Goal: Task Accomplishment & Management: Manage account settings

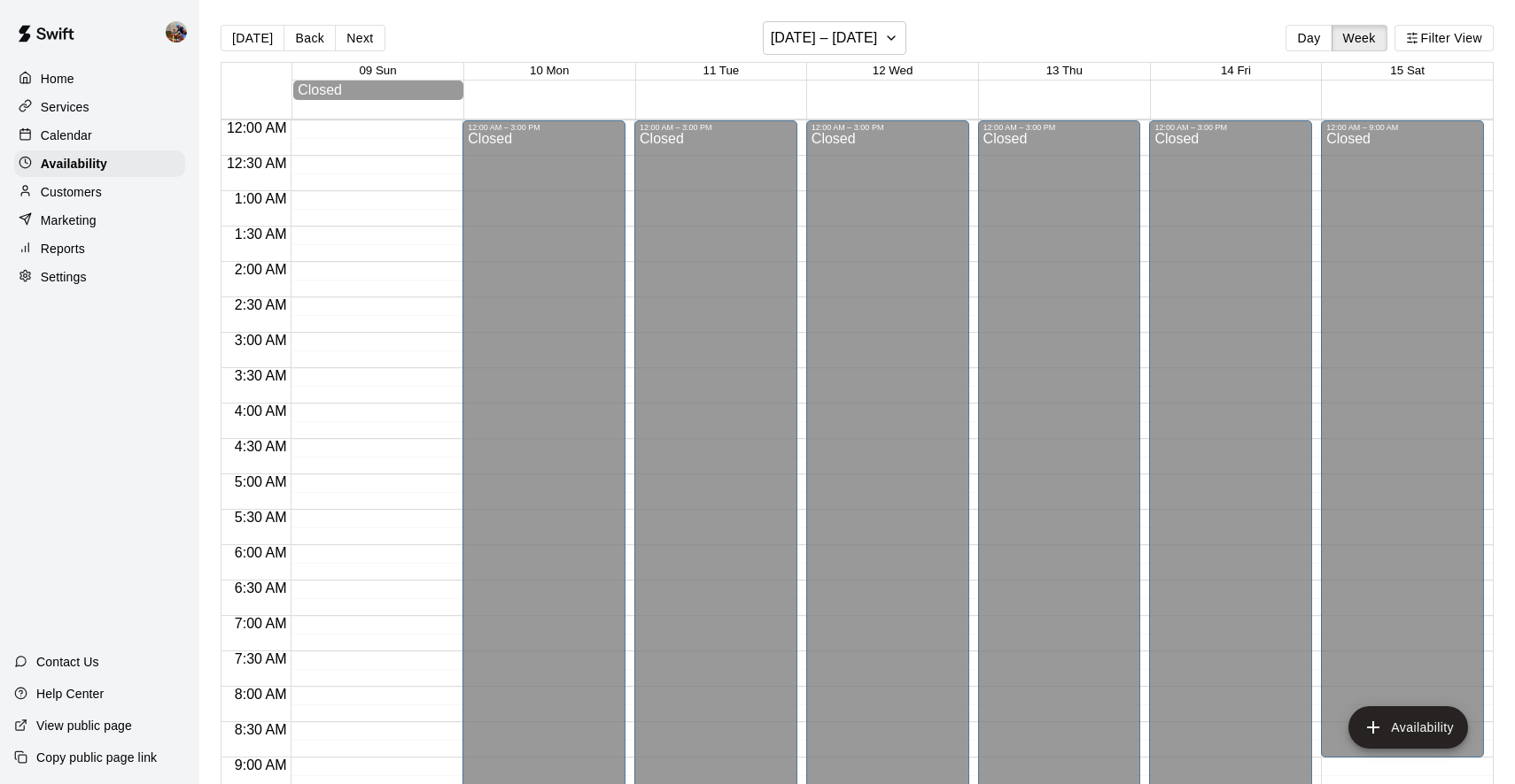
scroll to position [480, 0]
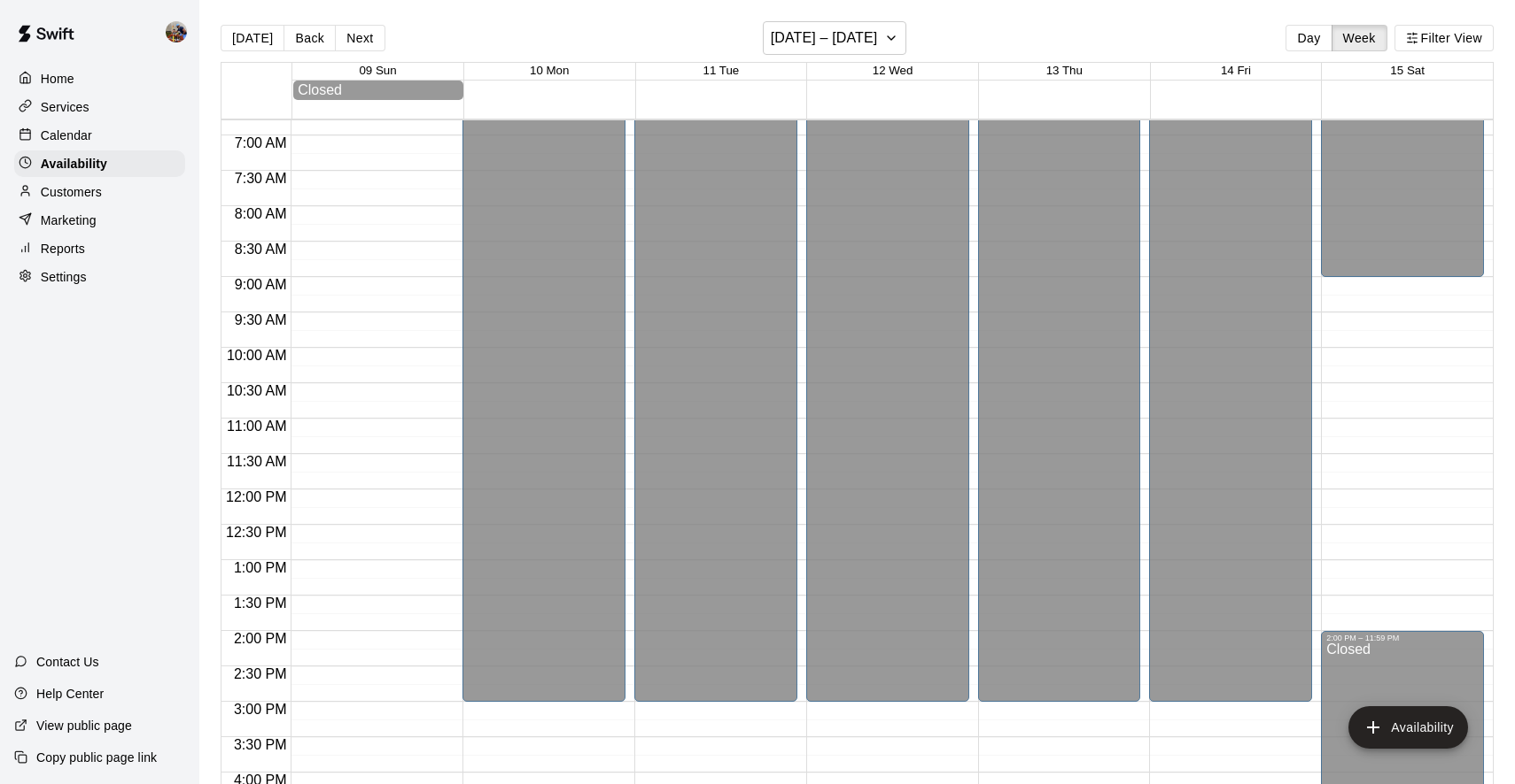
click at [70, 133] on p "Calendar" at bounding box center [66, 136] width 51 height 18
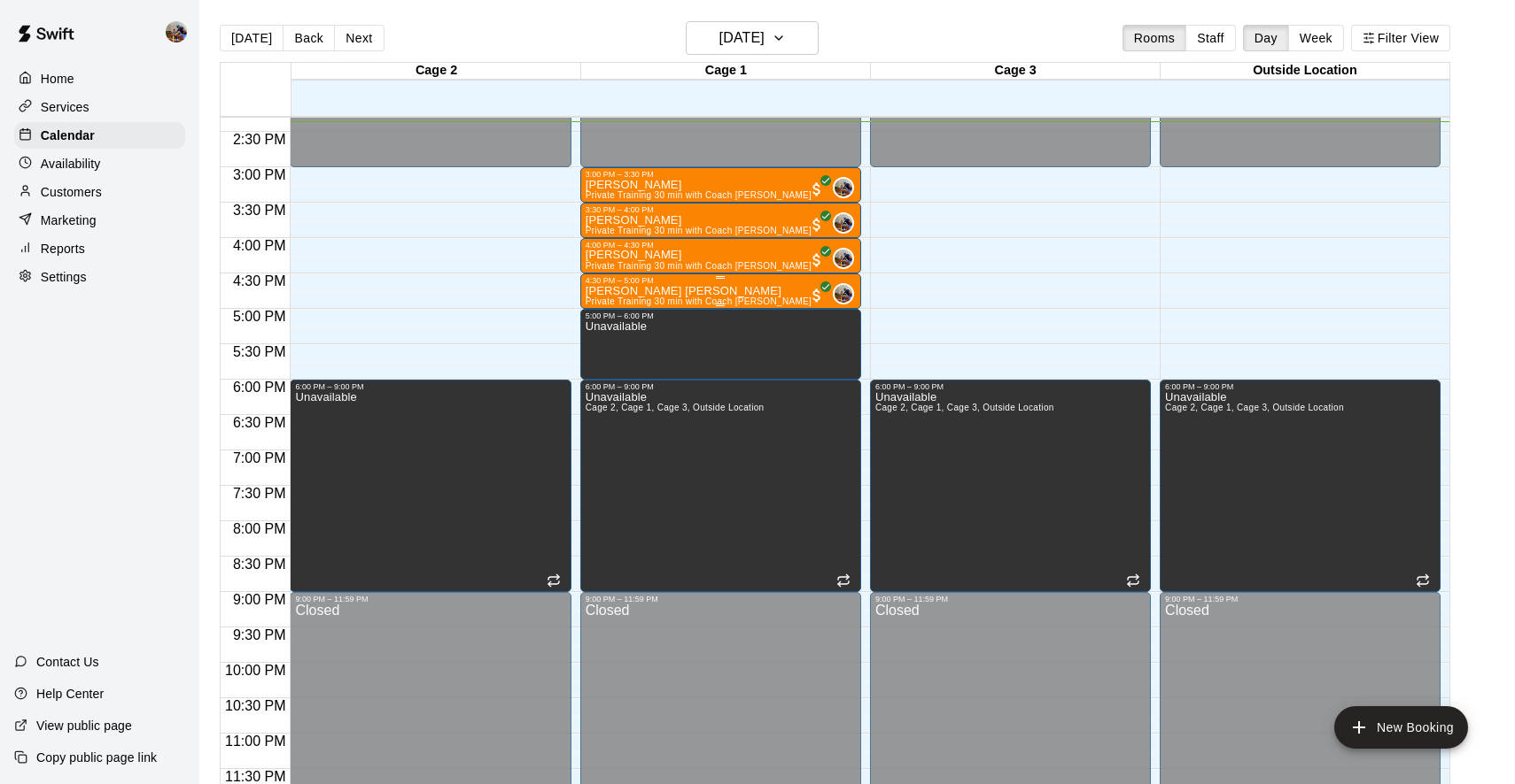
scroll to position [1014, 0]
click at [68, 694] on p "Help Center" at bounding box center [69, 694] width 67 height 18
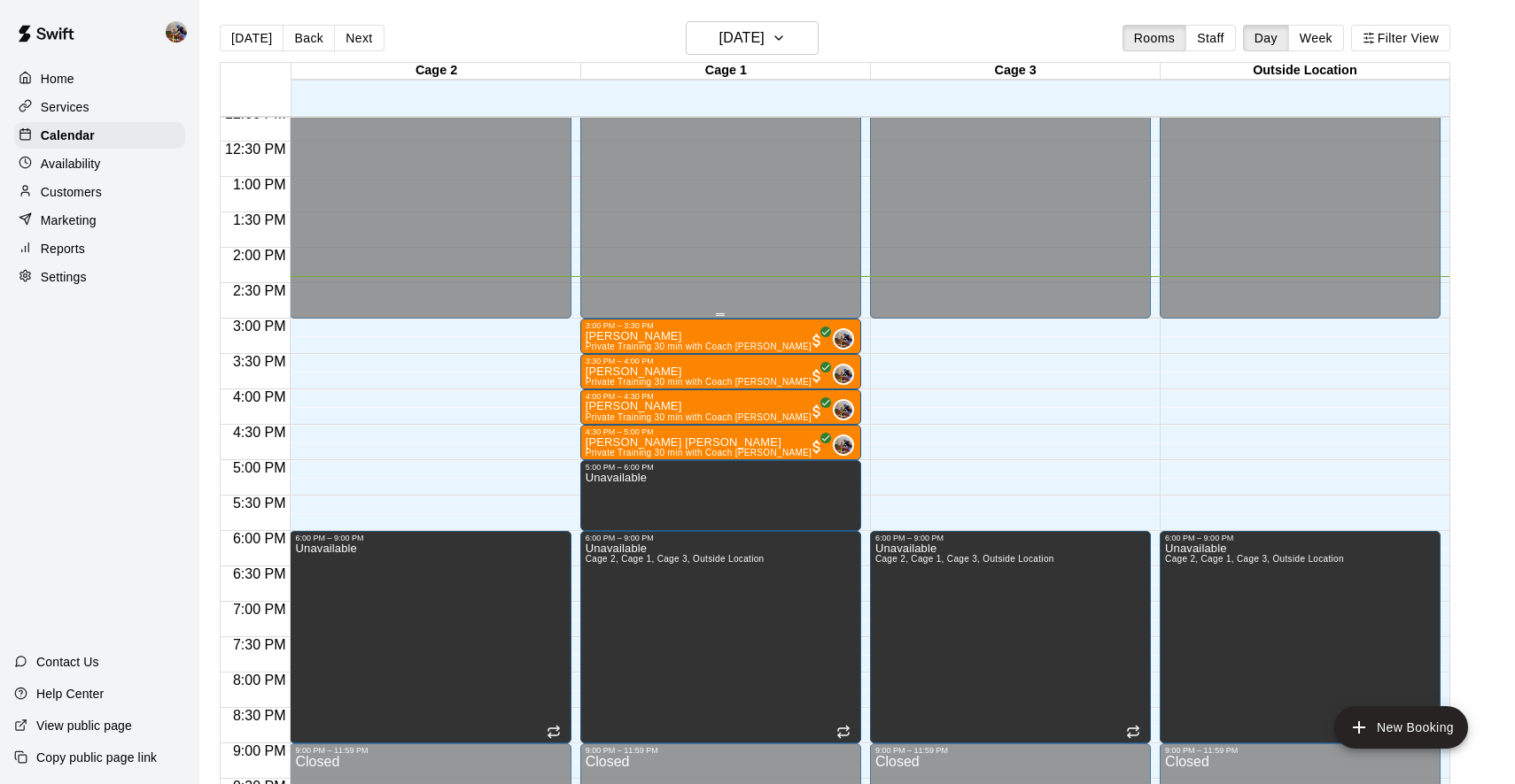
scroll to position [864, 0]
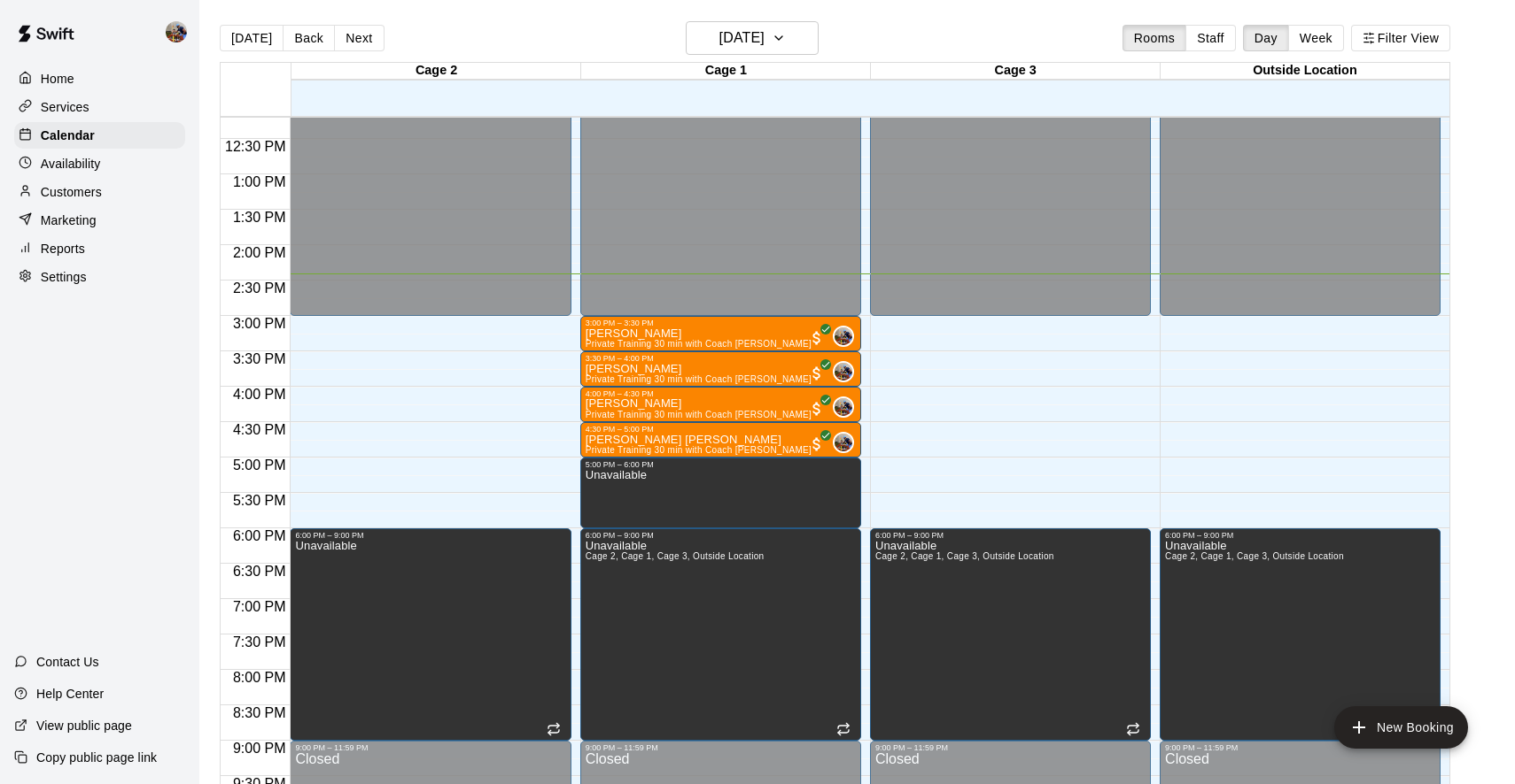
click at [81, 157] on p "Availability" at bounding box center [70, 164] width 60 height 18
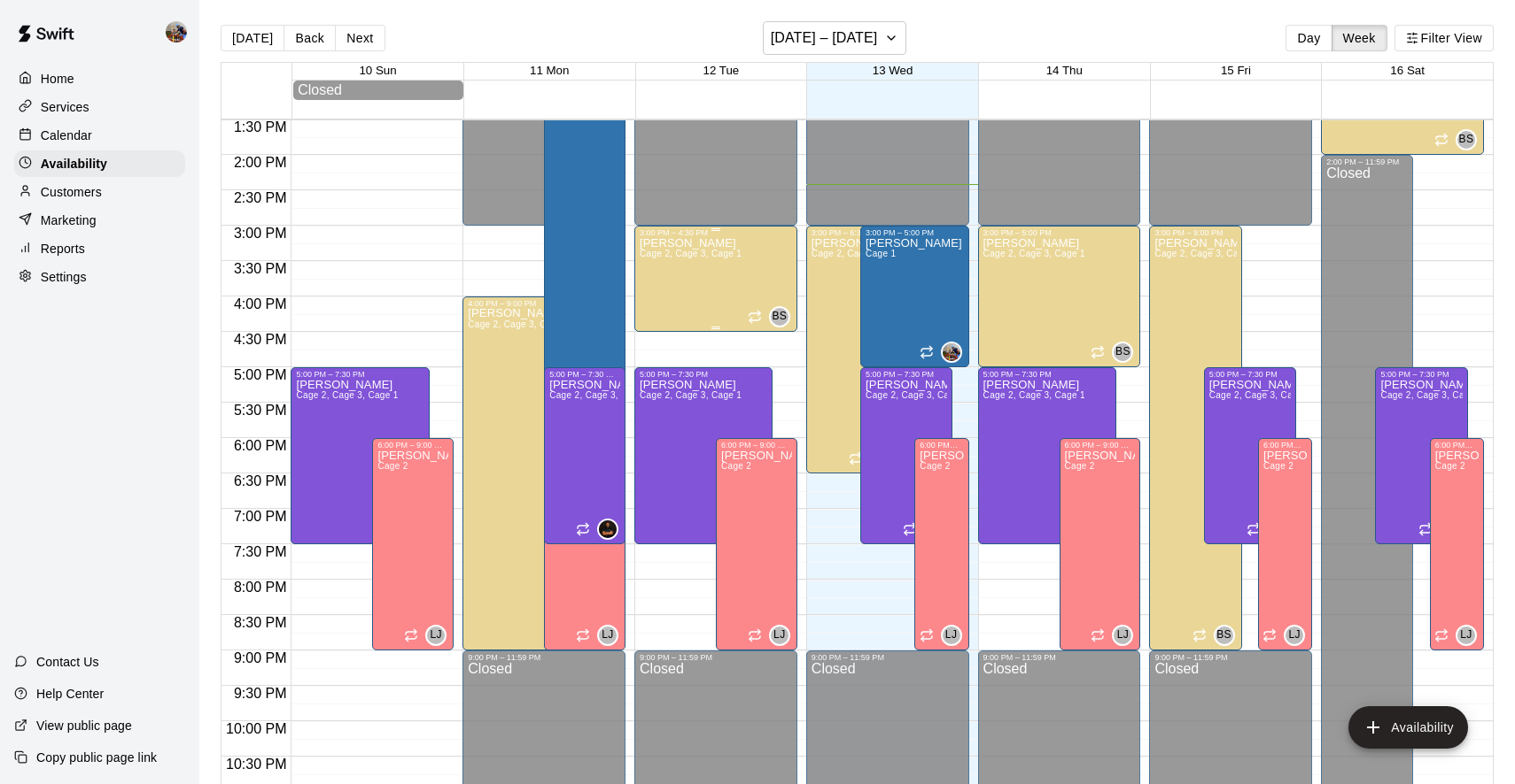
scroll to position [937, 0]
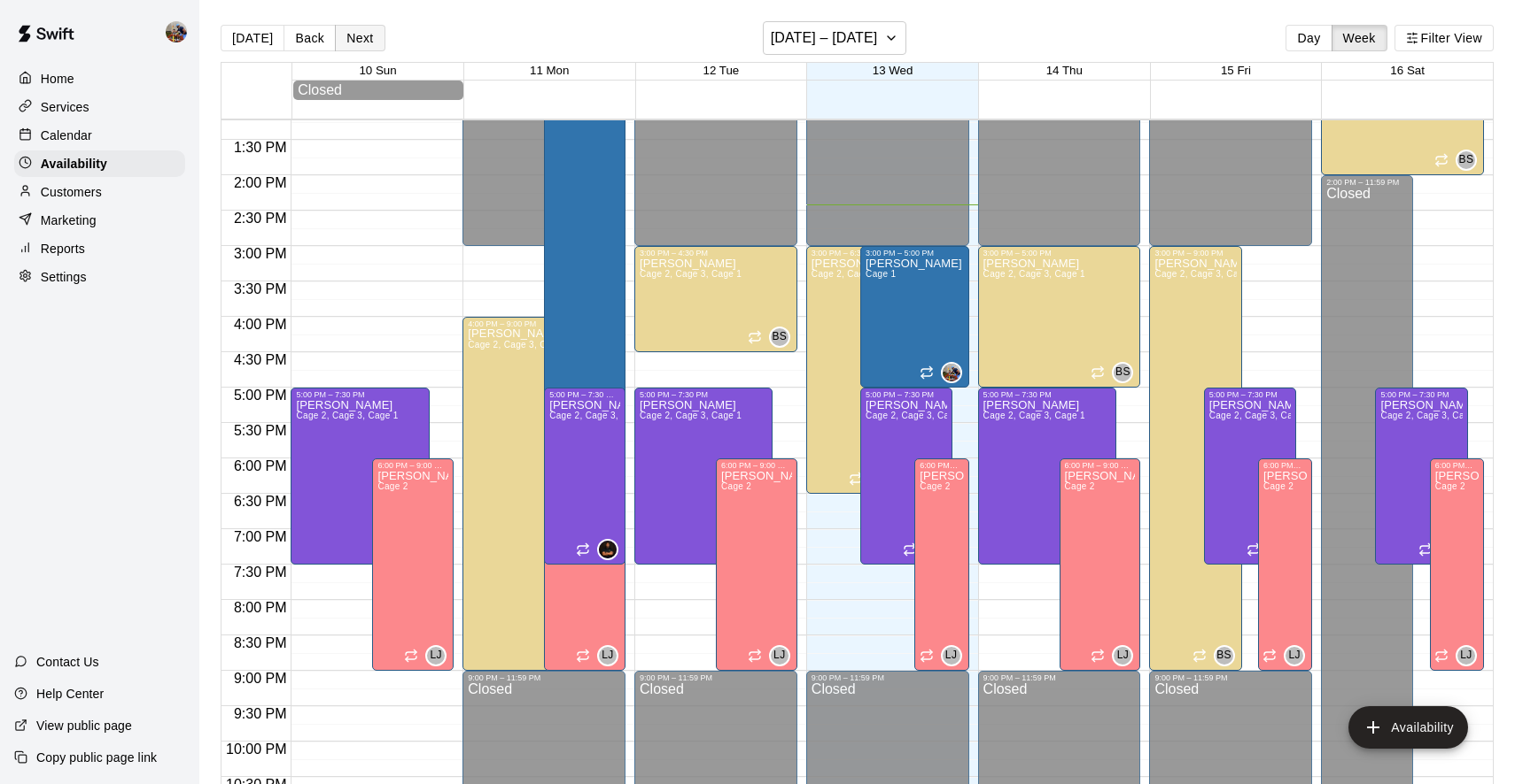
click at [354, 40] on button "Next" at bounding box center [359, 39] width 49 height 27
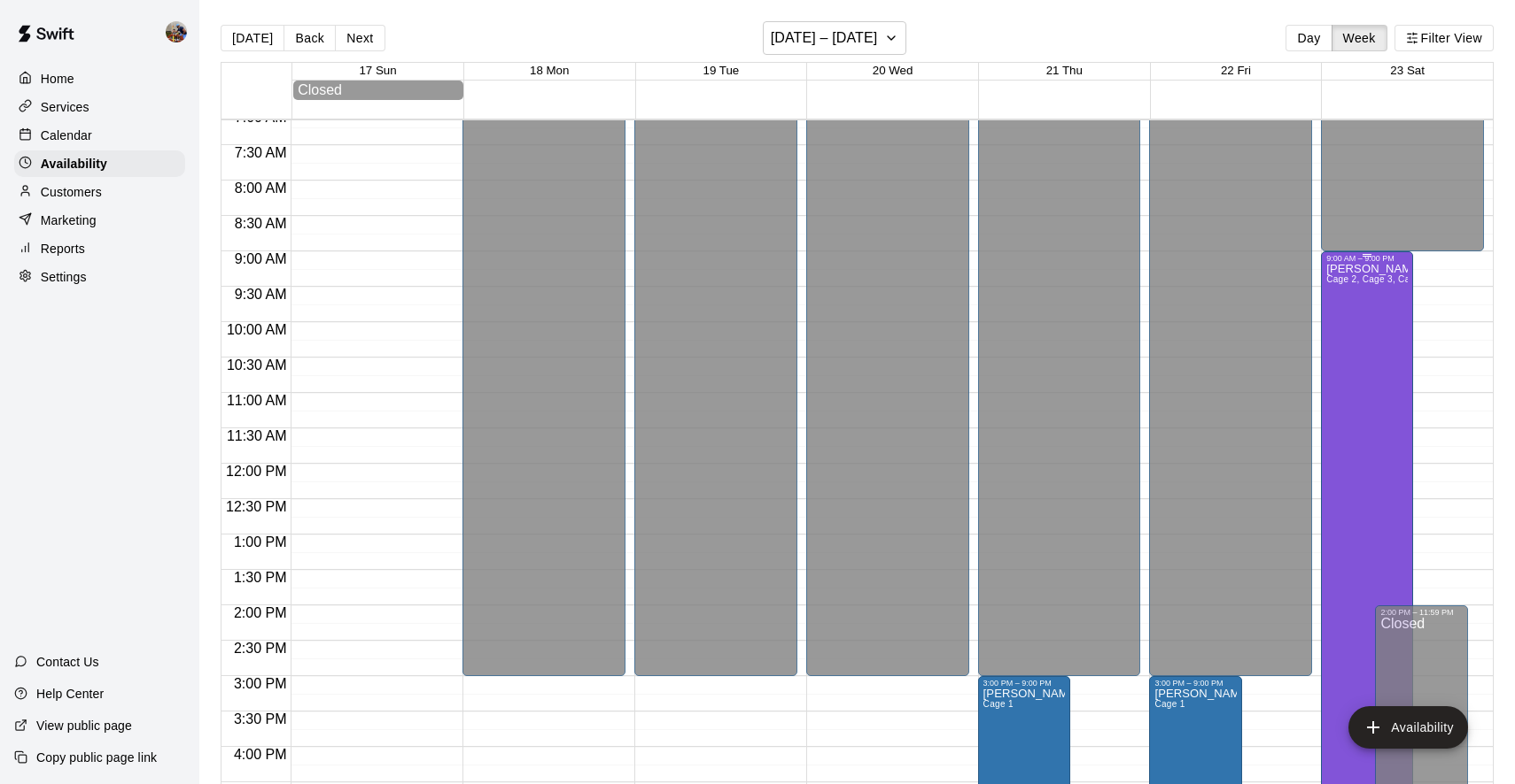
scroll to position [544, 0]
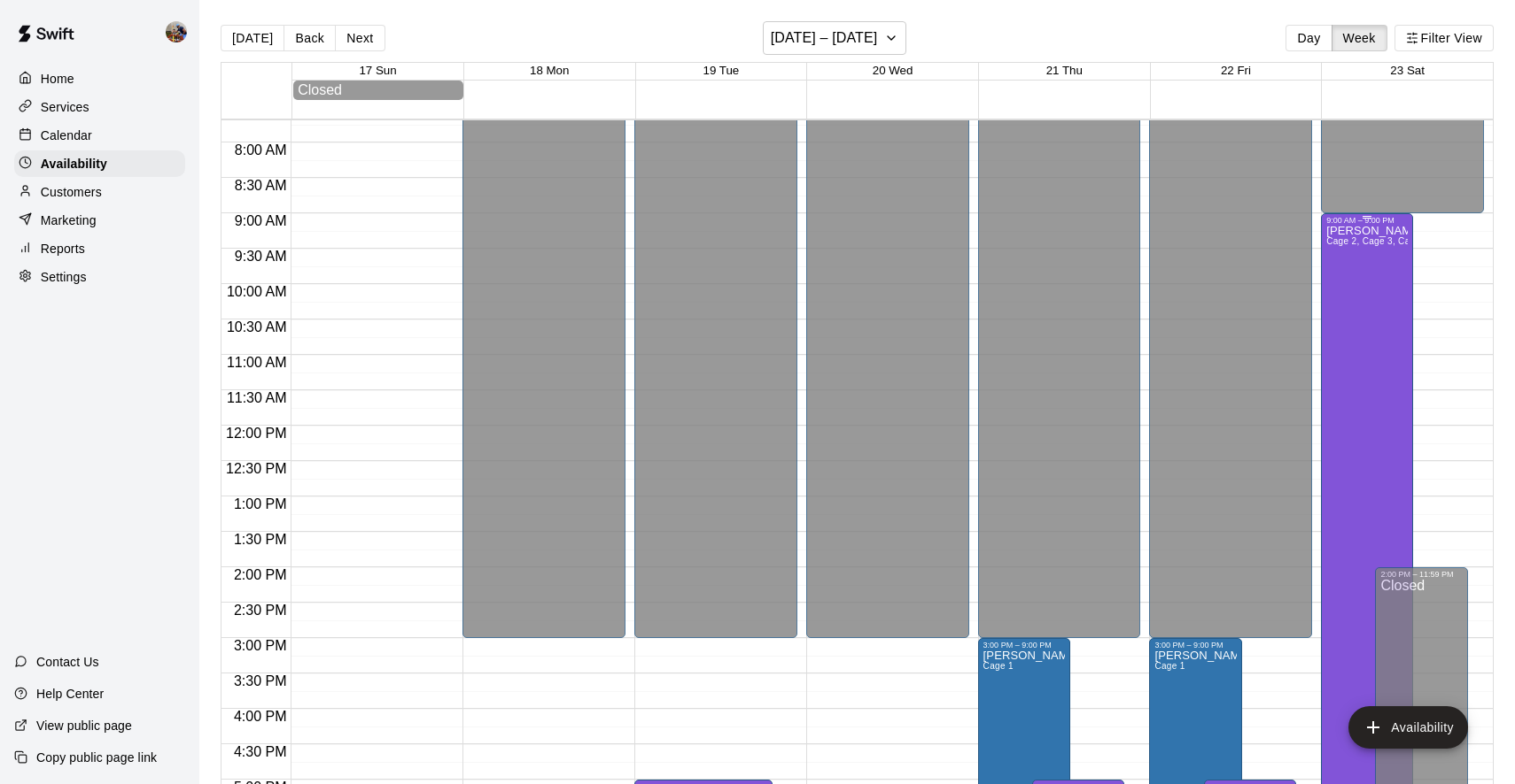
click at [1350, 231] on p "Thomas Johnson" at bounding box center [1367, 231] width 82 height 0
click at [1347, 248] on icon "edit" at bounding box center [1344, 251] width 16 height 16
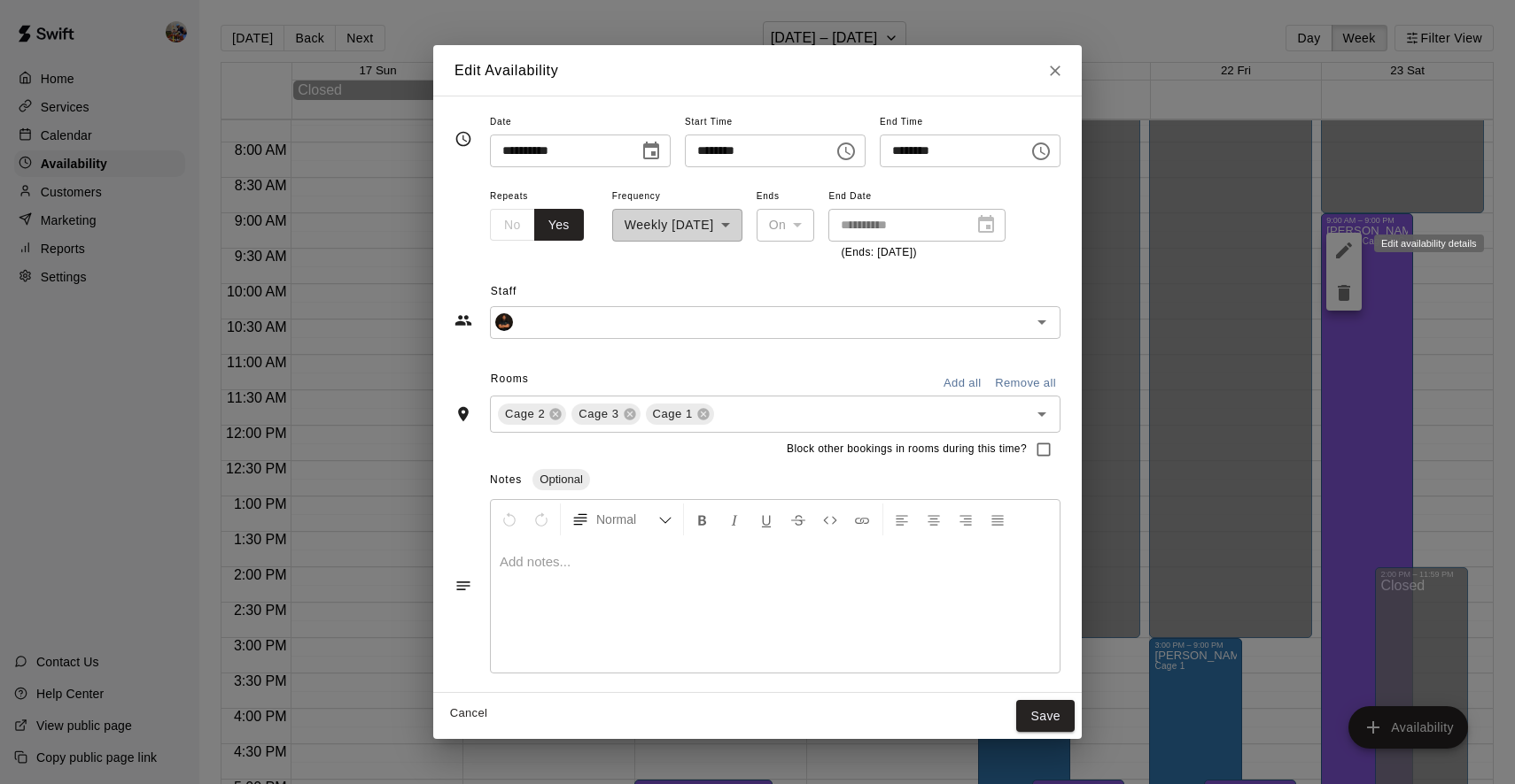
type input "**********"
click at [908, 154] on input "********" at bounding box center [948, 151] width 137 height 32
type input "********"
click at [1059, 715] on button "Save" at bounding box center [1045, 717] width 58 height 32
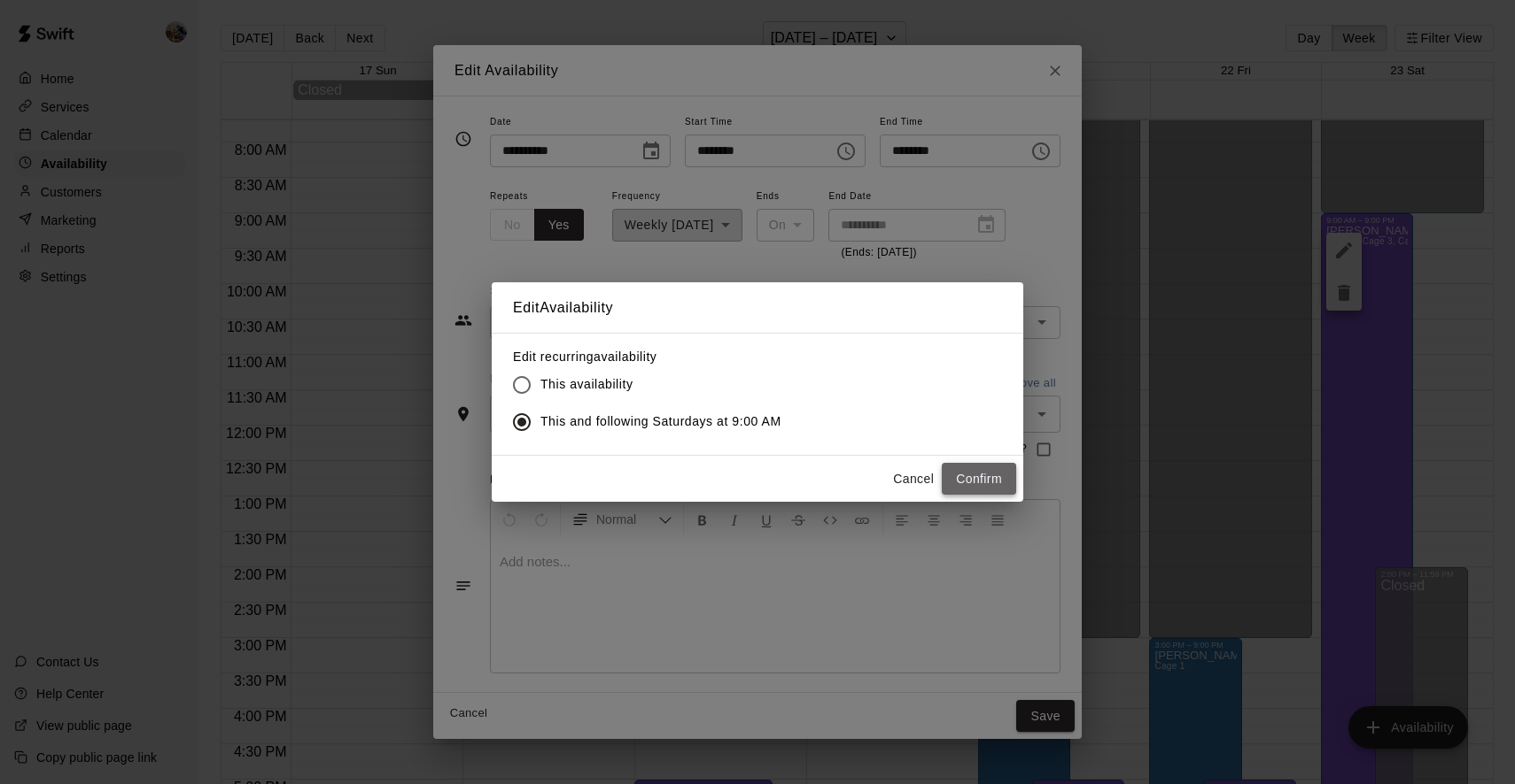
click at [979, 476] on button "Confirm" at bounding box center [979, 480] width 75 height 32
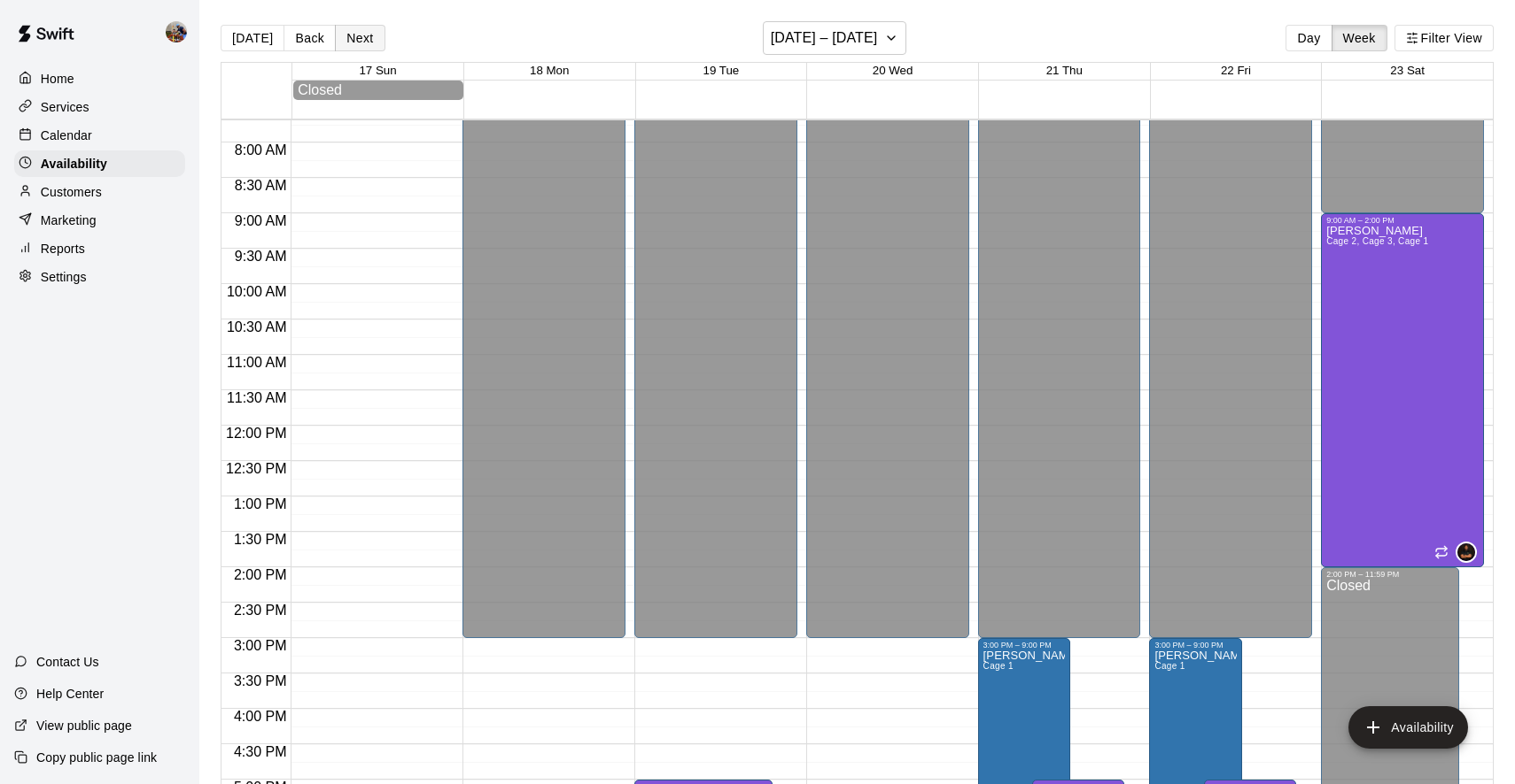
click at [350, 40] on button "Next" at bounding box center [359, 39] width 49 height 27
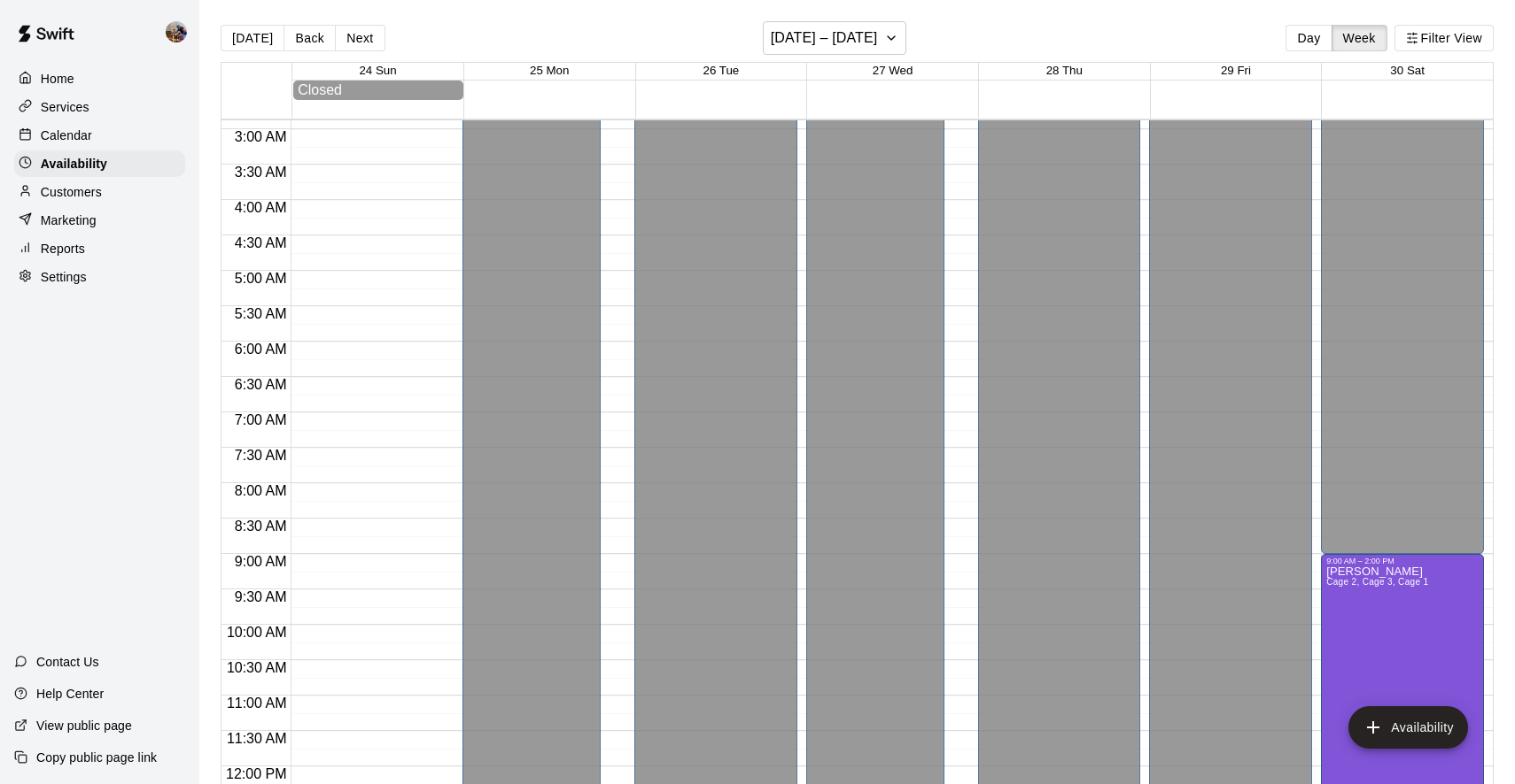
scroll to position [304, 0]
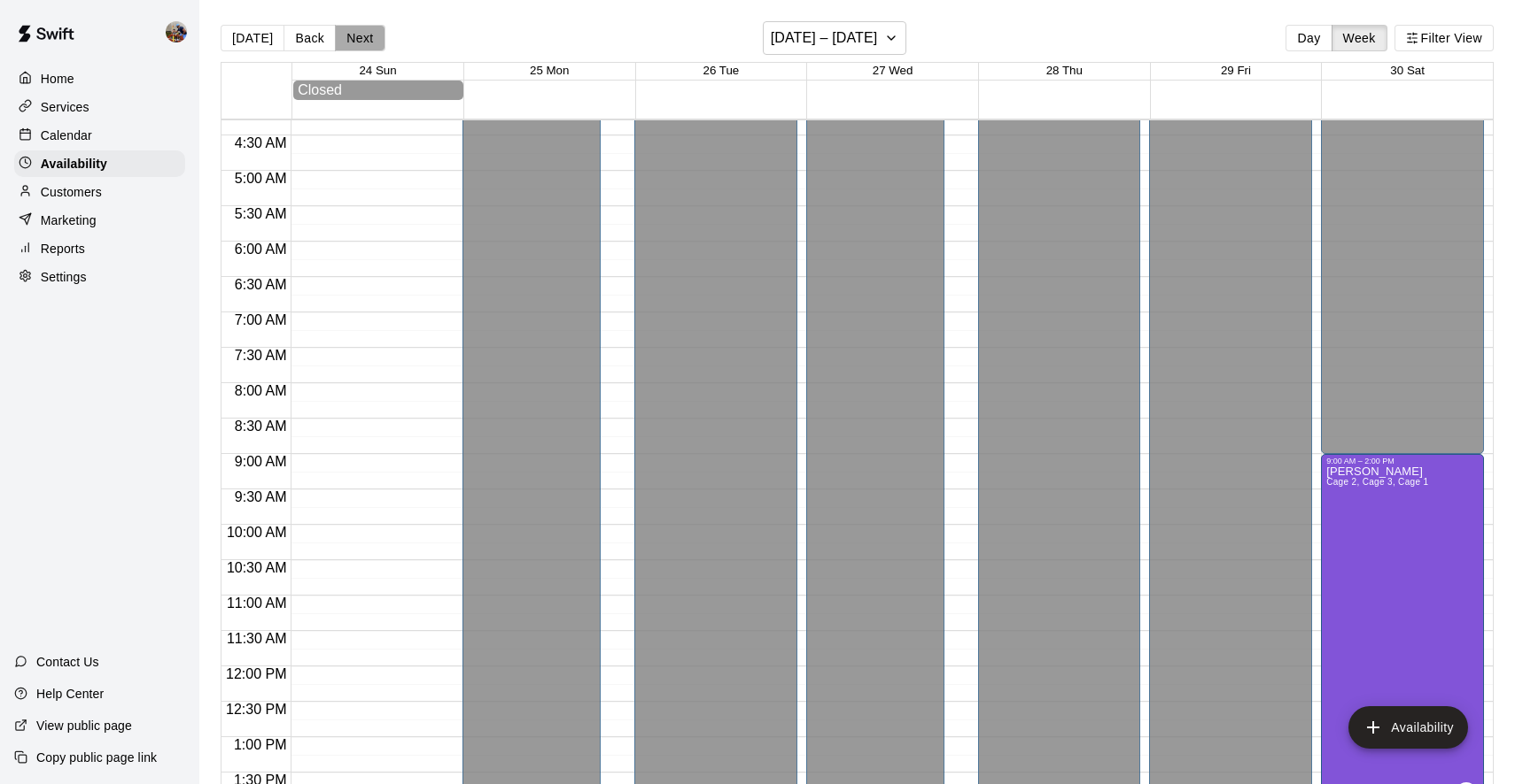
click at [353, 36] on button "Next" at bounding box center [359, 39] width 49 height 27
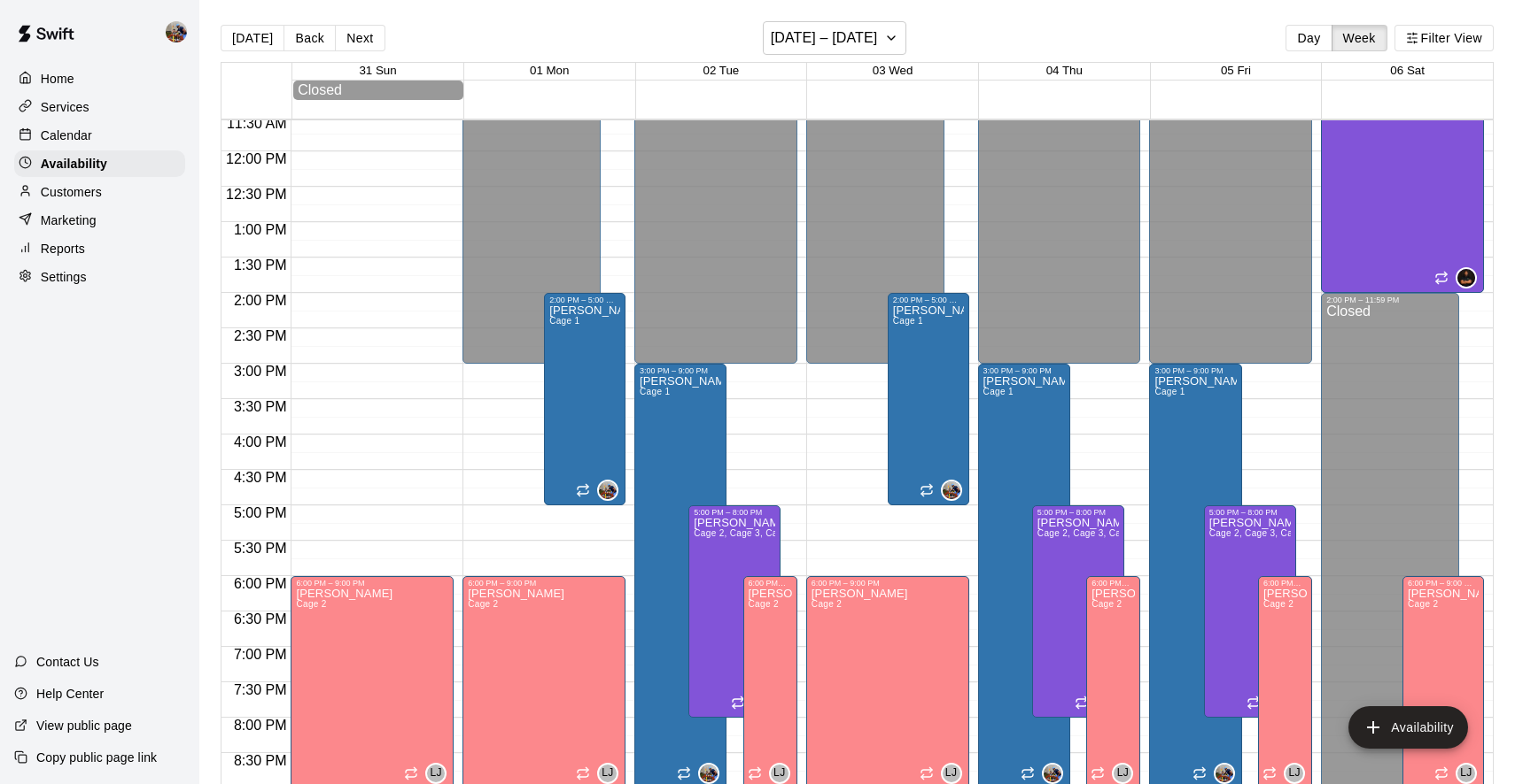
scroll to position [831, 0]
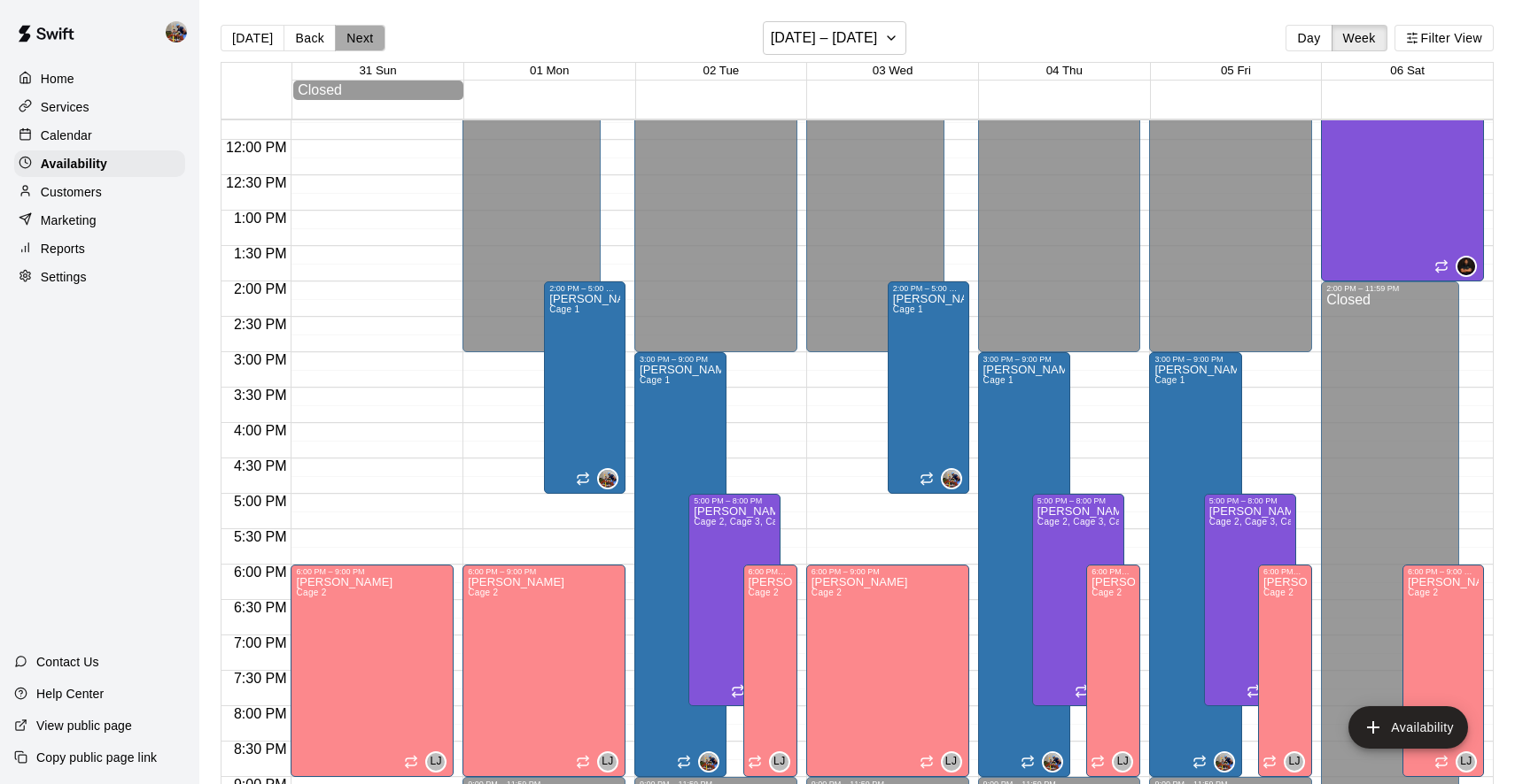
click at [348, 31] on button "Next" at bounding box center [359, 39] width 49 height 27
click at [45, 280] on p "Settings" at bounding box center [63, 277] width 46 height 18
select select "**"
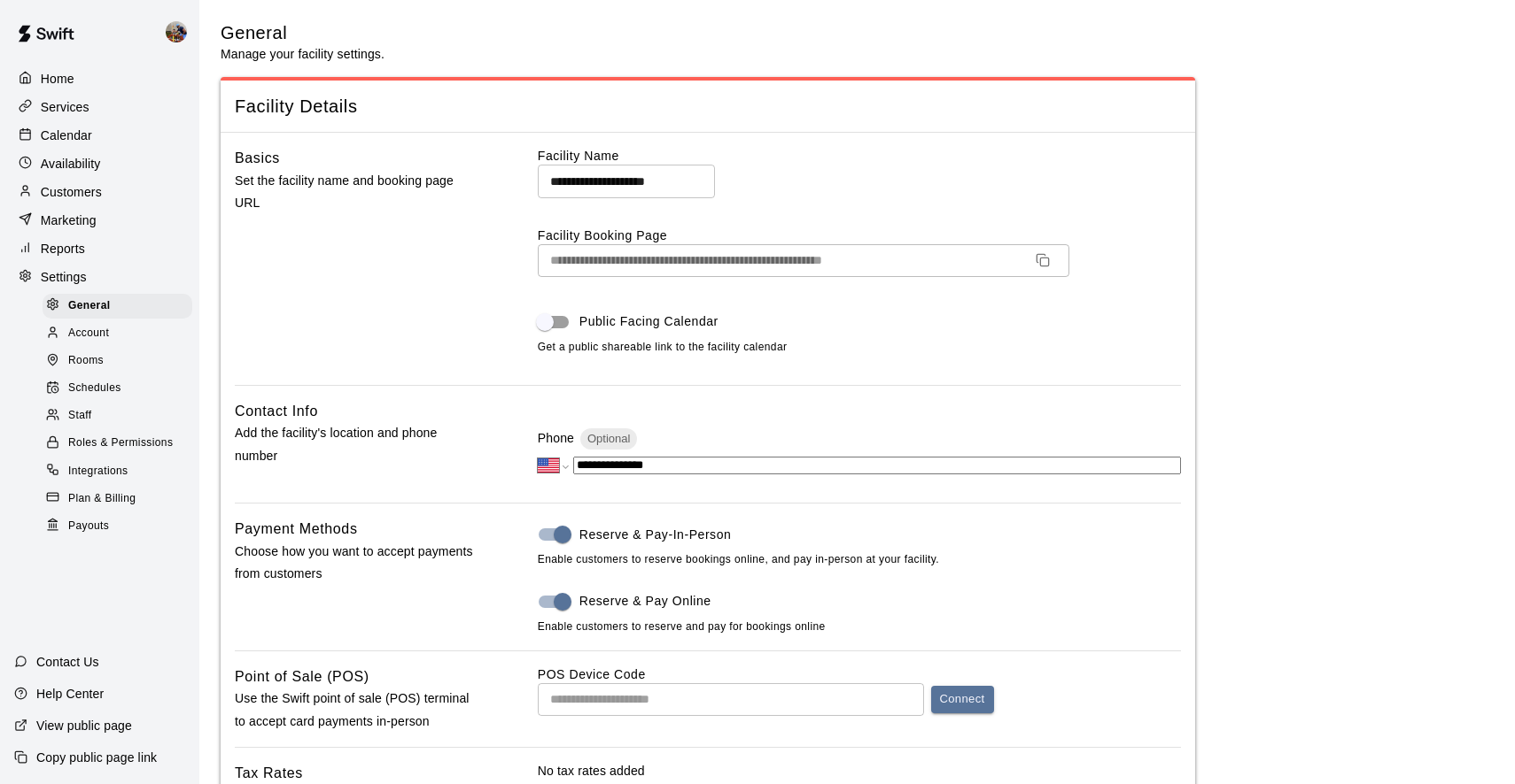
scroll to position [3111, 0]
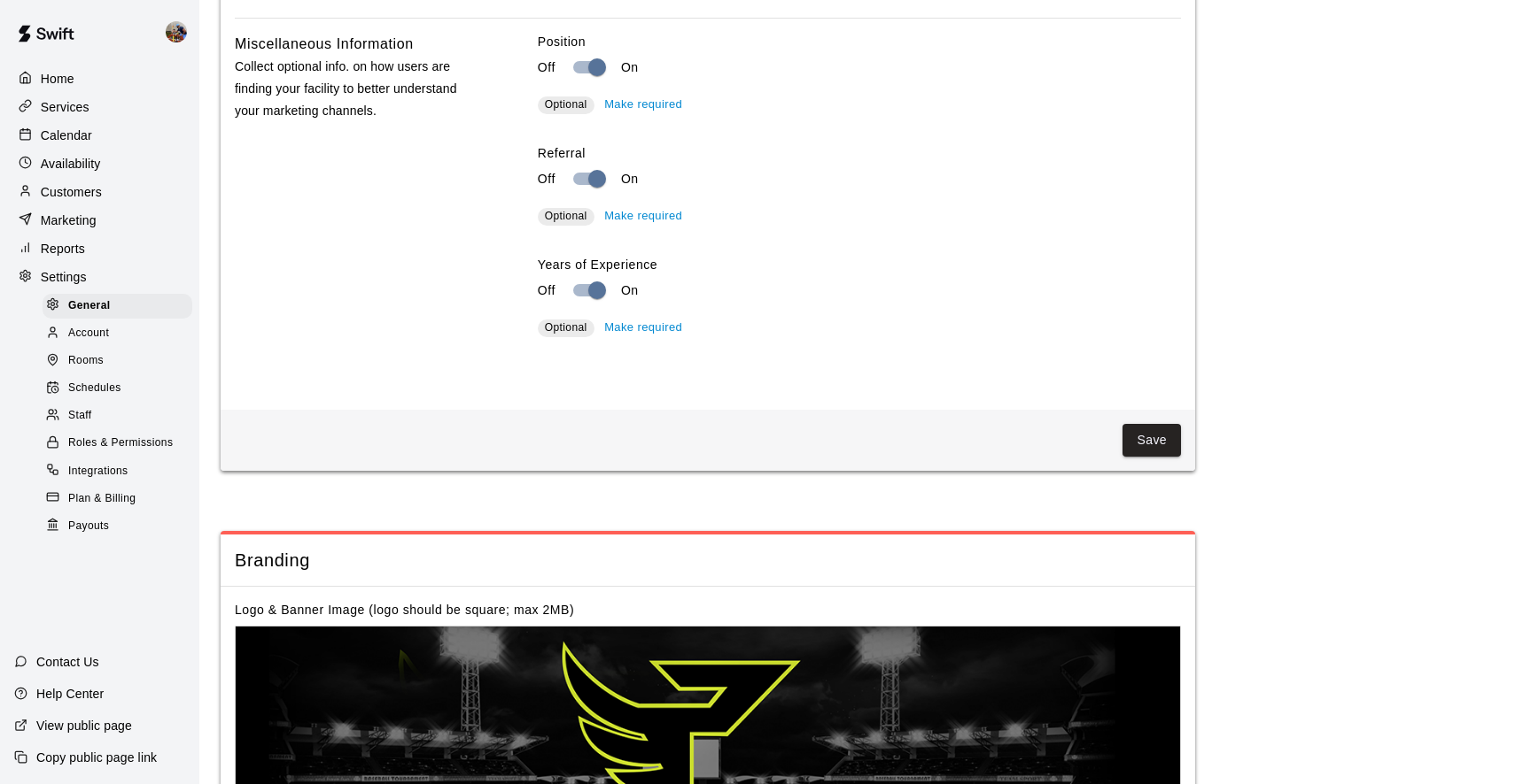
click at [91, 361] on span "Rooms" at bounding box center [85, 361] width 35 height 18
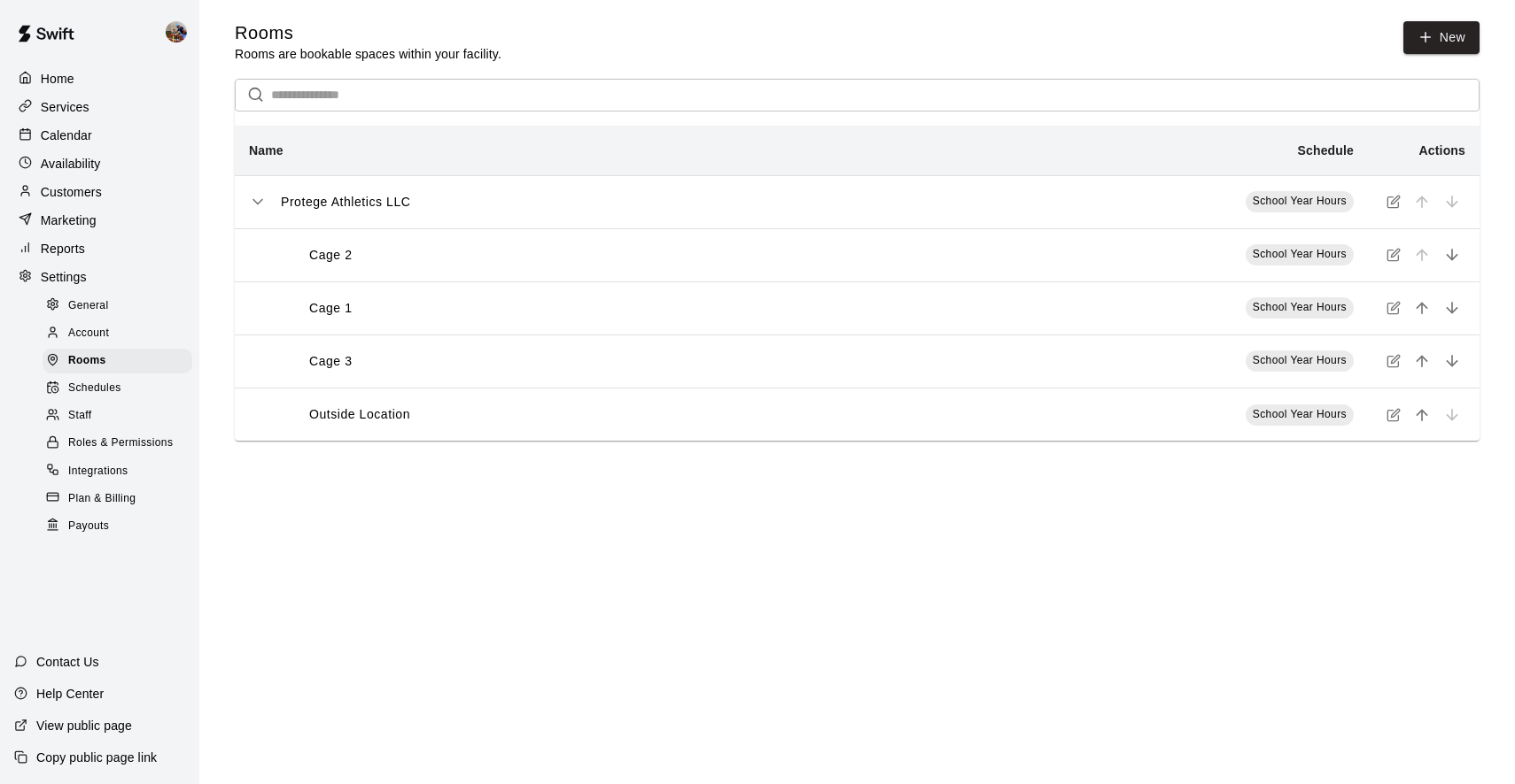
click at [64, 165] on p "Availability" at bounding box center [70, 164] width 60 height 18
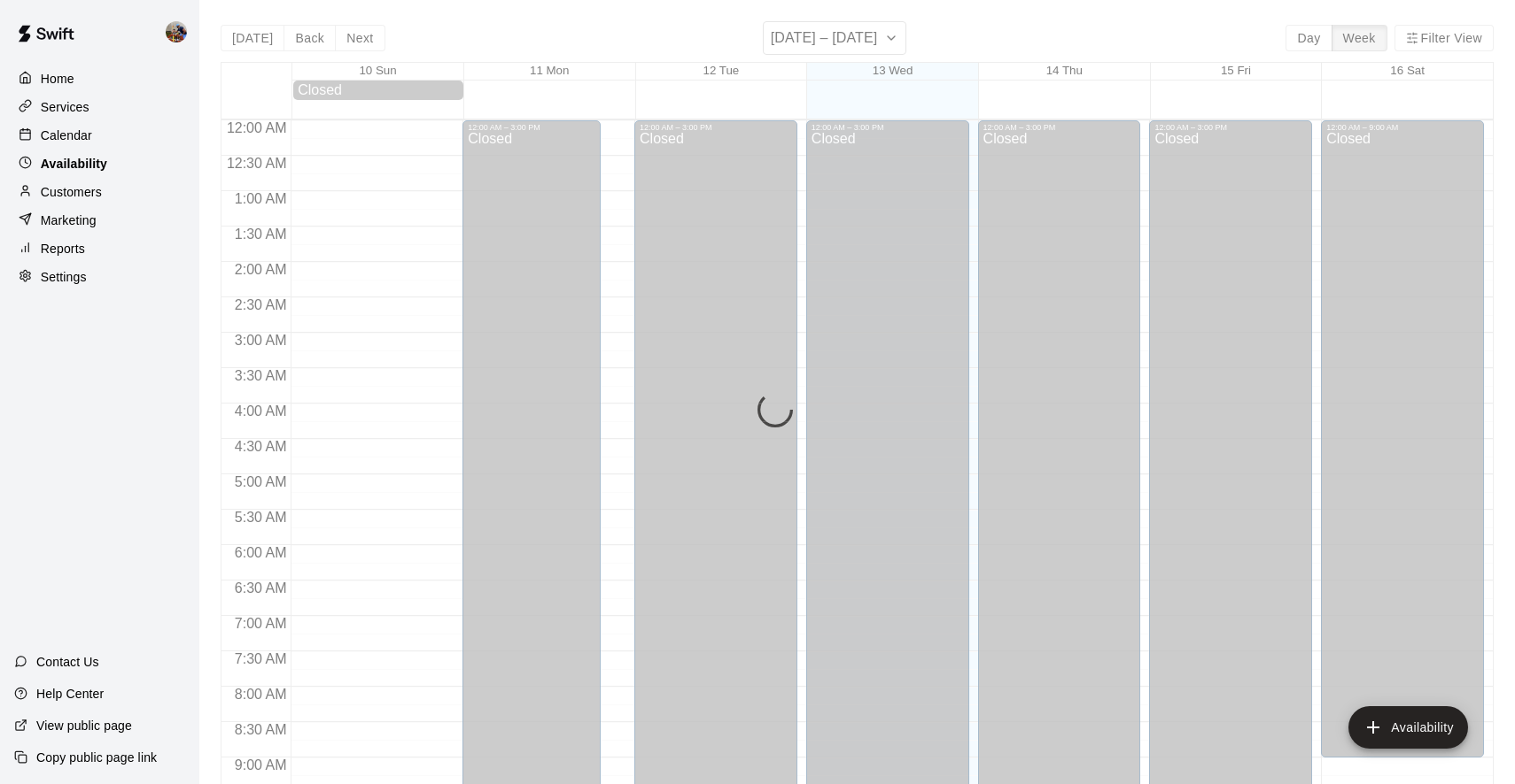
scroll to position [1014, 0]
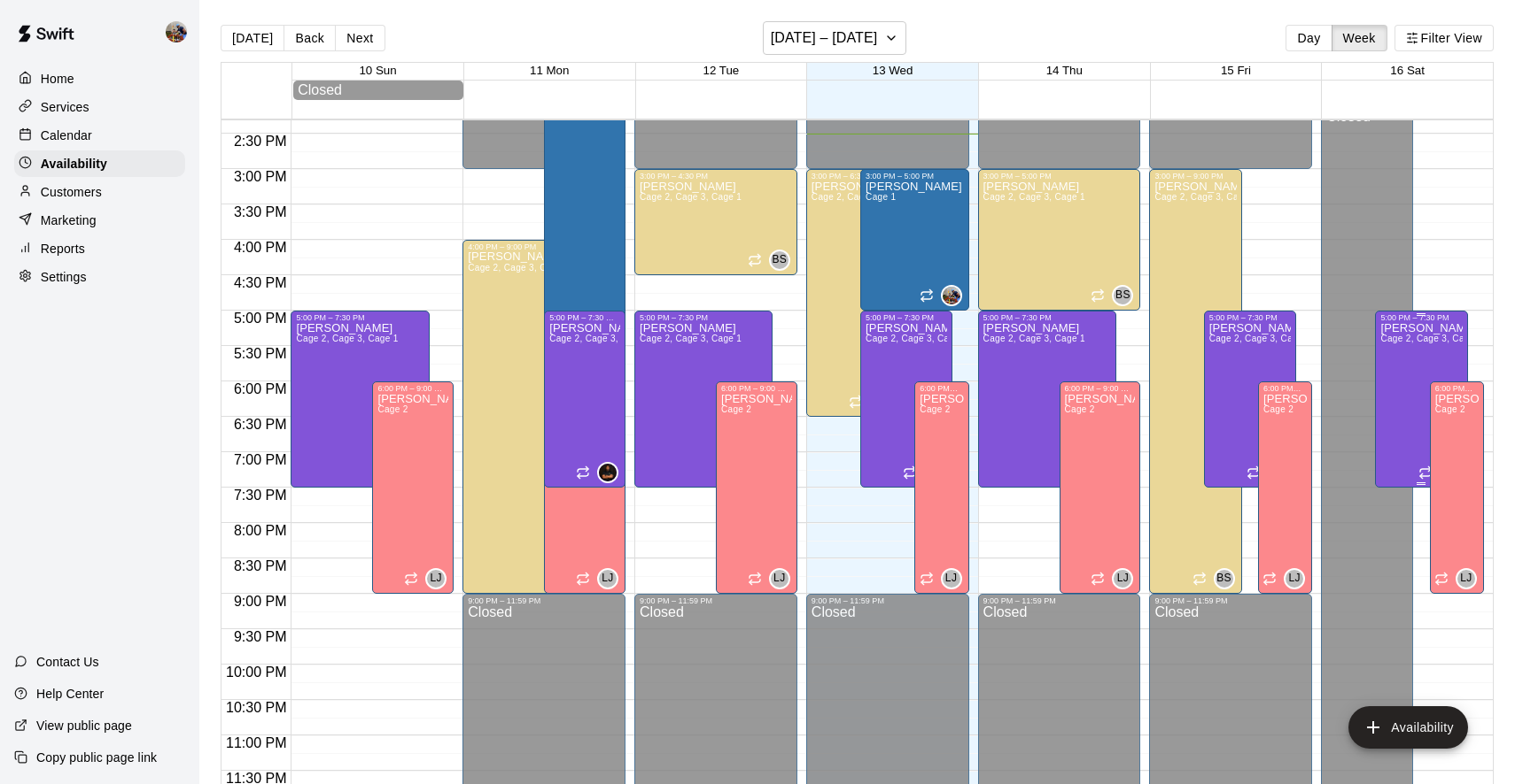
click at [1399, 322] on div "5:00 PM – 7:30 PM" at bounding box center [1421, 318] width 82 height 9
click at [1399, 335] on icon "edit" at bounding box center [1399, 332] width 16 height 16
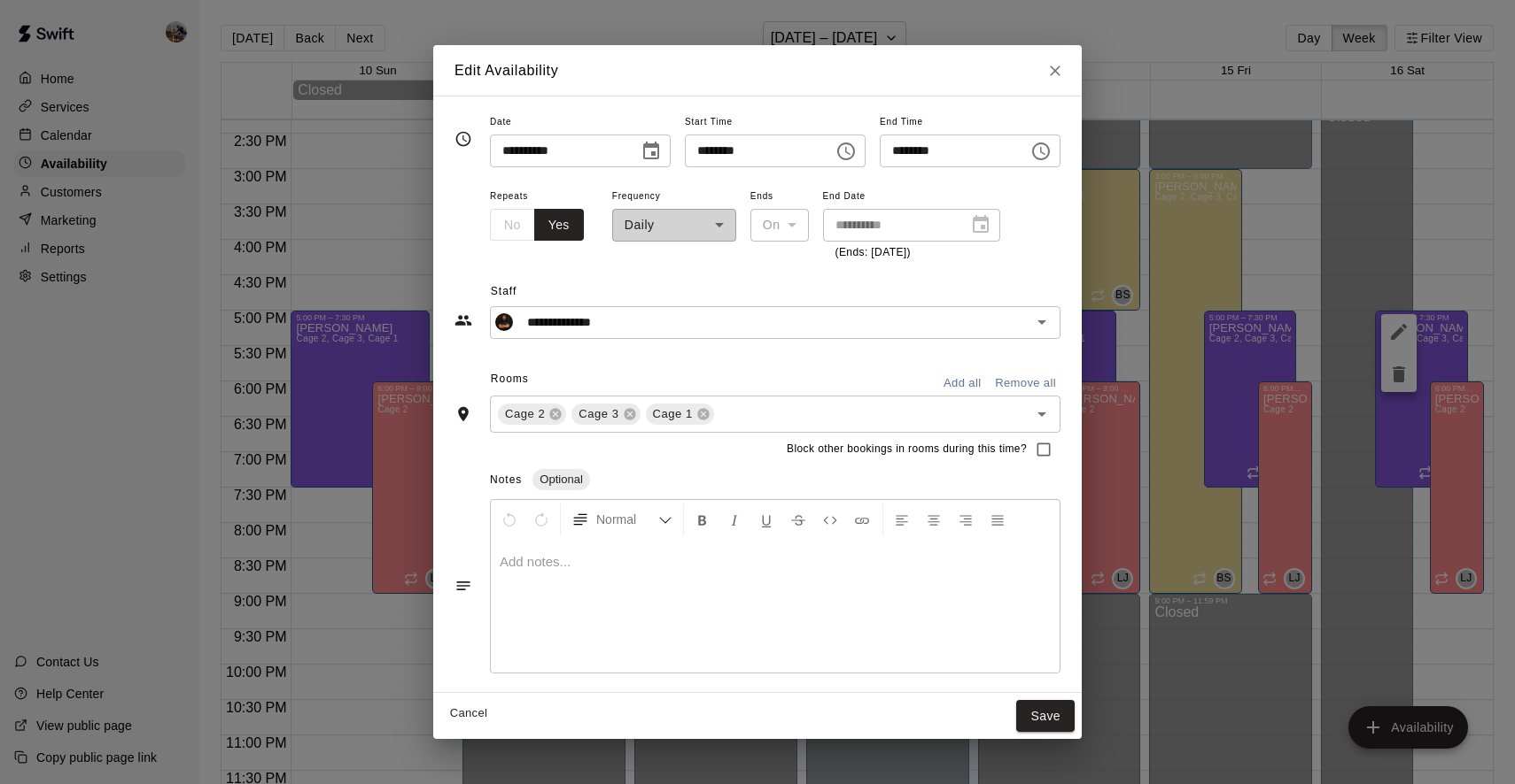
click at [704, 153] on input "********" at bounding box center [753, 151] width 137 height 32
type input "********"
click at [749, 154] on input "********" at bounding box center [753, 151] width 137 height 32
click at [738, 154] on input "********" at bounding box center [753, 151] width 137 height 32
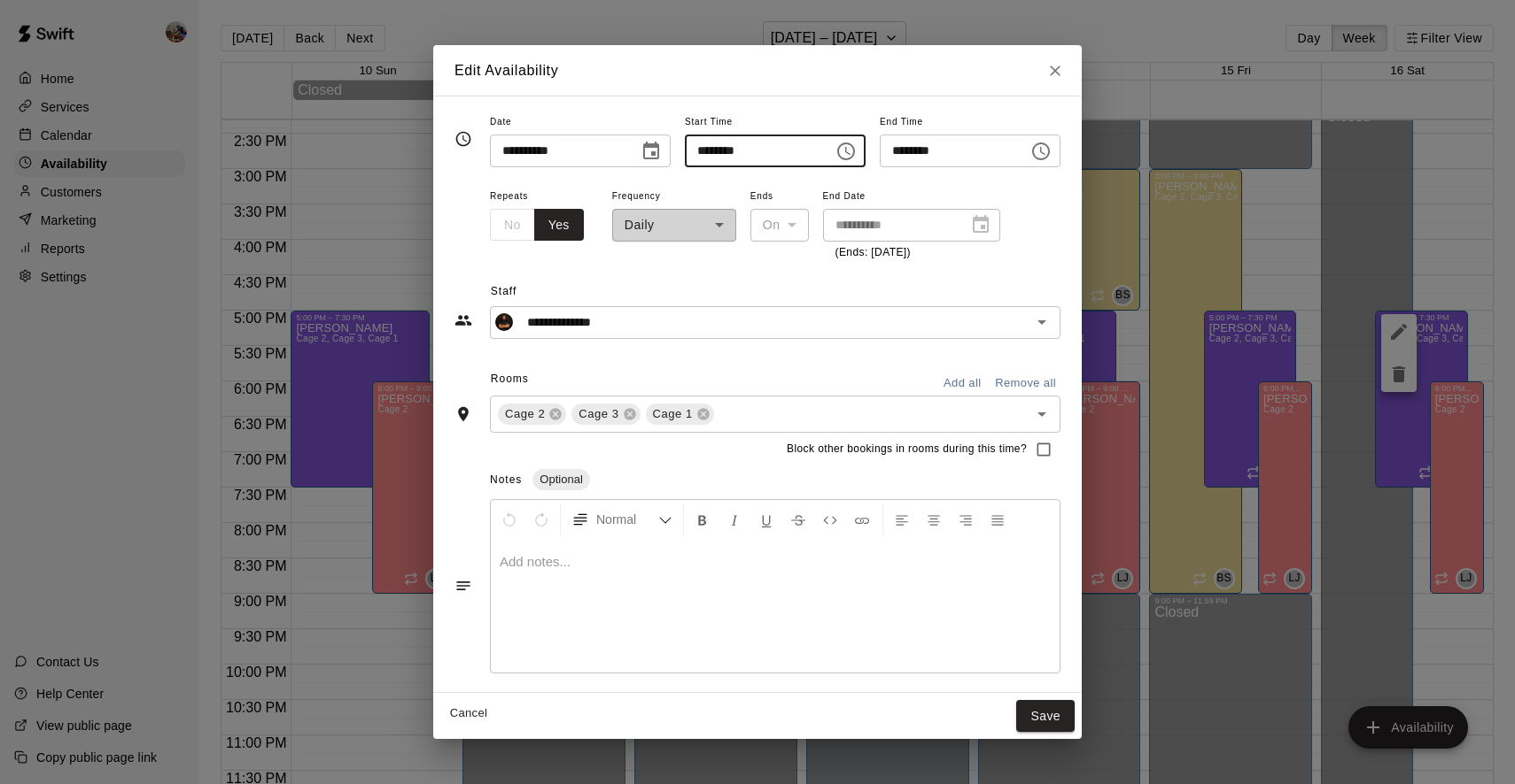
type input "********"
click at [904, 155] on input "********" at bounding box center [948, 151] width 137 height 32
type input "********"
click at [948, 151] on input "********" at bounding box center [948, 151] width 137 height 32
click at [703, 227] on div "**********" at bounding box center [674, 224] width 124 height 77
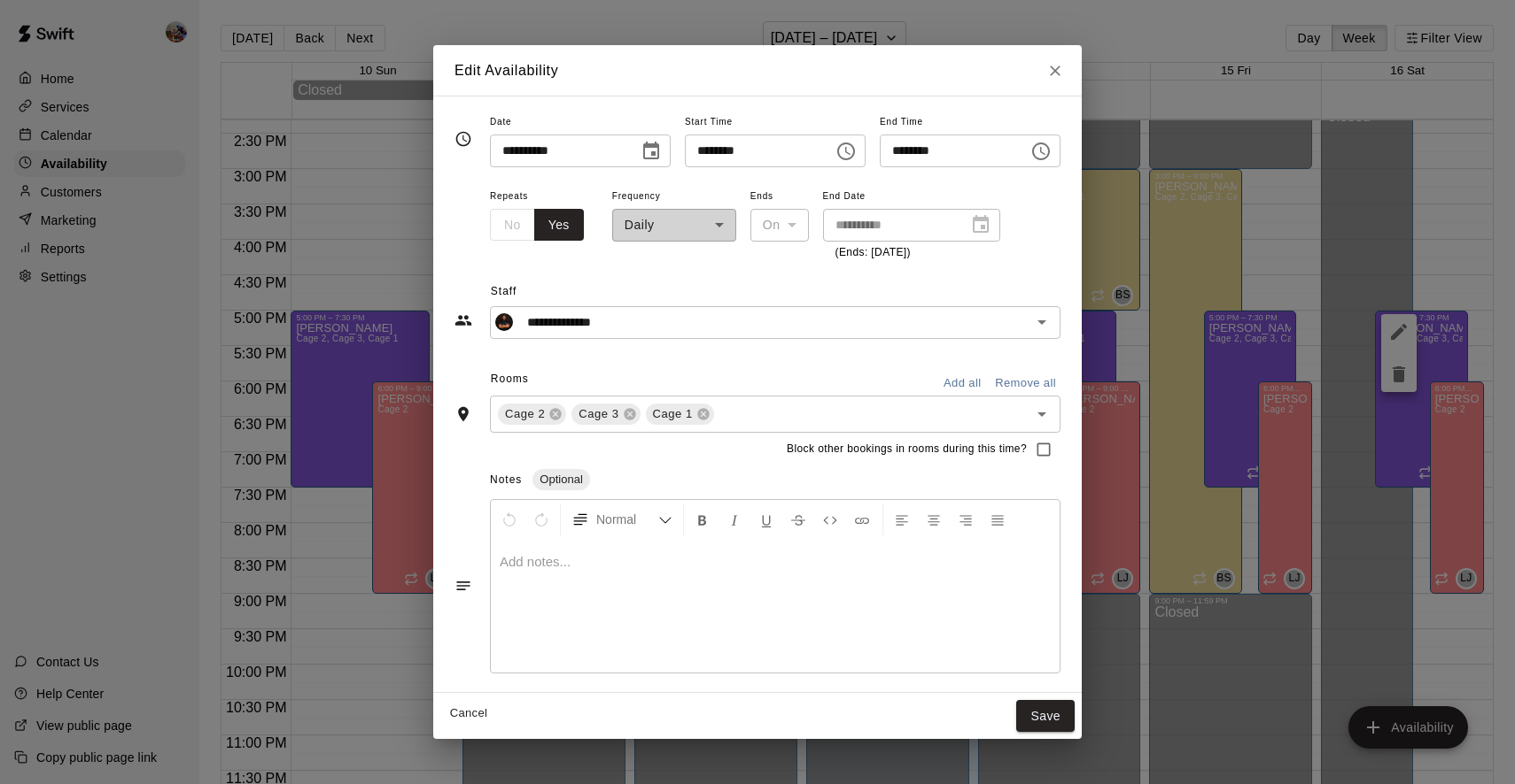
click at [503, 225] on div "No Yes" at bounding box center [536, 225] width 93 height 32
click at [1050, 714] on button "Save" at bounding box center [1045, 717] width 58 height 32
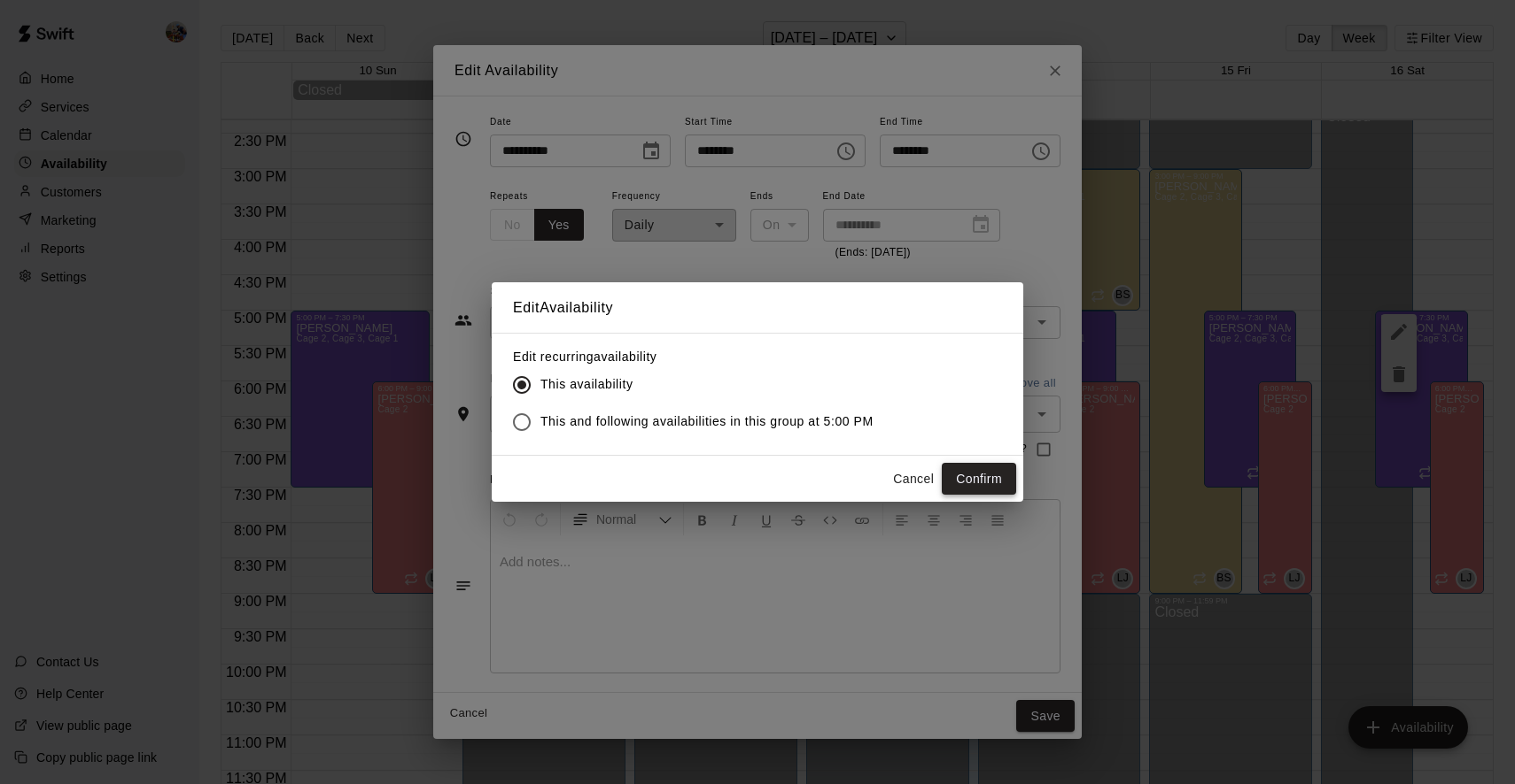
click at [973, 482] on button "Confirm" at bounding box center [979, 480] width 75 height 32
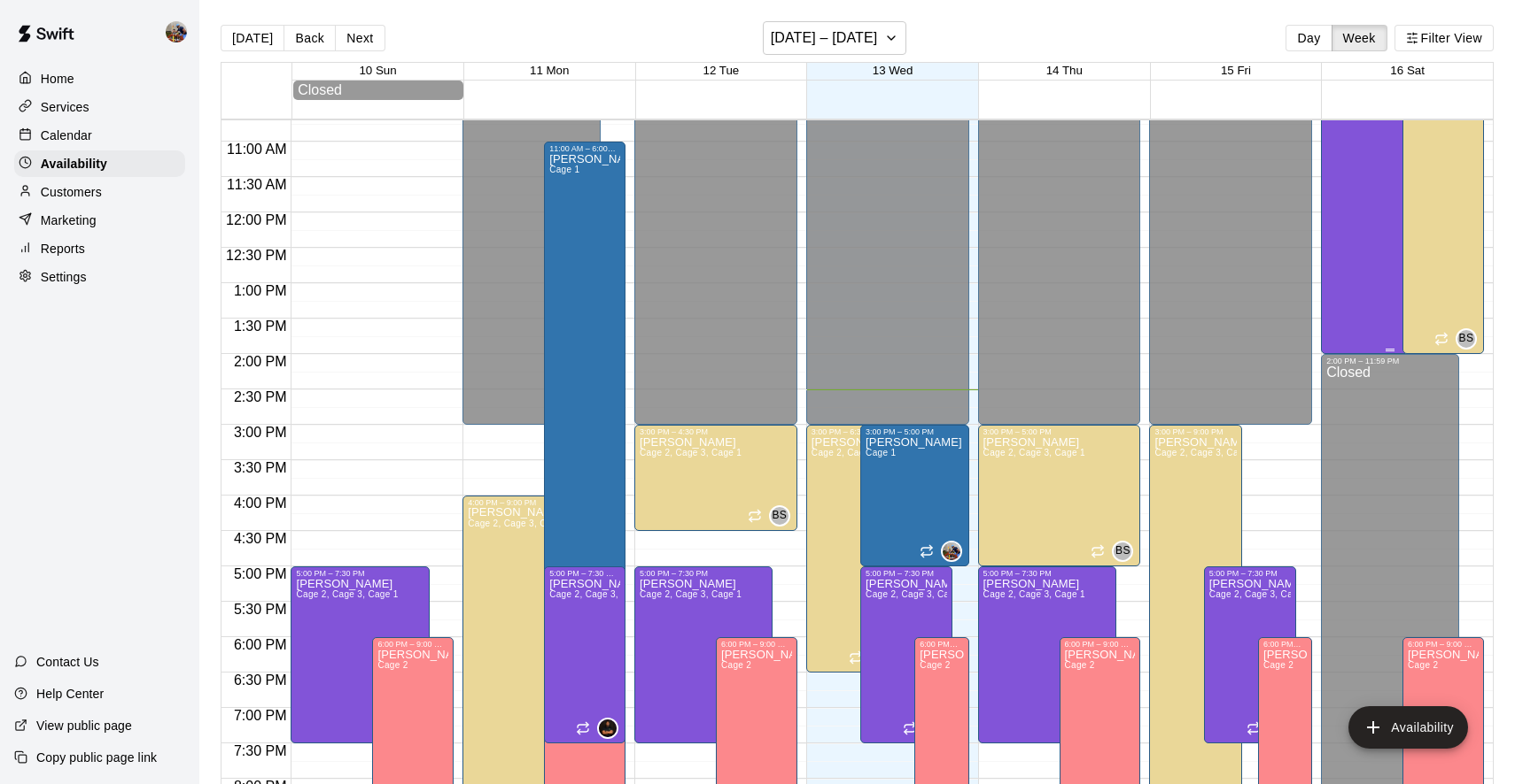
scroll to position [814, 0]
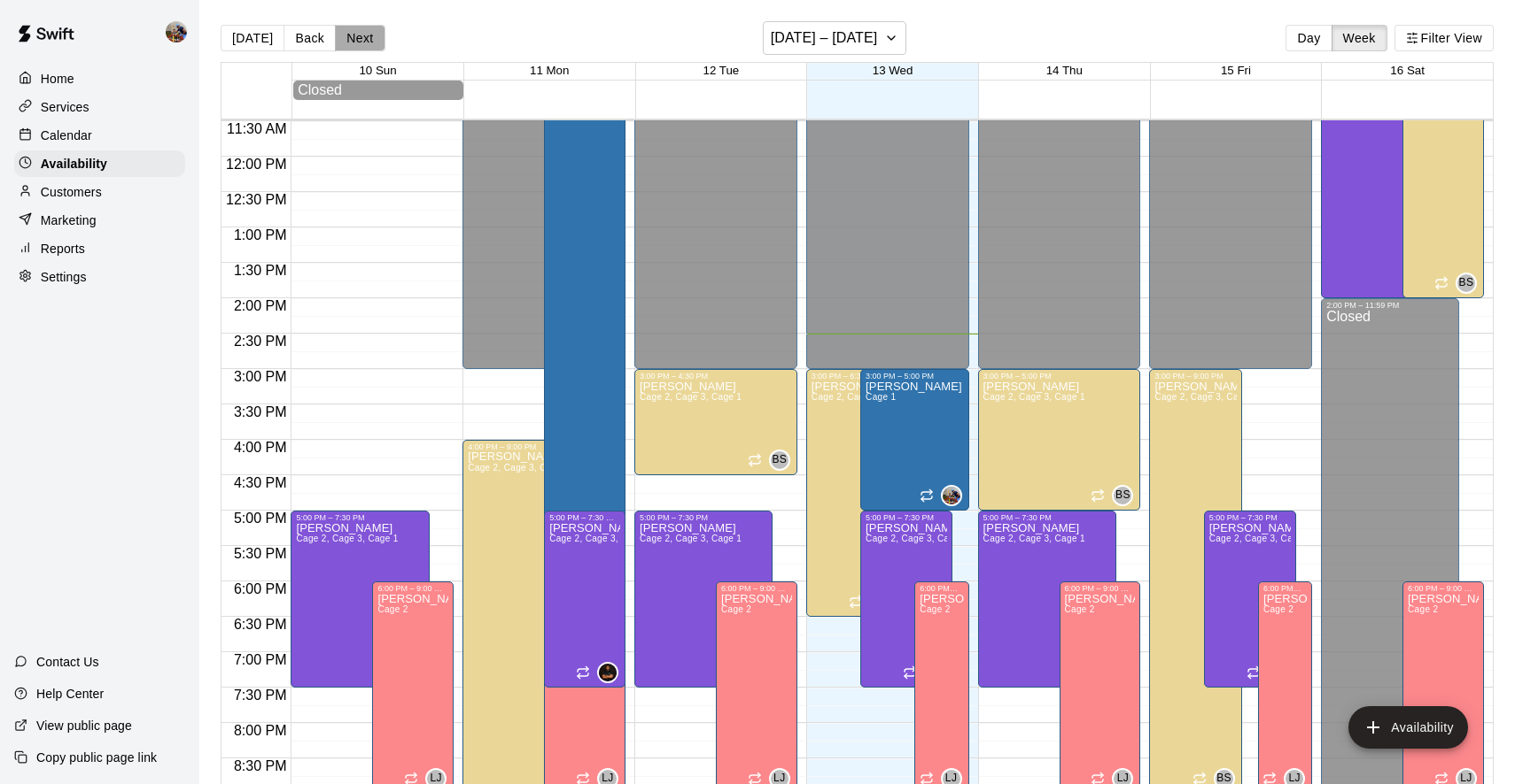
click at [347, 40] on button "Next" at bounding box center [359, 39] width 49 height 27
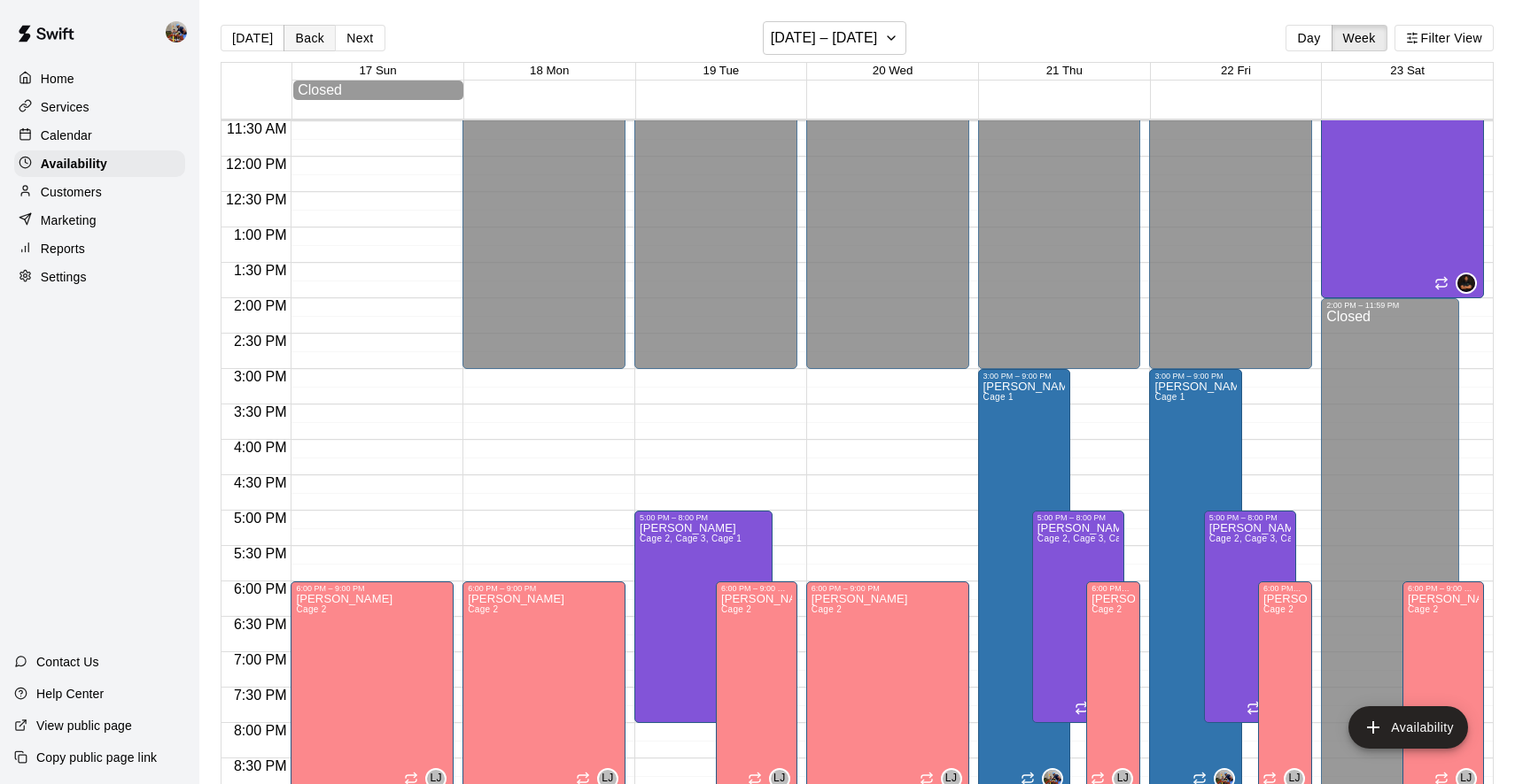
click at [304, 36] on button "Back" at bounding box center [309, 39] width 52 height 27
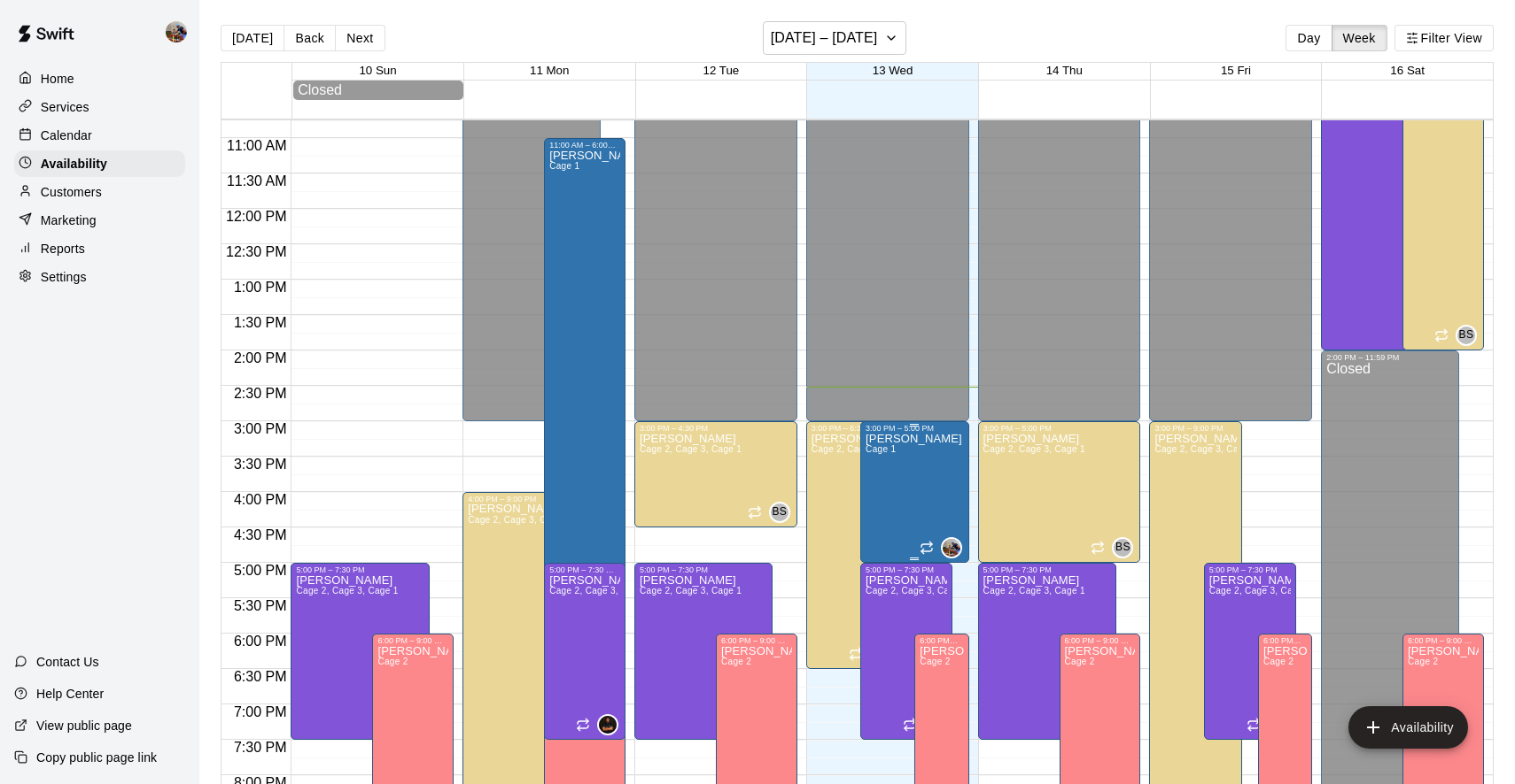
scroll to position [733, 0]
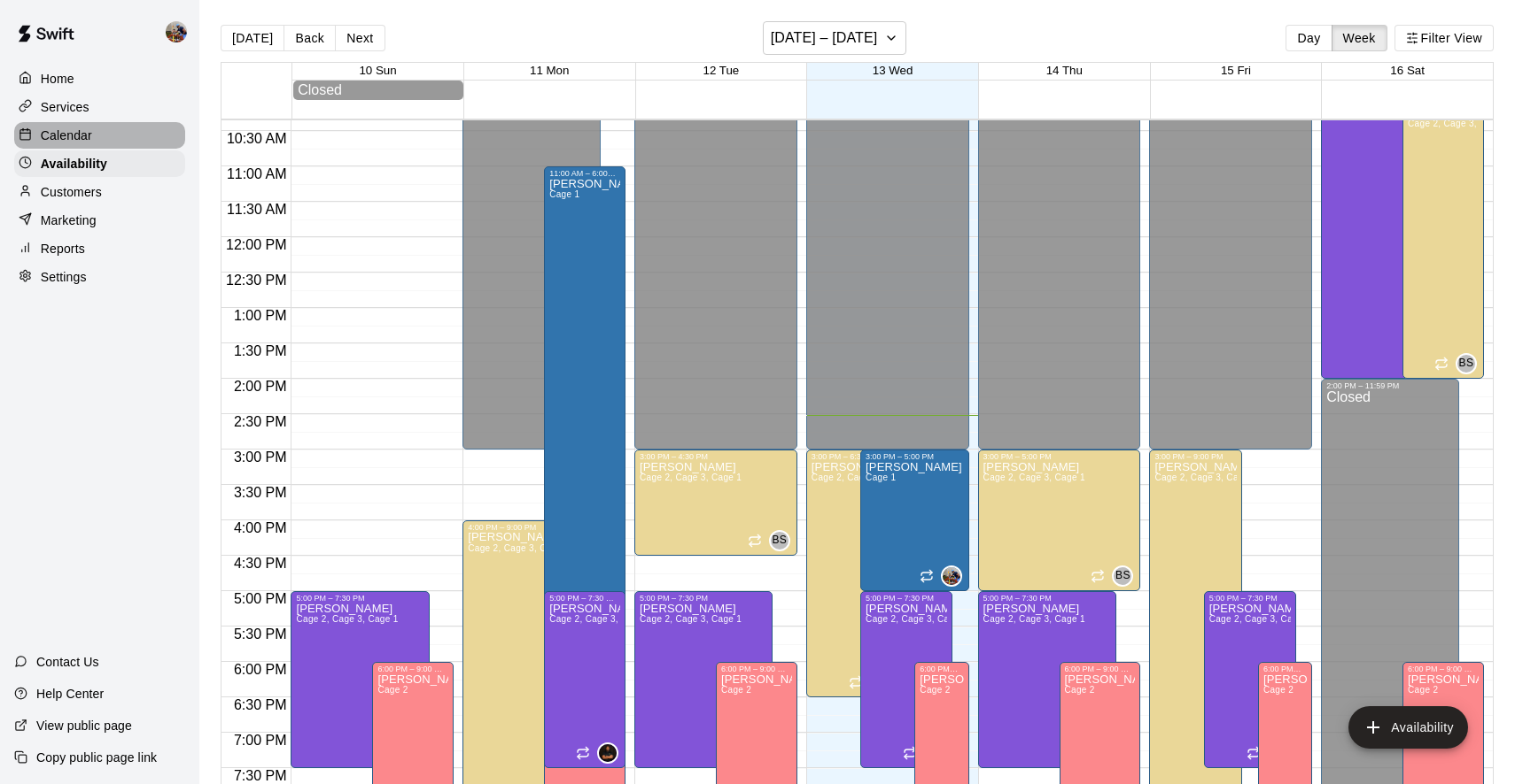
click at [79, 136] on p "Calendar" at bounding box center [66, 136] width 51 height 18
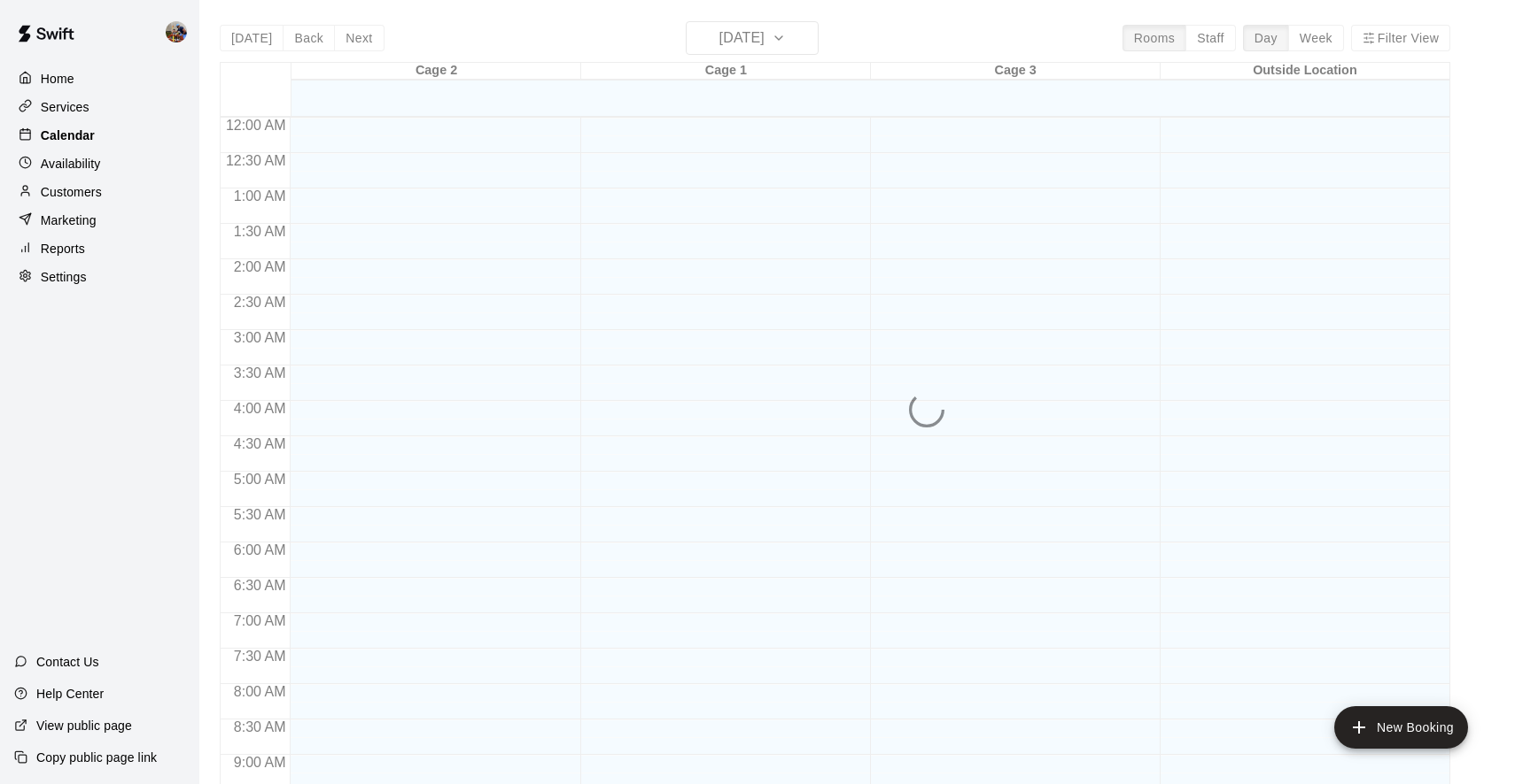
scroll to position [961, 0]
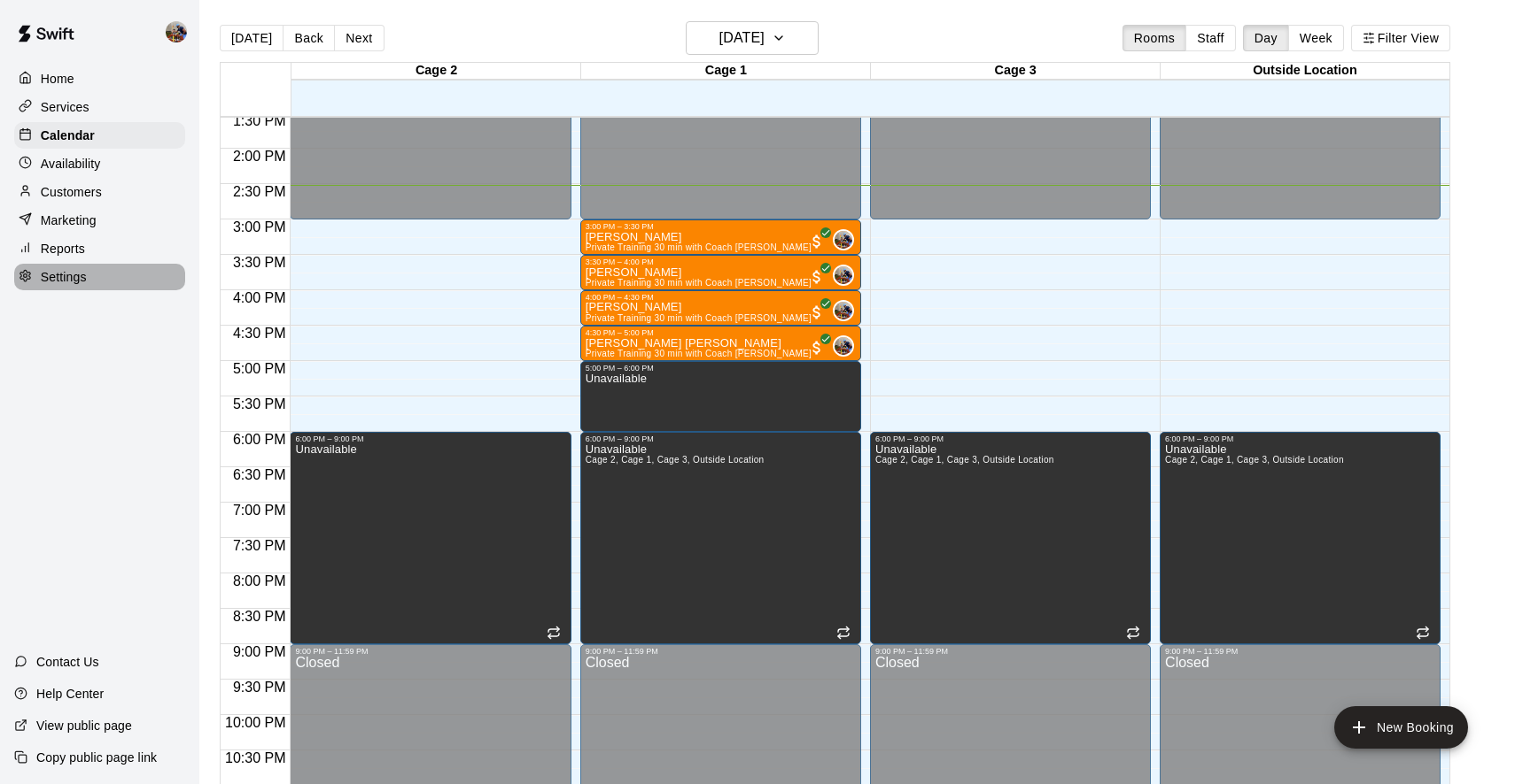
click at [60, 273] on p "Settings" at bounding box center [63, 277] width 46 height 18
select select "**"
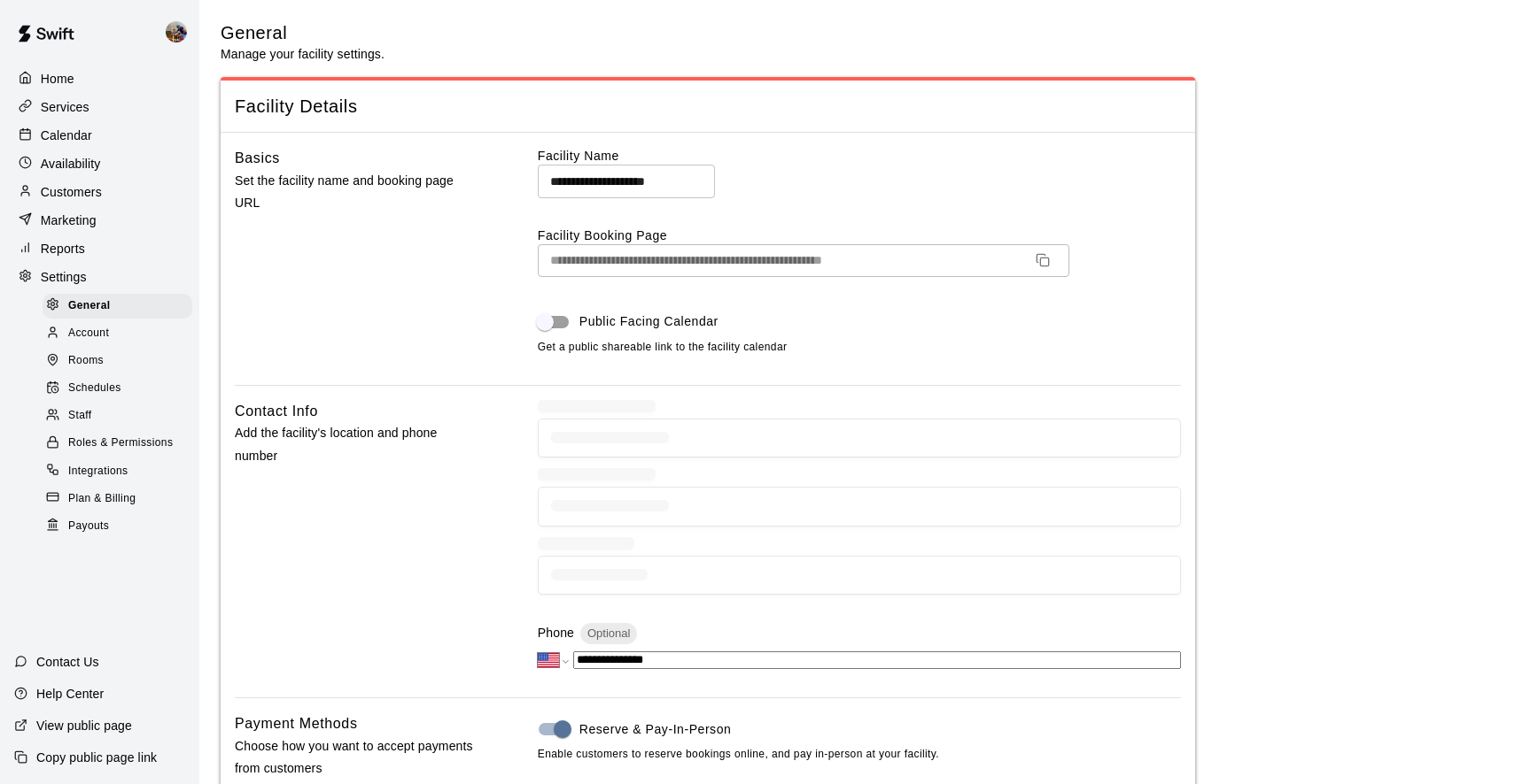
scroll to position [3200, 0]
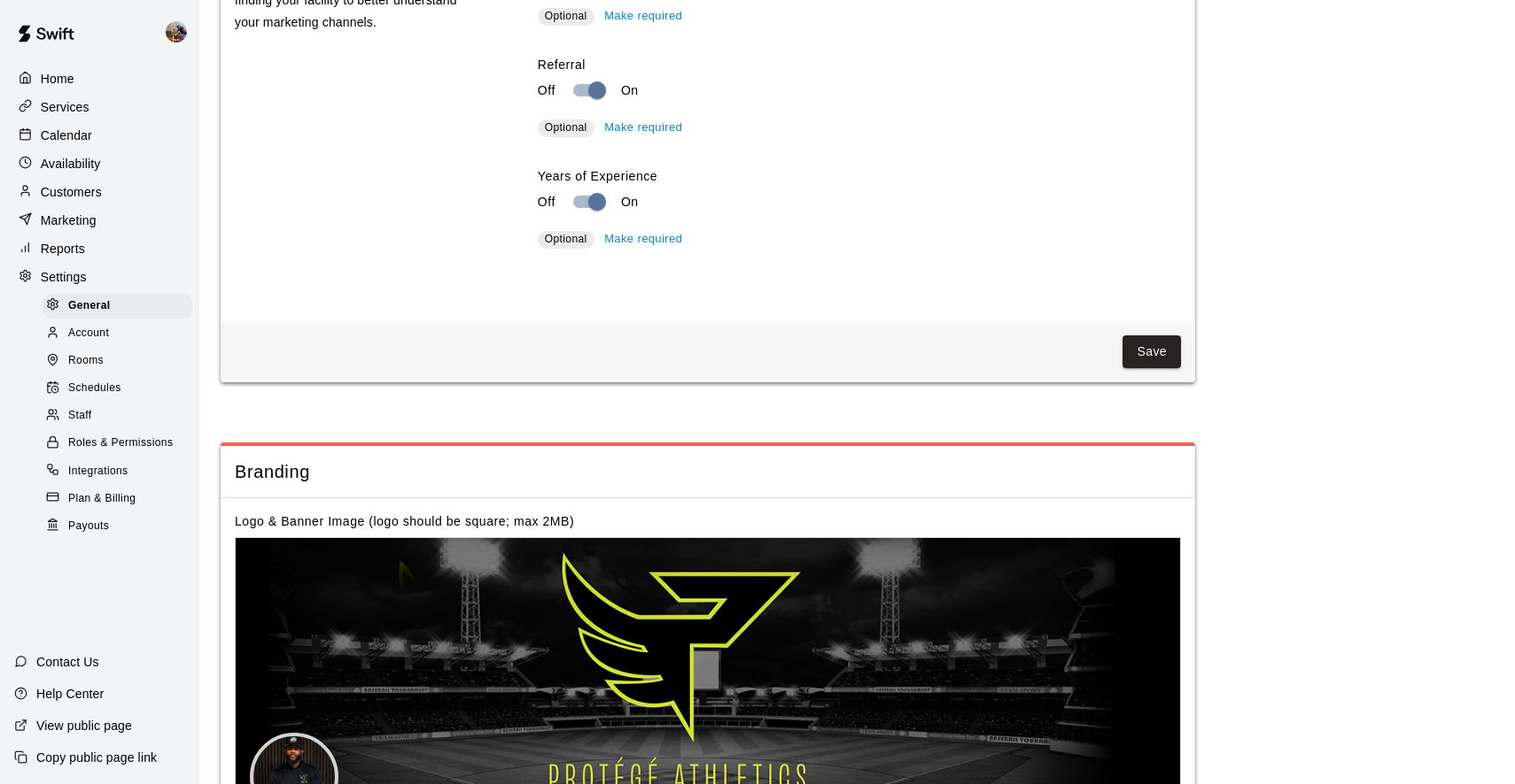
click at [89, 358] on span "Rooms" at bounding box center [85, 361] width 35 height 18
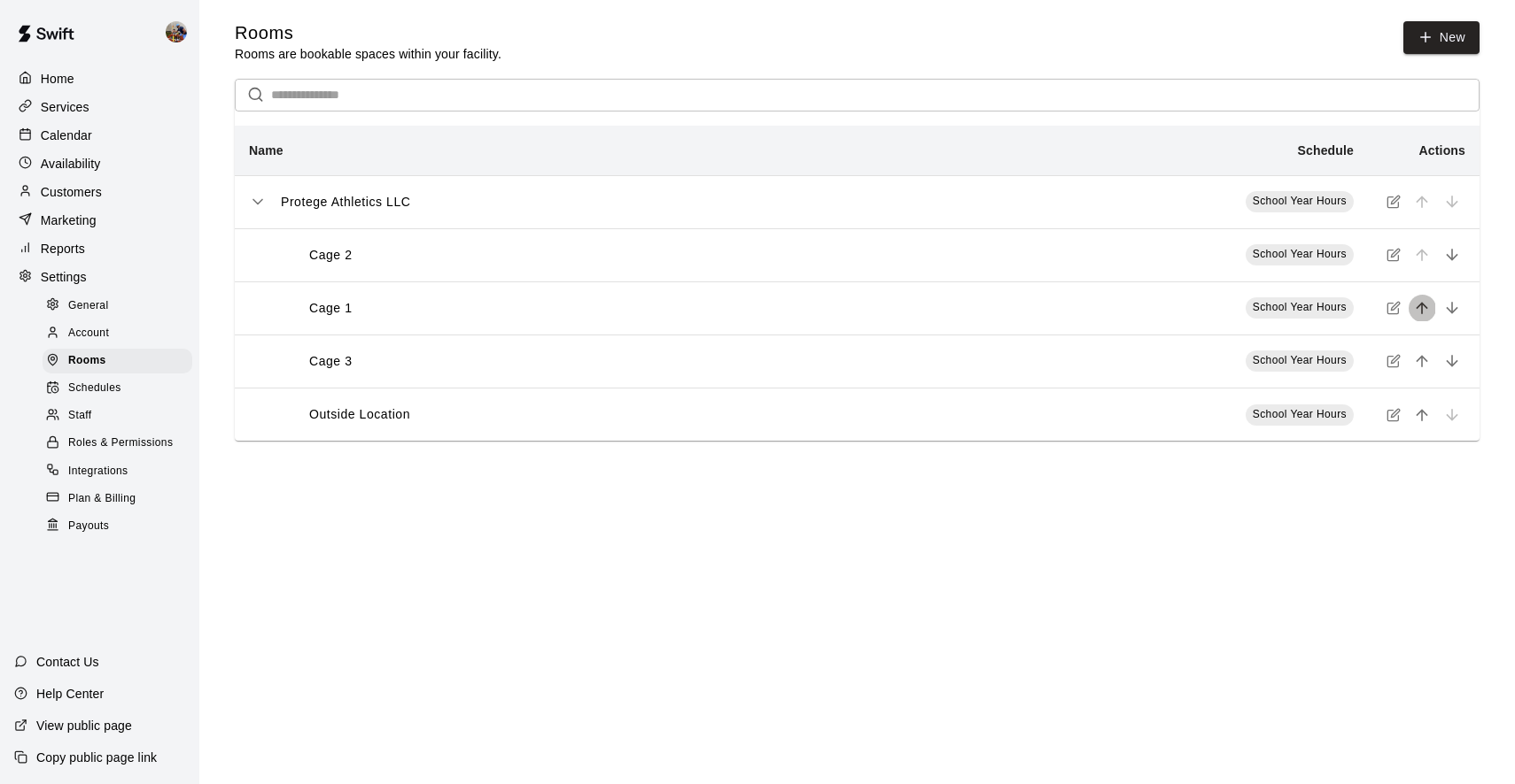
click at [1422, 308] on icon "move item up" at bounding box center [1421, 308] width 12 height 12
click at [78, 386] on span "Schedules" at bounding box center [94, 389] width 53 height 18
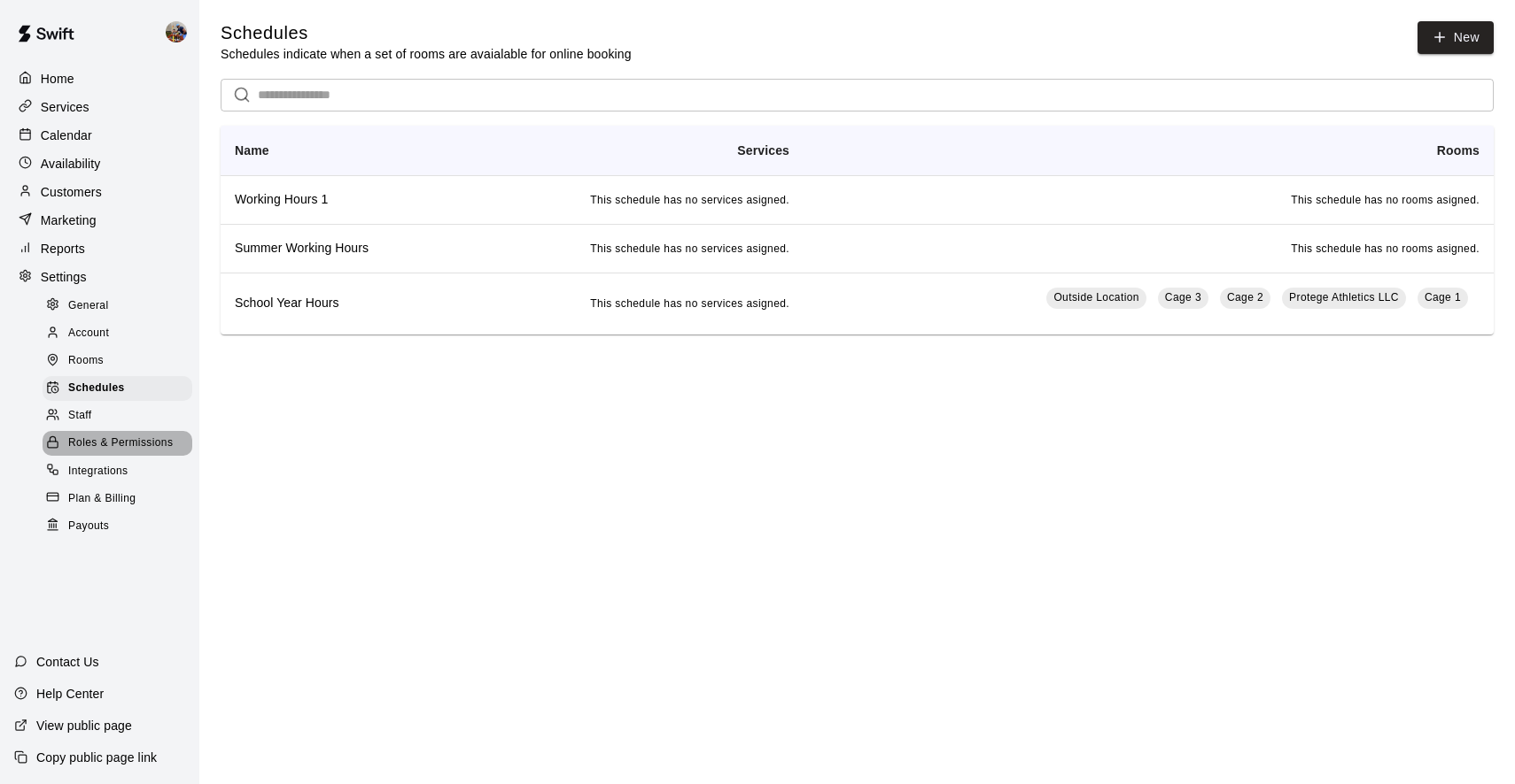
click at [91, 440] on span "Roles & Permissions" at bounding box center [120, 444] width 104 height 18
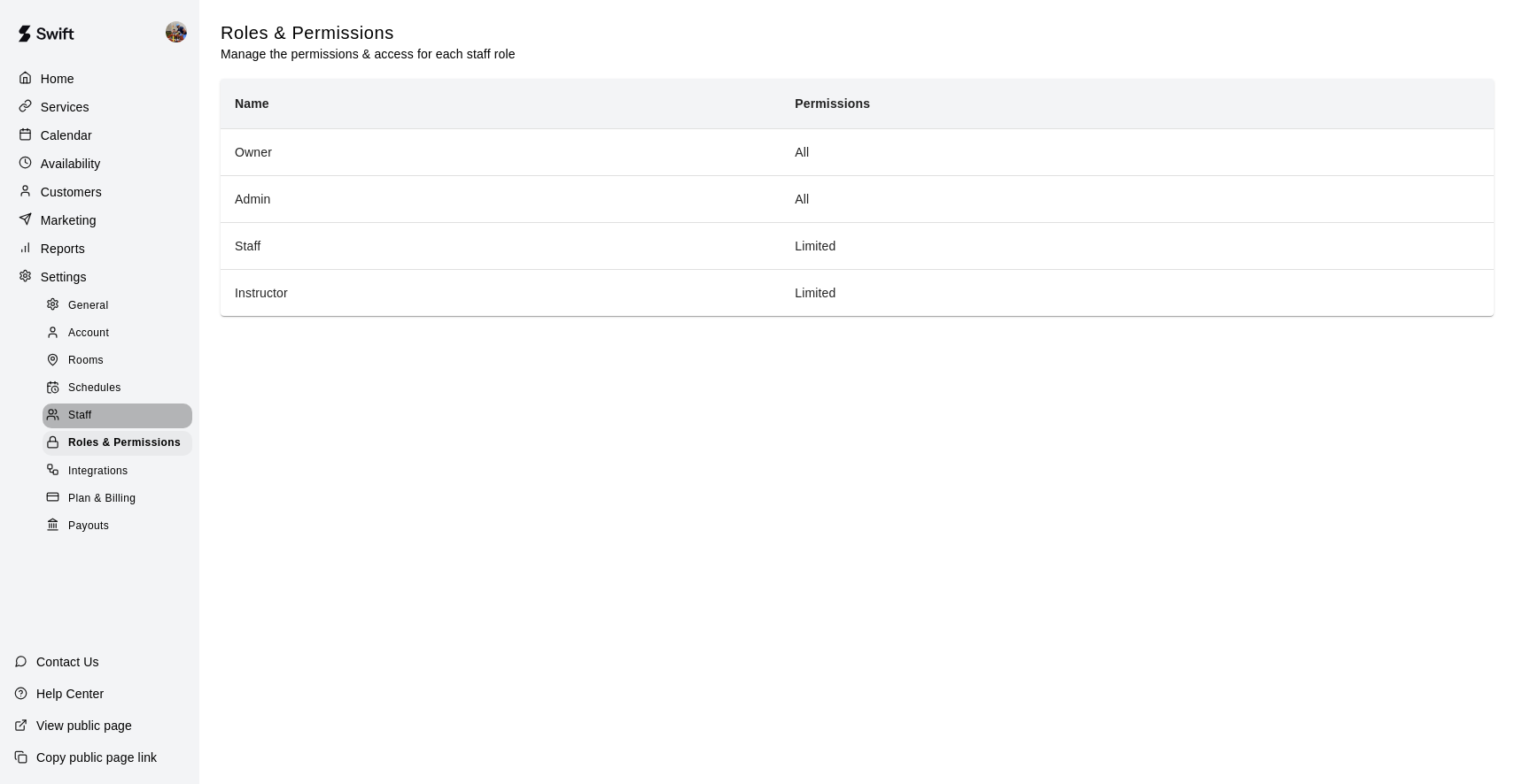
click at [89, 411] on span "Staff" at bounding box center [80, 416] width 23 height 18
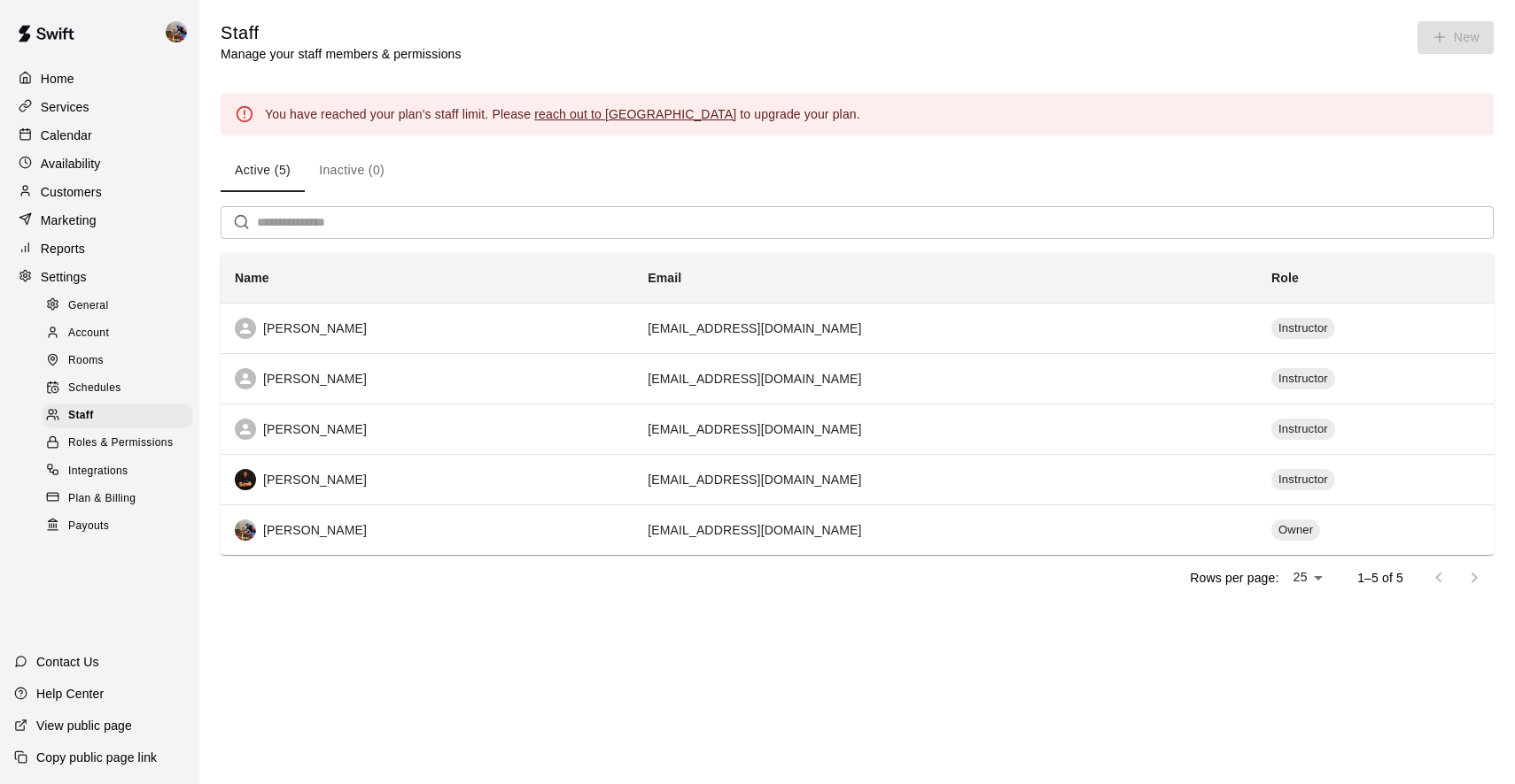
click at [88, 308] on span "General" at bounding box center [88, 306] width 40 height 18
select select "**"
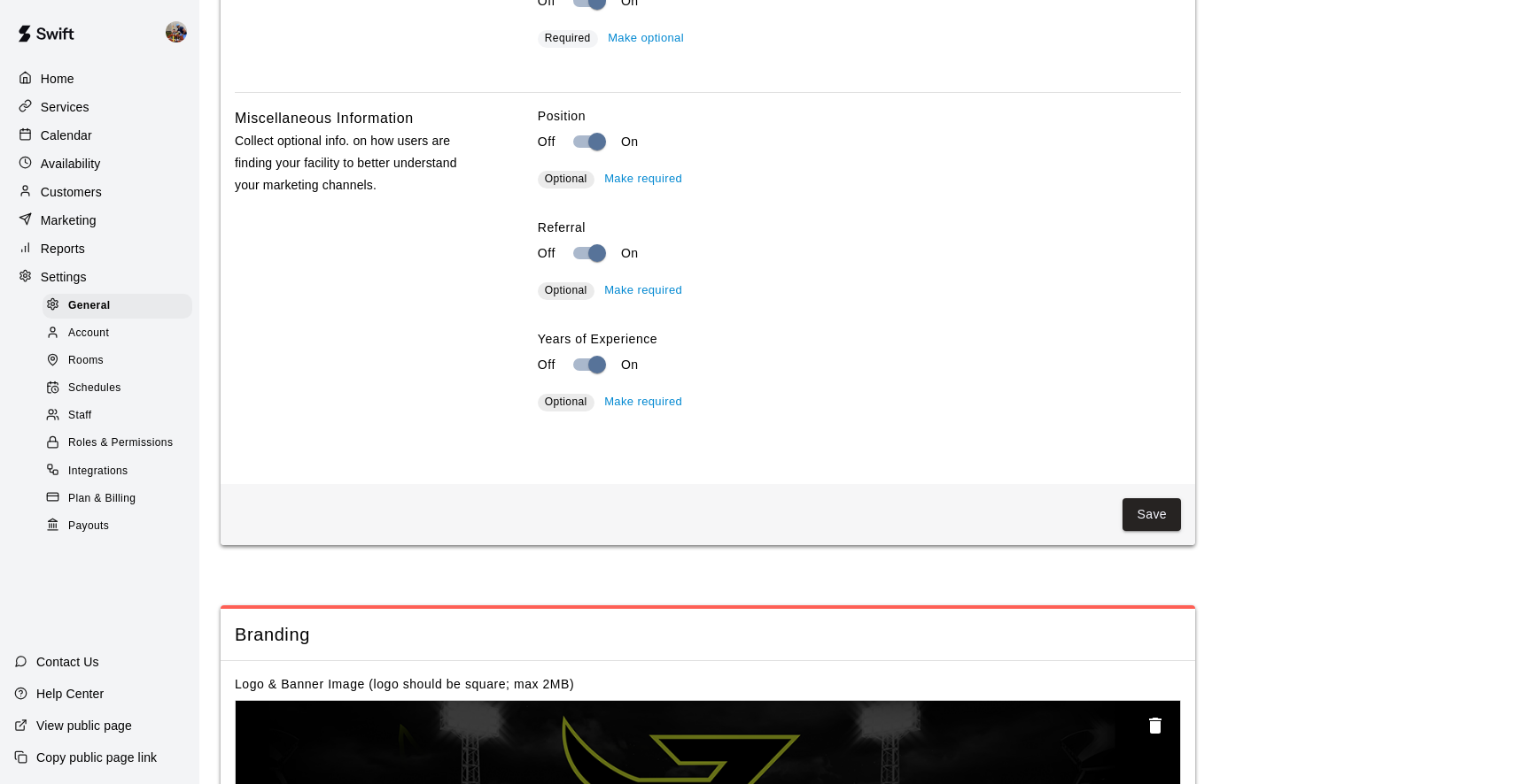
scroll to position [1838, 0]
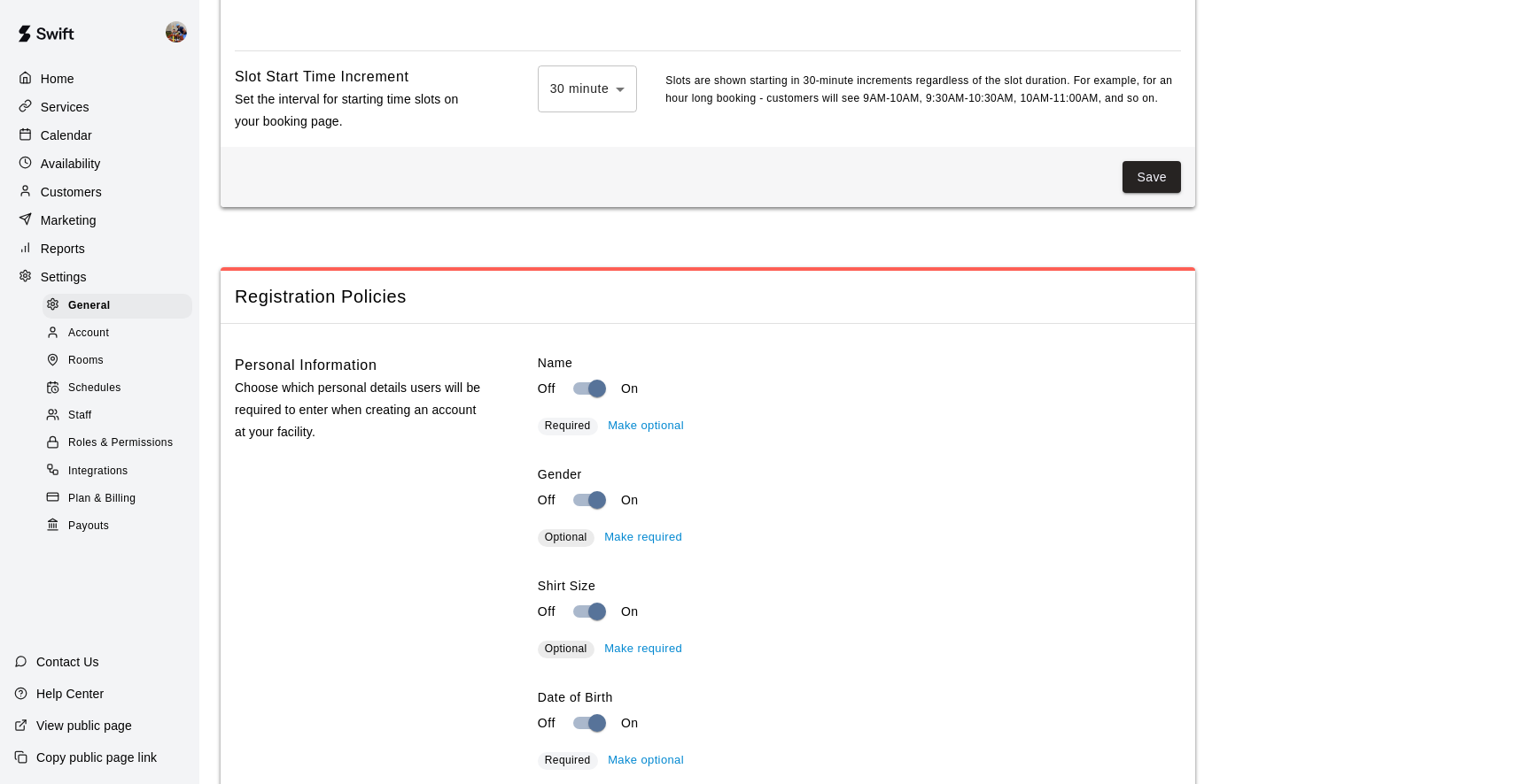
click at [86, 137] on p "Calendar" at bounding box center [66, 136] width 51 height 18
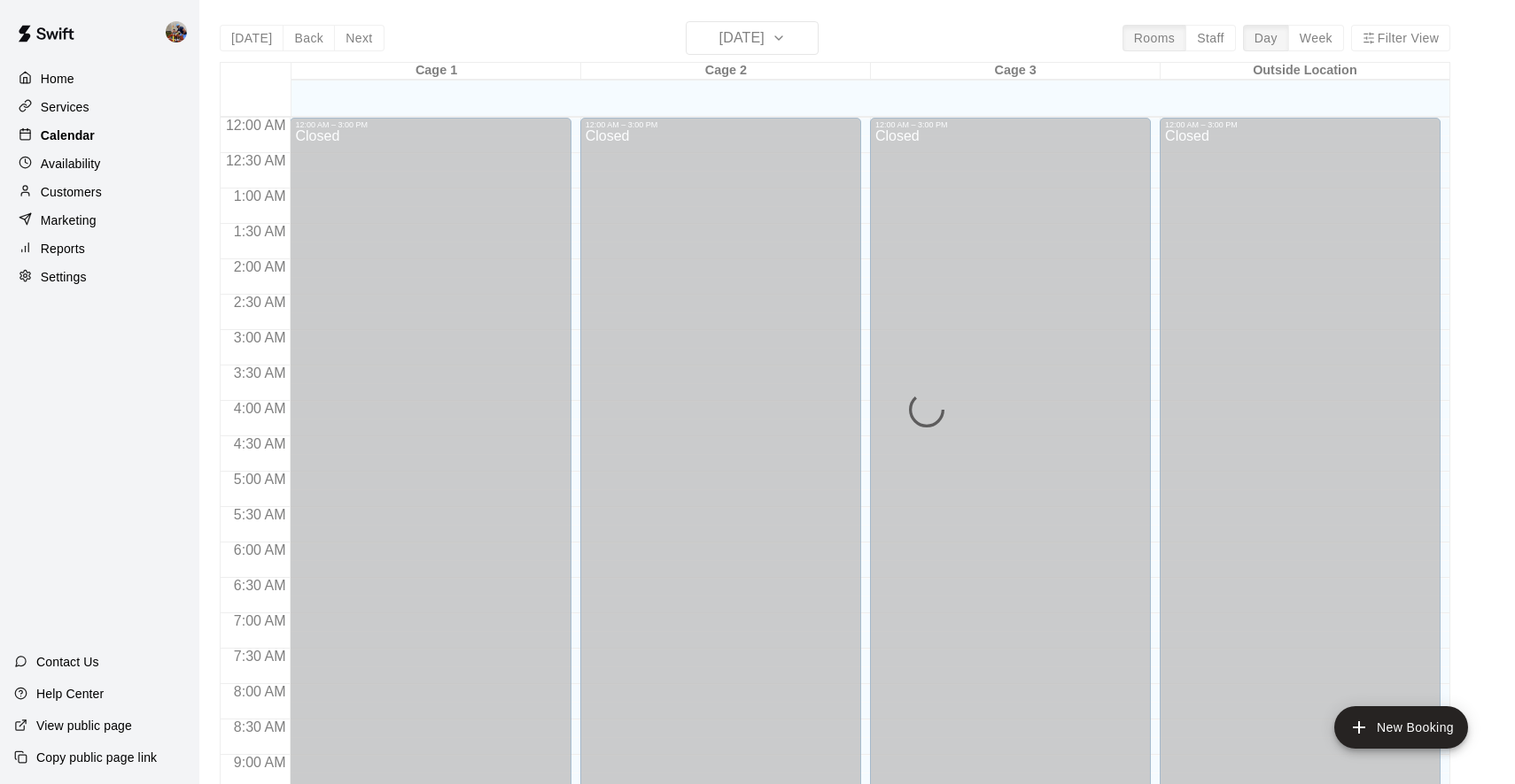
scroll to position [961, 0]
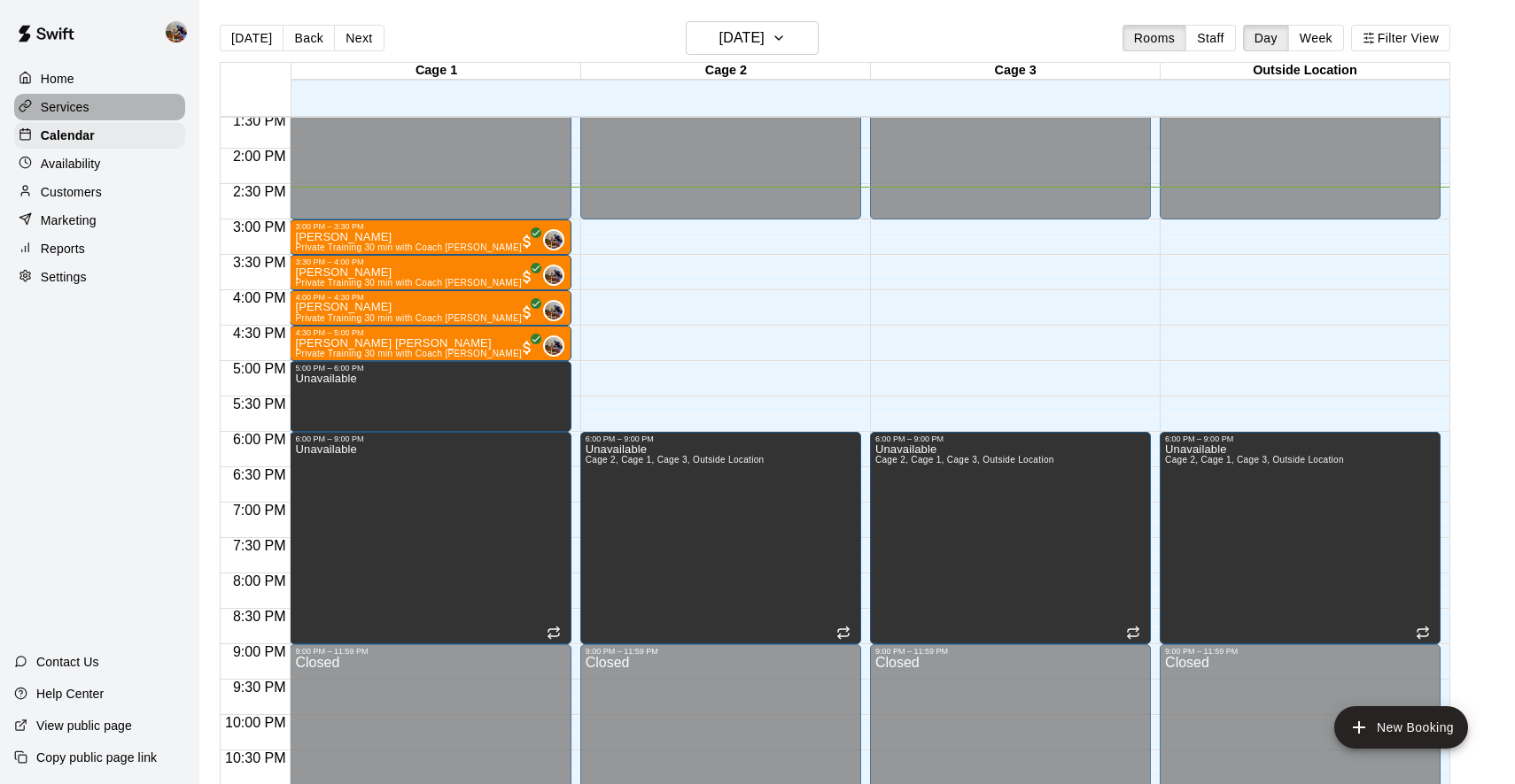
click at [73, 103] on p "Services" at bounding box center [65, 107] width 49 height 18
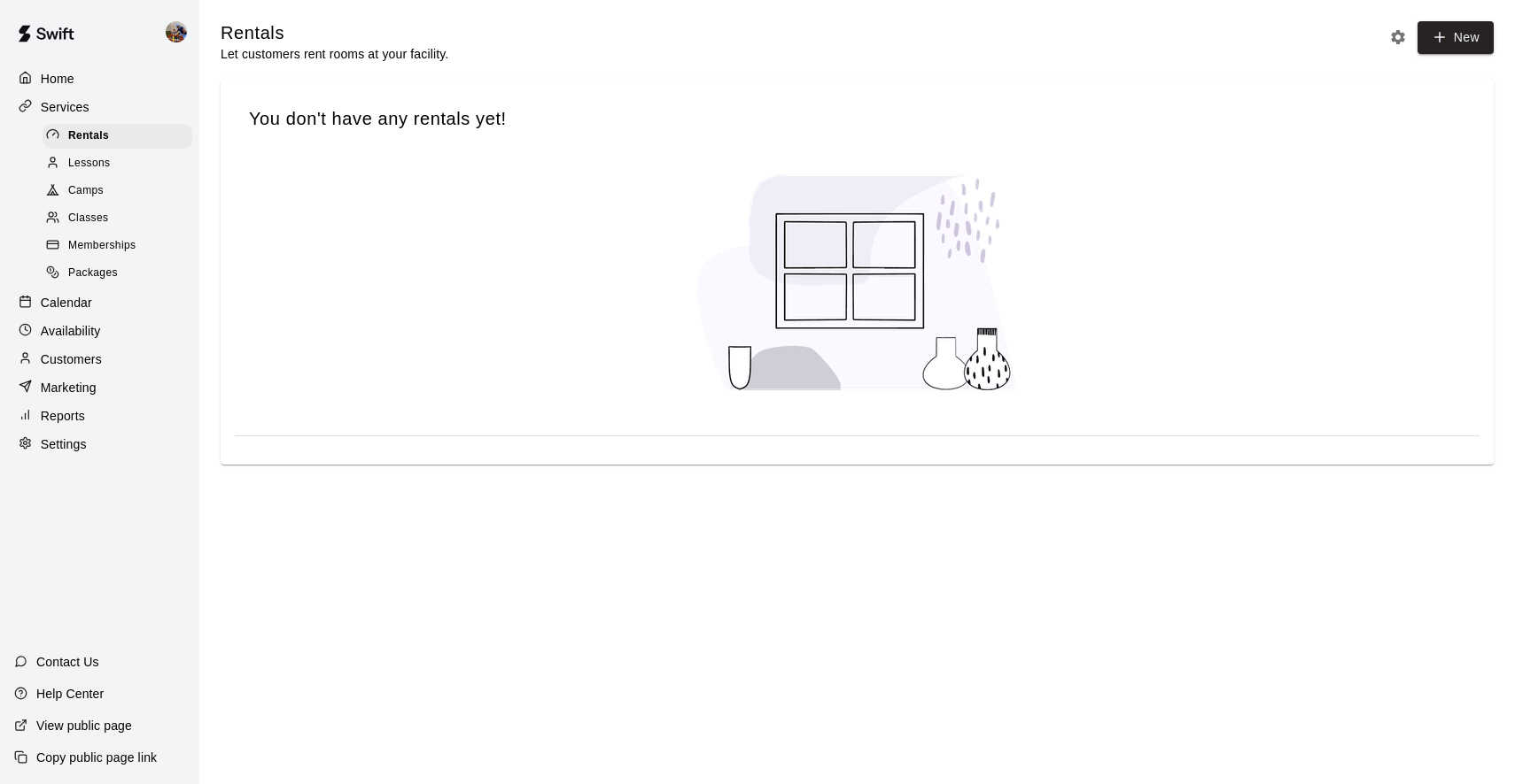
click at [86, 165] on span "Lessons" at bounding box center [89, 164] width 42 height 18
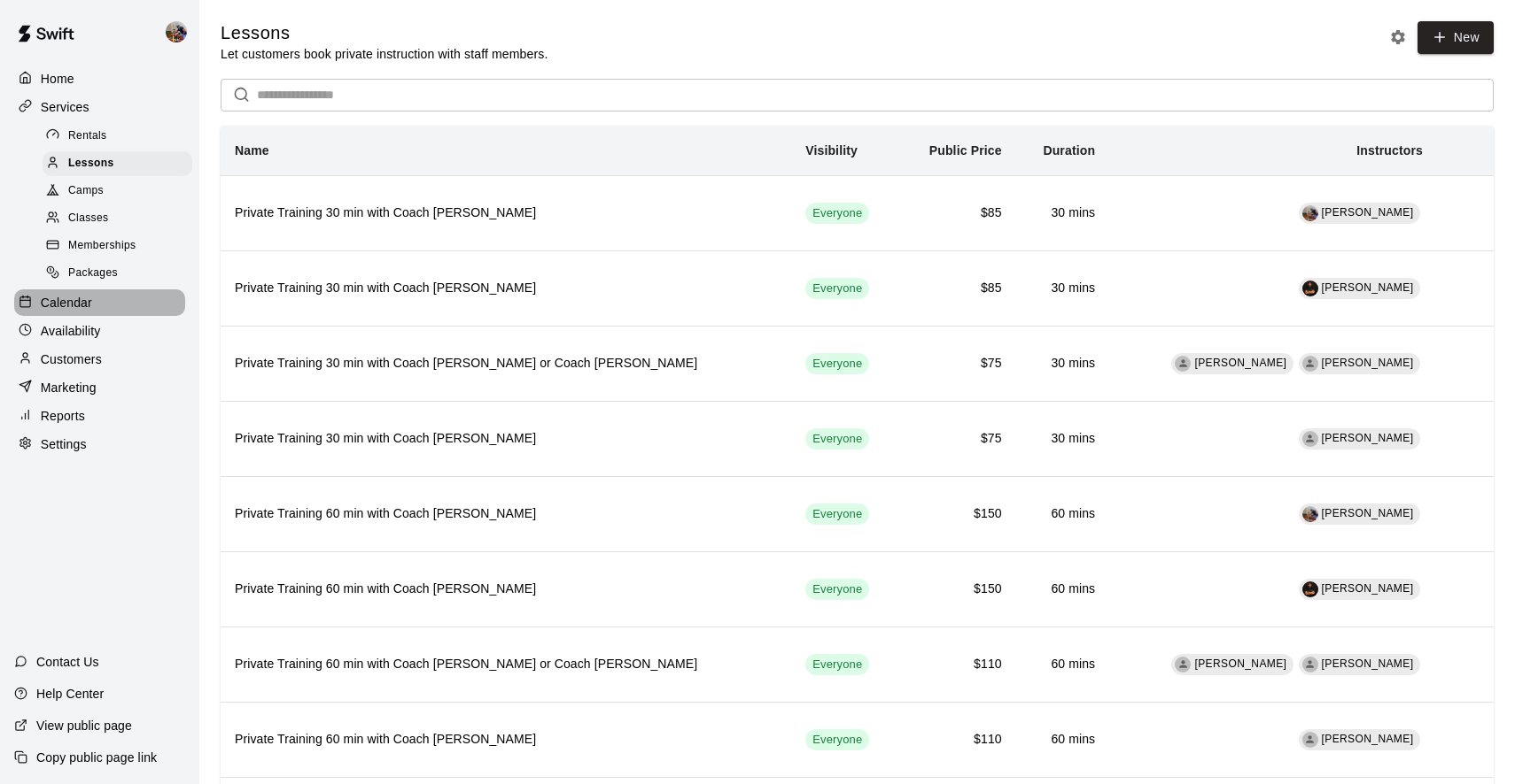
click at [70, 301] on p "Calendar" at bounding box center [66, 303] width 51 height 18
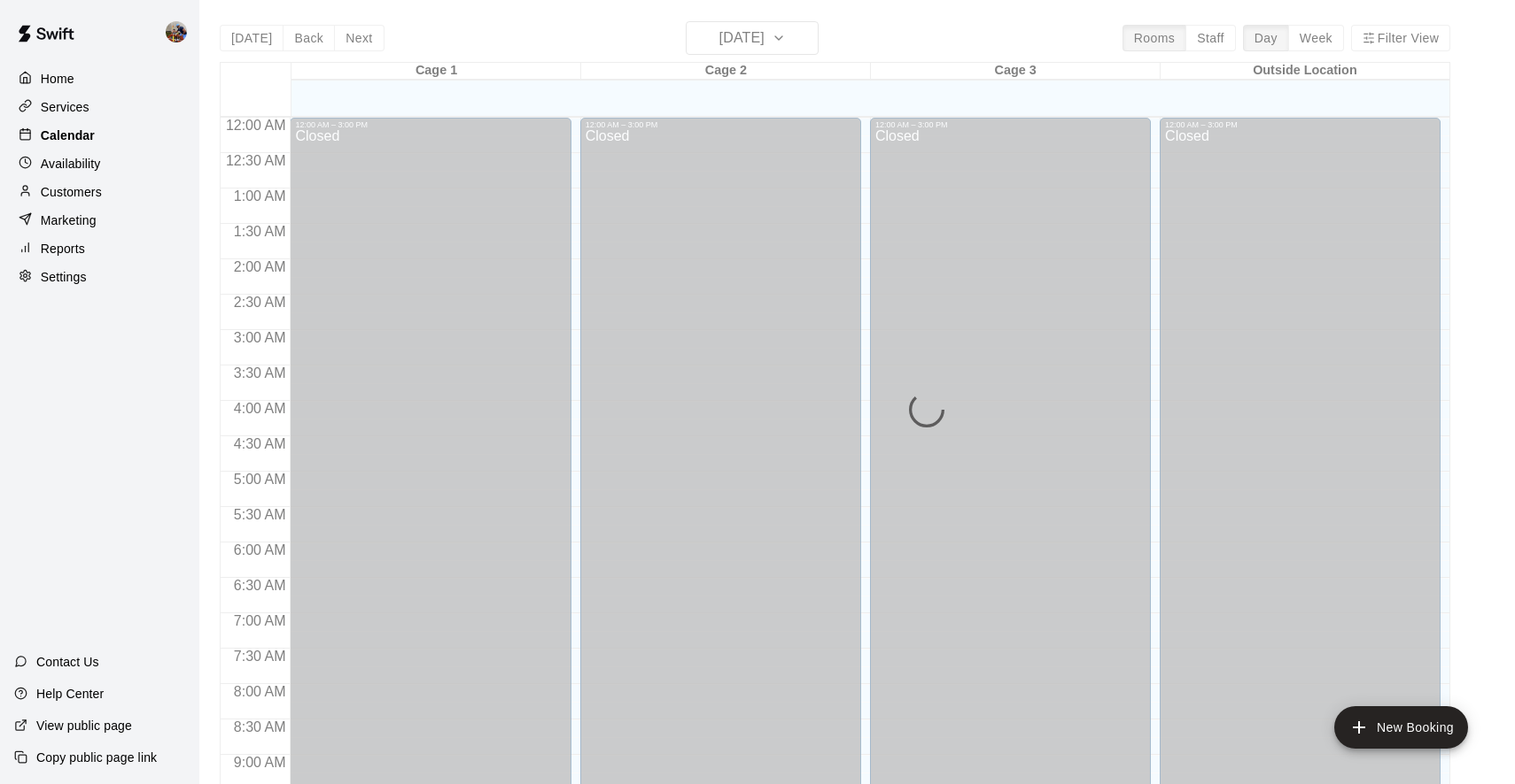
scroll to position [961, 0]
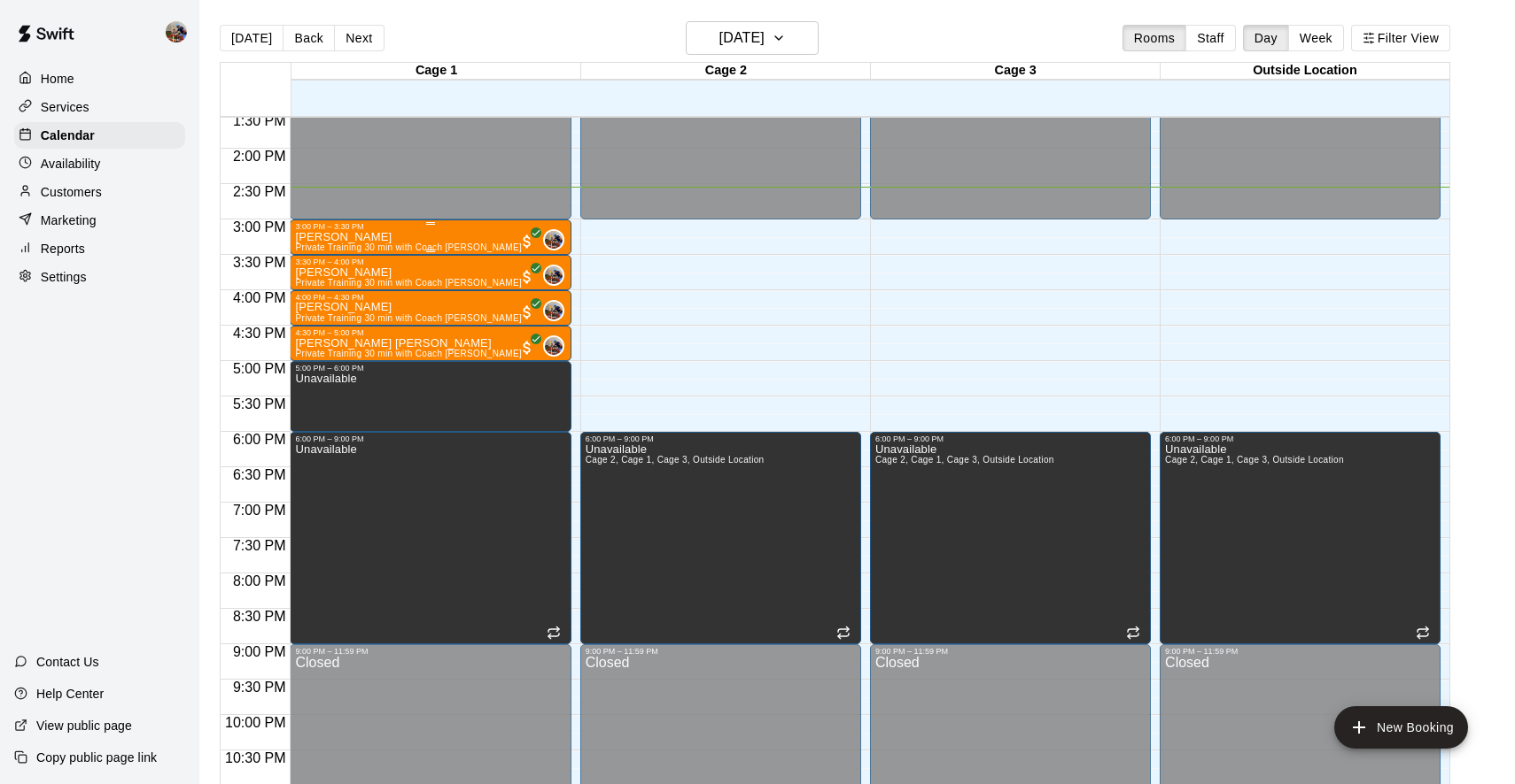
click at [327, 231] on div "3:00 PM – 3:30 PM" at bounding box center [430, 226] width 270 height 9
click at [457, 237] on div at bounding box center [758, 392] width 1515 height 784
click at [430, 245] on span "Private Training 30 min with Coach [PERSON_NAME]" at bounding box center [408, 247] width 226 height 10
click at [430, 245] on div at bounding box center [758, 392] width 1515 height 784
click at [455, 237] on div "Freddy Li Private Training 30 min with Coach Blaine" at bounding box center [408, 622] width 226 height 784
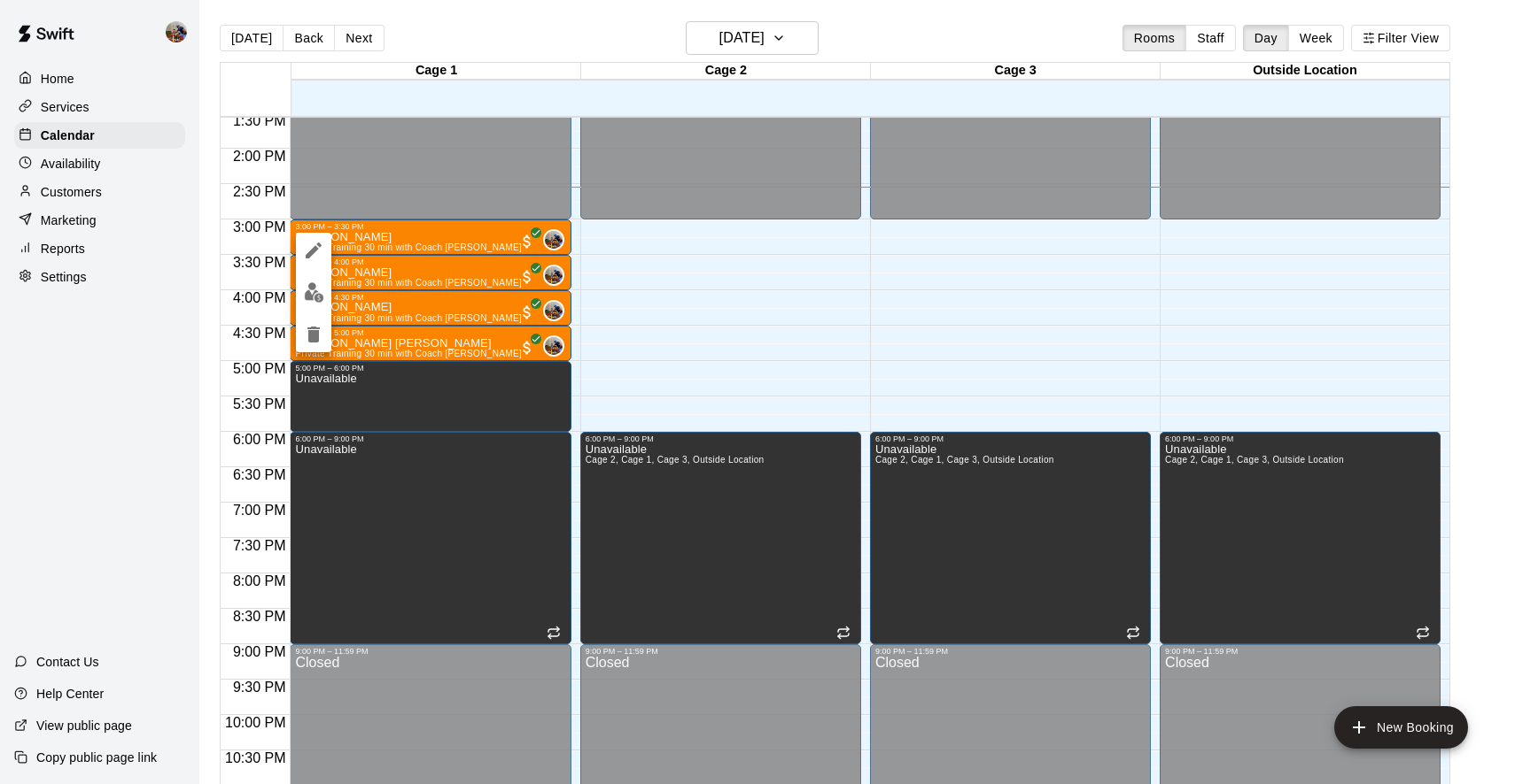
click at [432, 227] on div at bounding box center [758, 392] width 1515 height 784
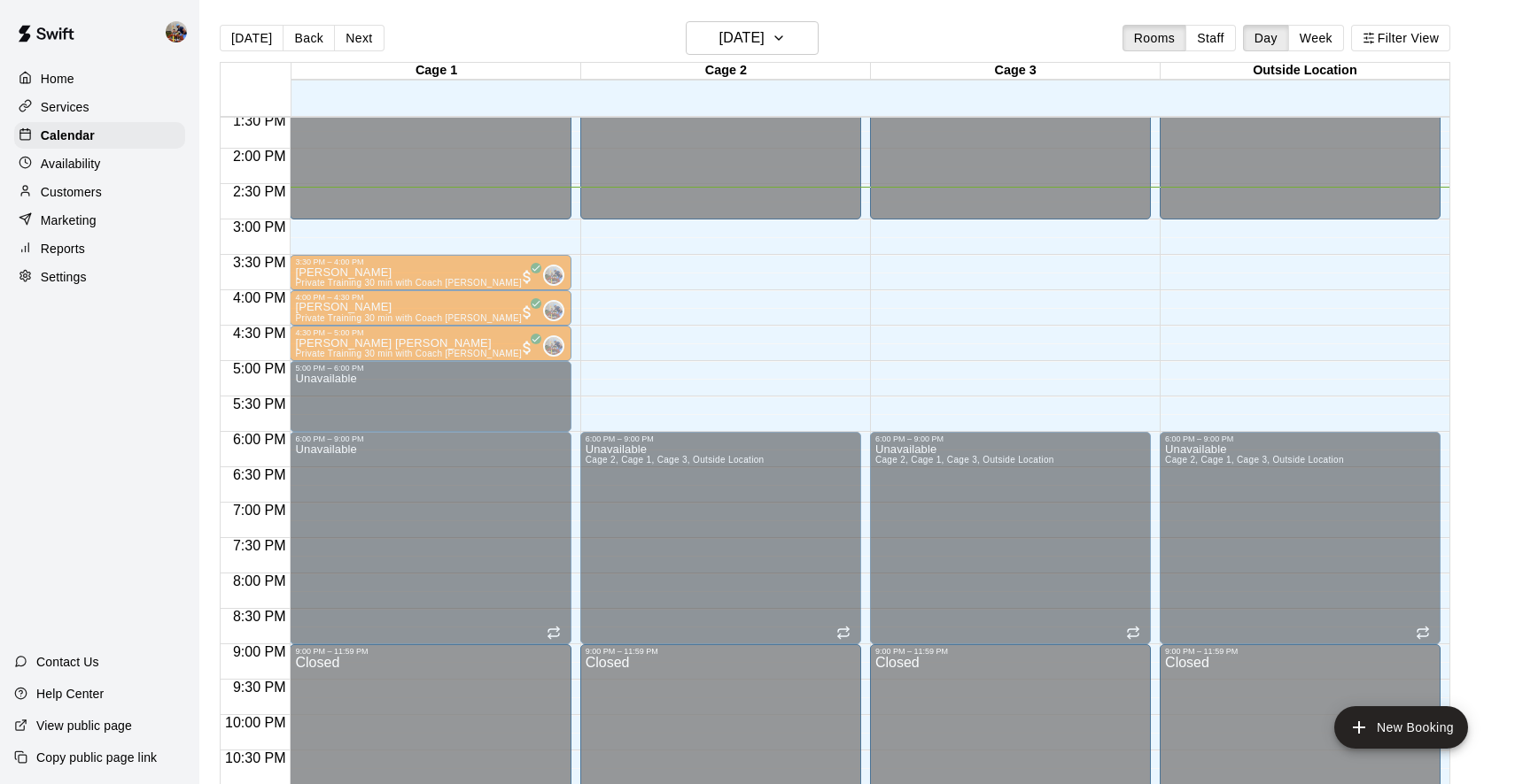
click at [417, 229] on div "3:00 PM – 3:30 PM" at bounding box center [430, 226] width 270 height 9
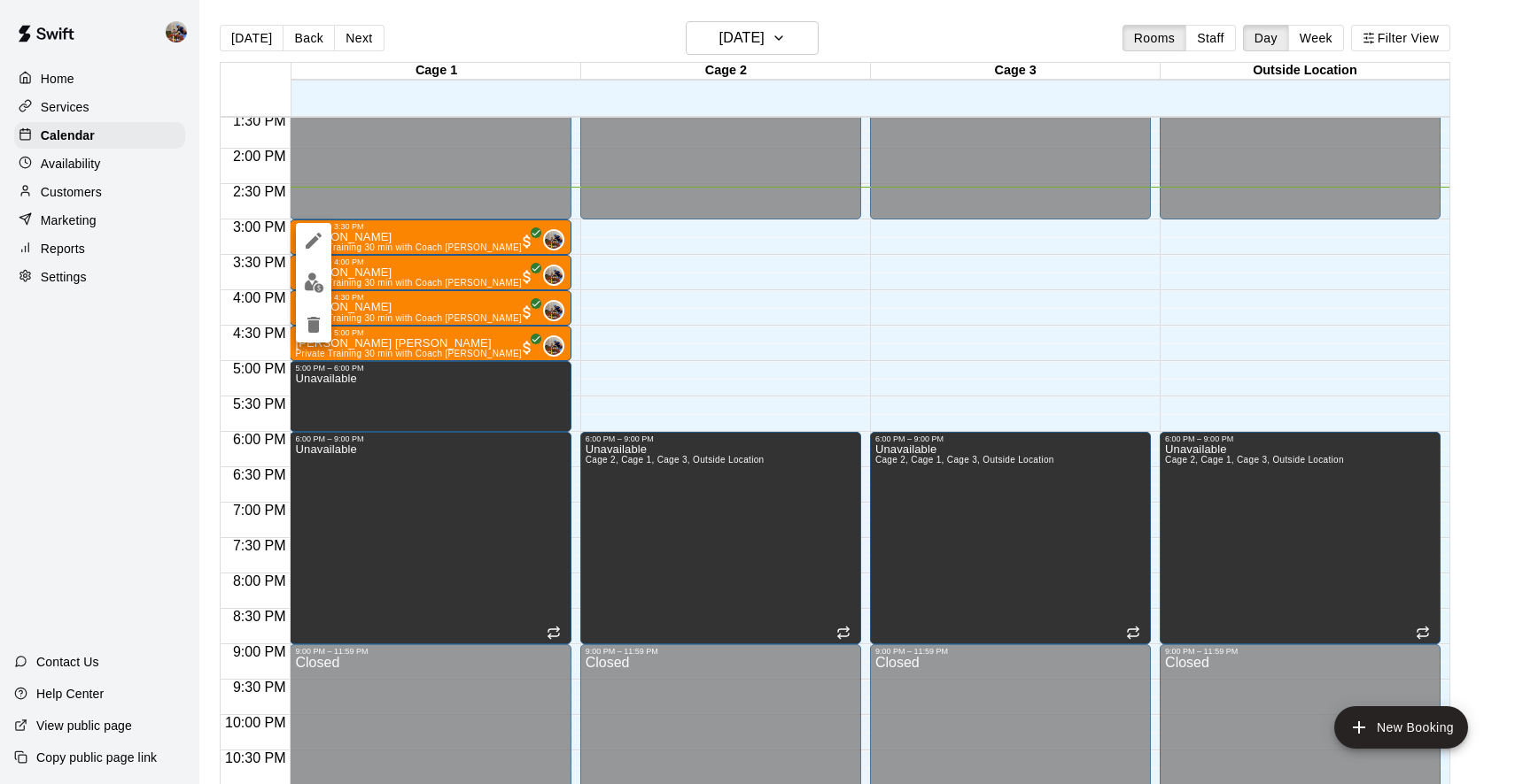
click at [661, 284] on div at bounding box center [758, 392] width 1515 height 784
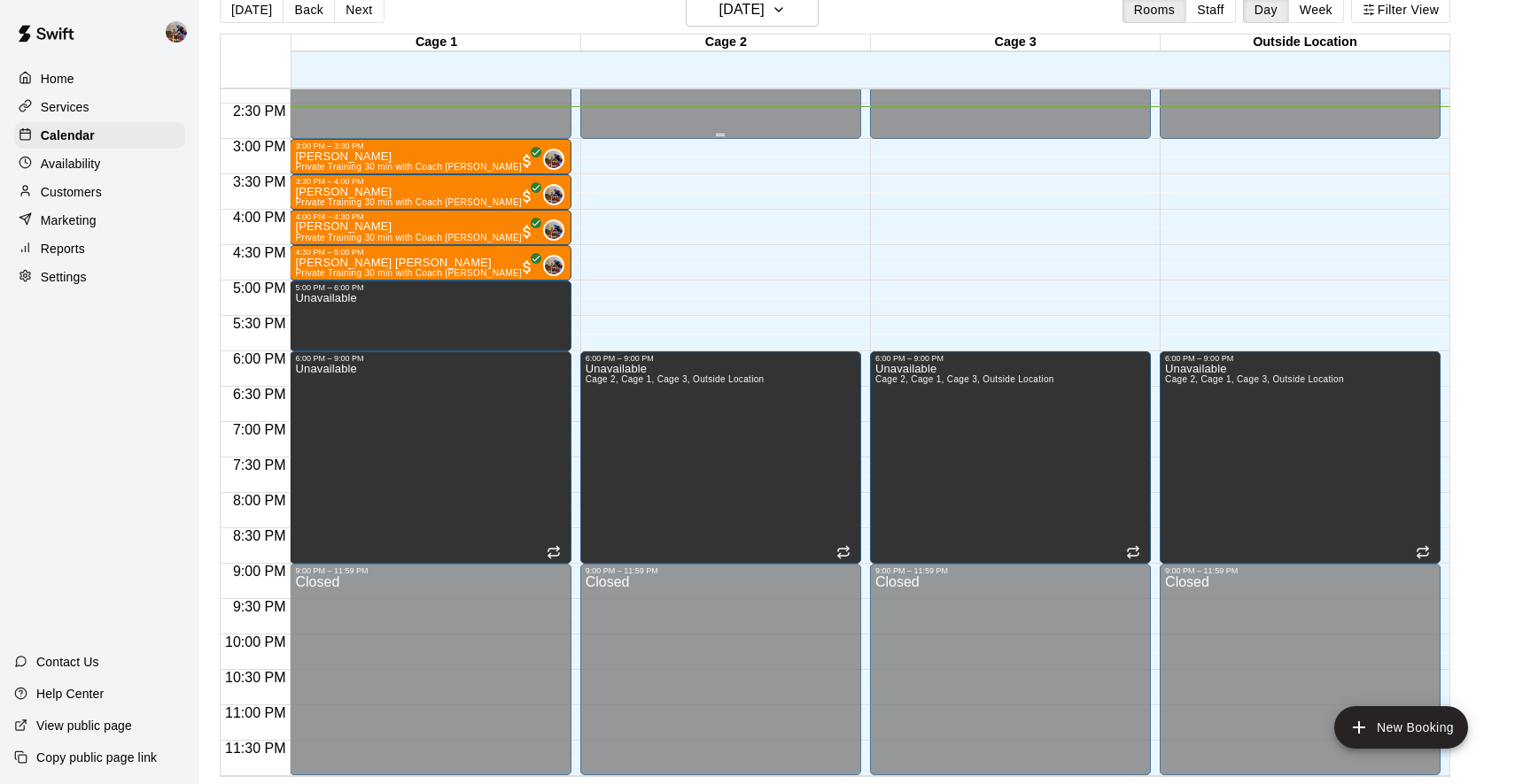
scroll to position [29, 0]
click at [636, 361] on div "6:00 PM – 9:00 PM" at bounding box center [721, 358] width 270 height 9
click at [608, 371] on icon "edit" at bounding box center [603, 372] width 22 height 22
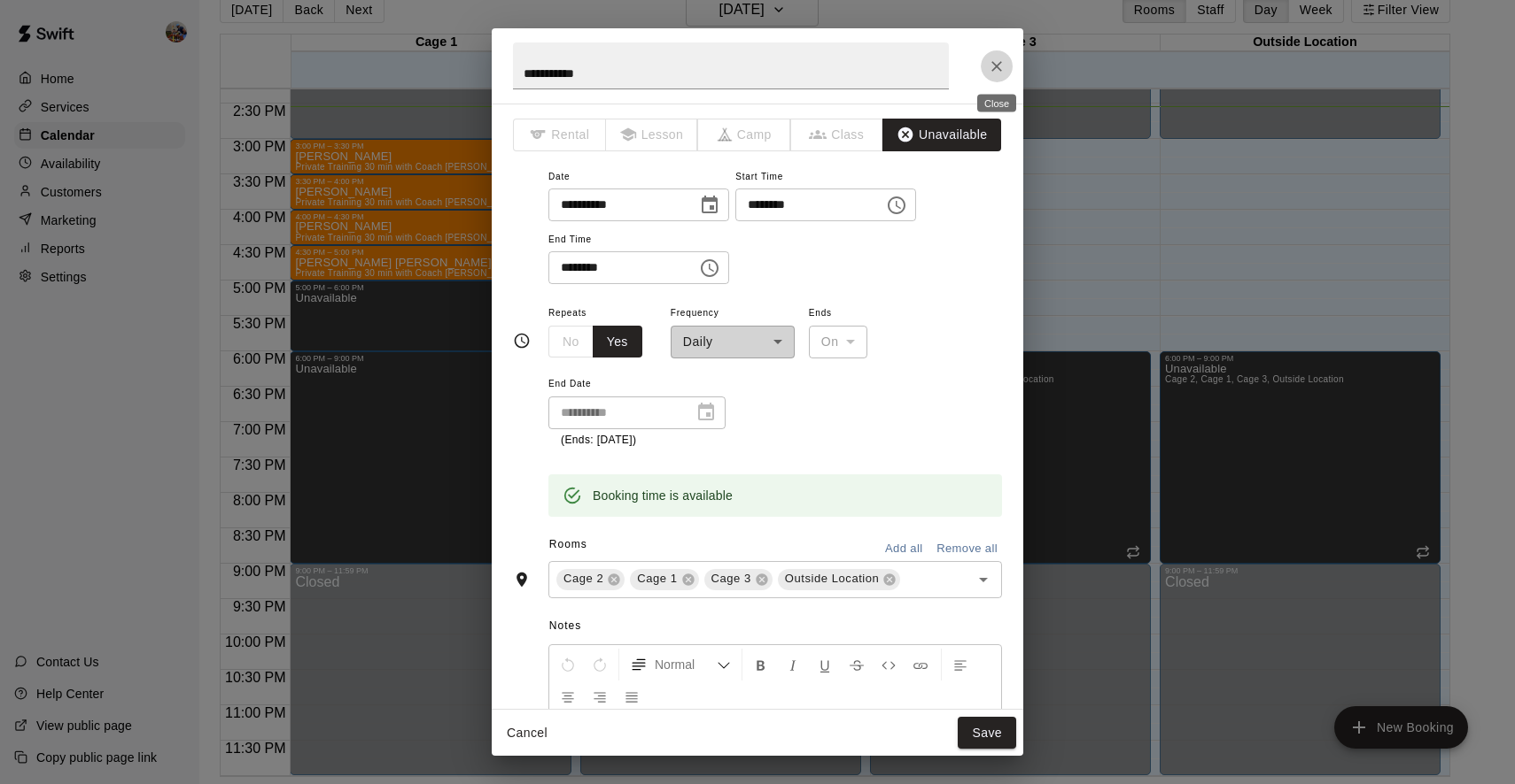
click at [997, 63] on icon "Close" at bounding box center [997, 66] width 18 height 18
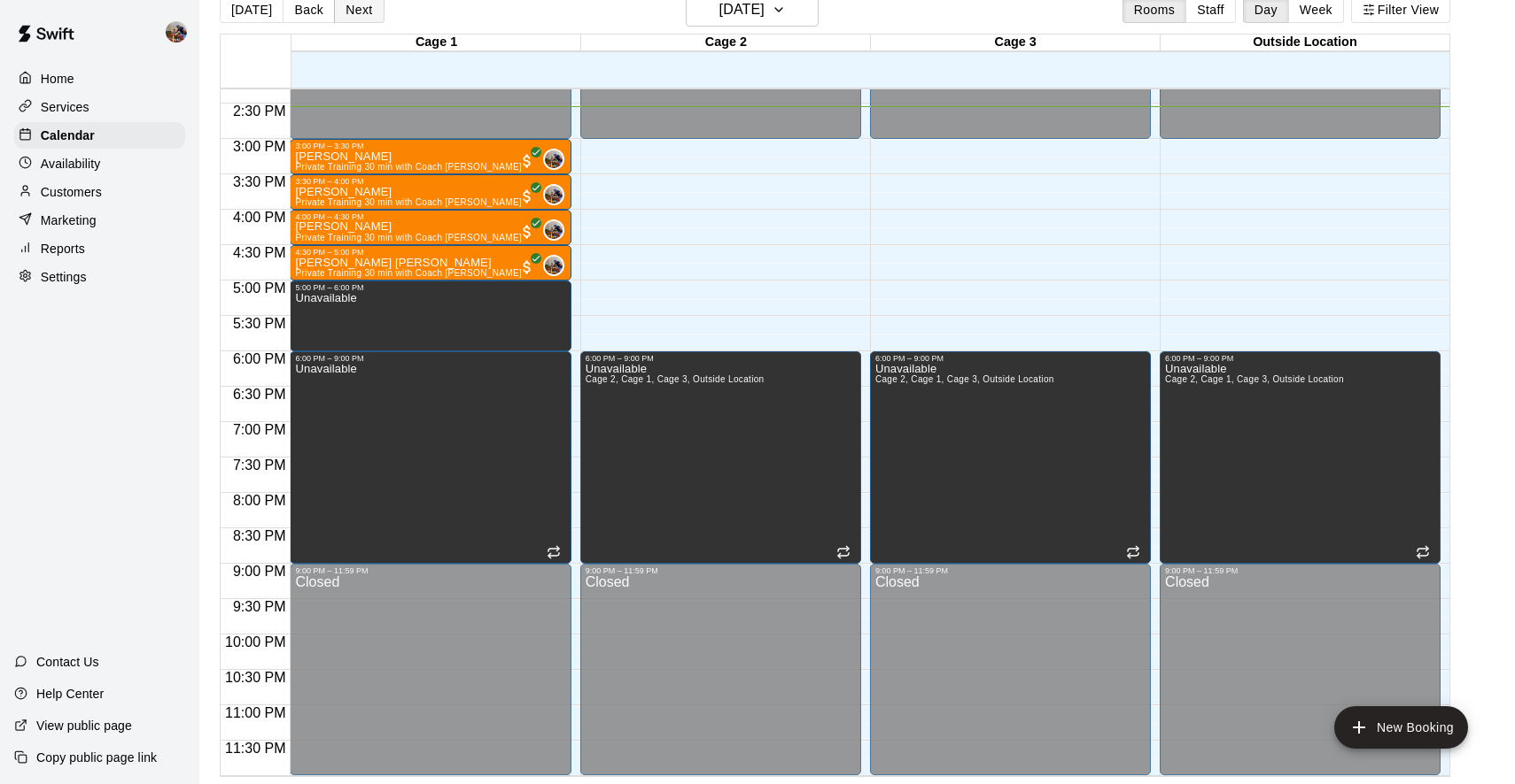
click at [362, 12] on button "Next" at bounding box center [359, 10] width 49 height 27
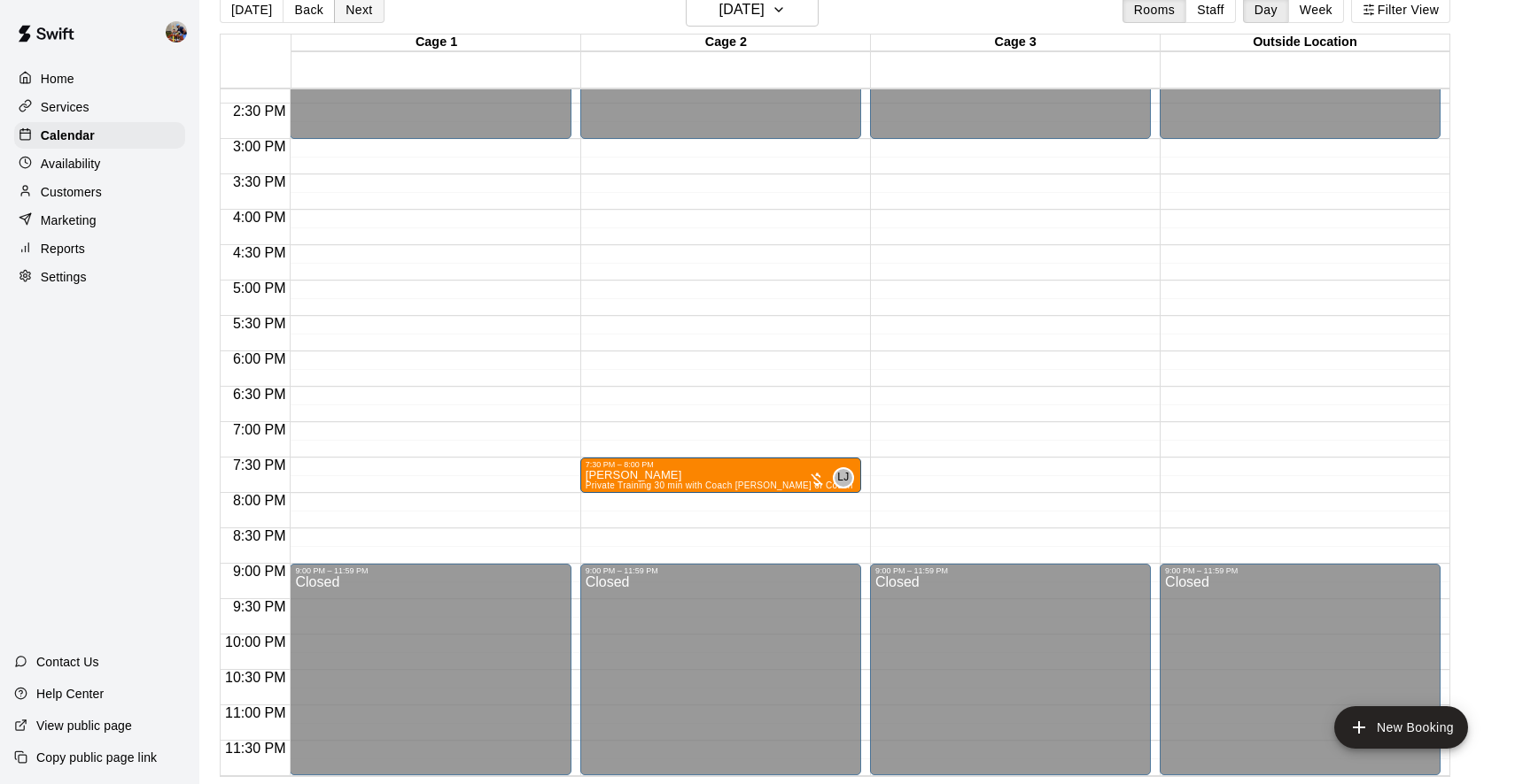
click at [359, 7] on button "Next" at bounding box center [359, 10] width 49 height 27
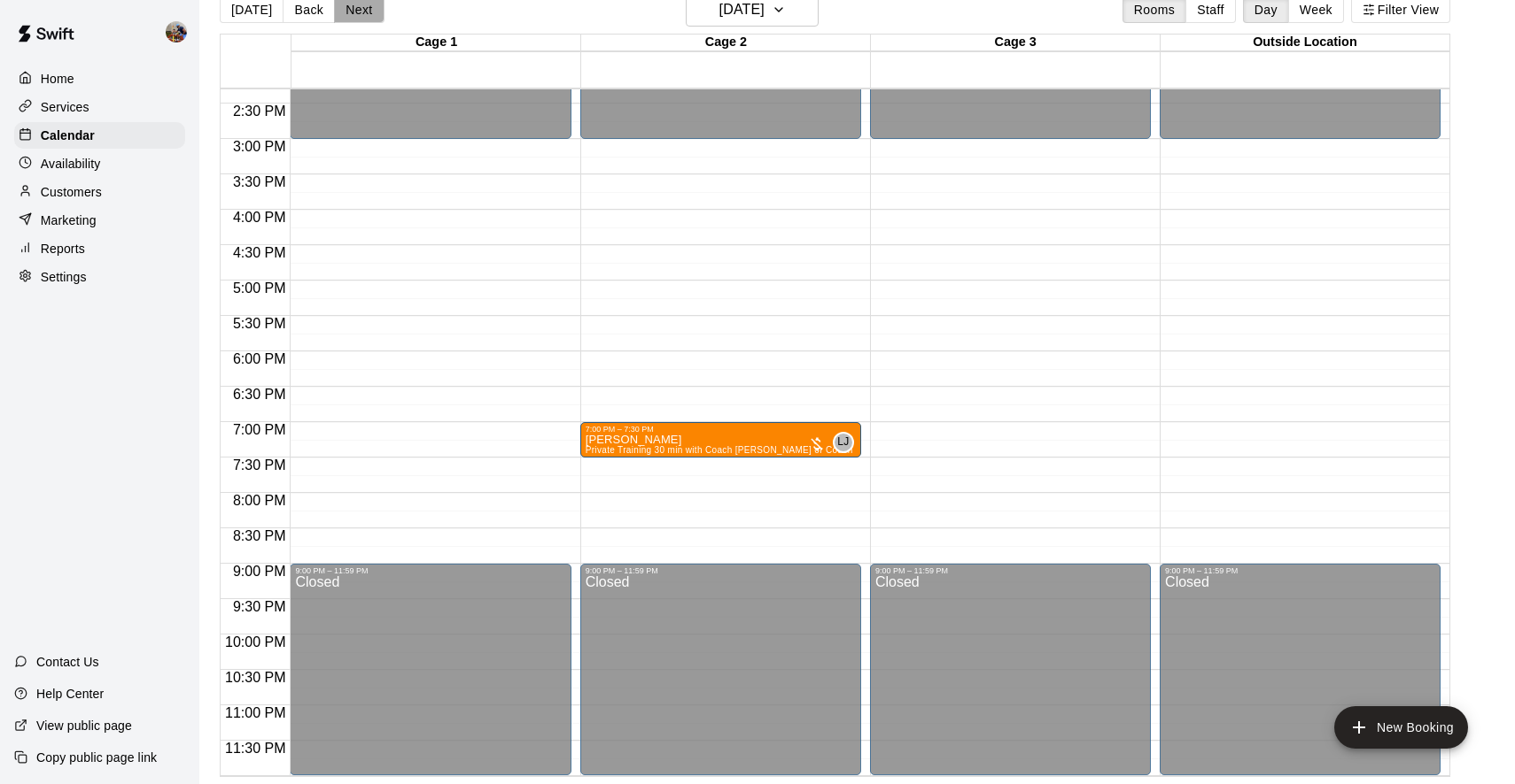
click at [359, 14] on button "Next" at bounding box center [359, 10] width 49 height 27
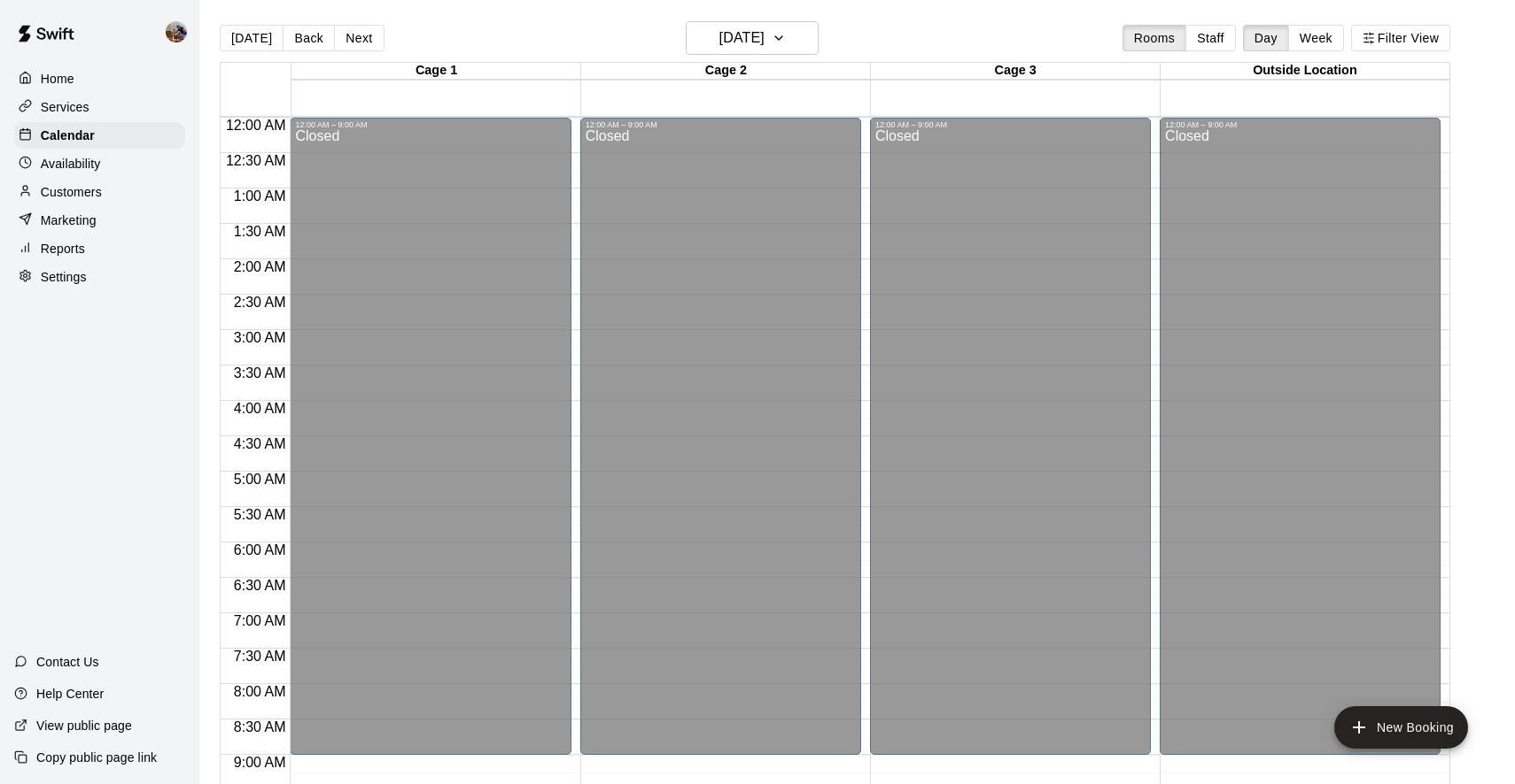
scroll to position [0, 0]
click at [1320, 36] on button "Week" at bounding box center [1316, 39] width 56 height 27
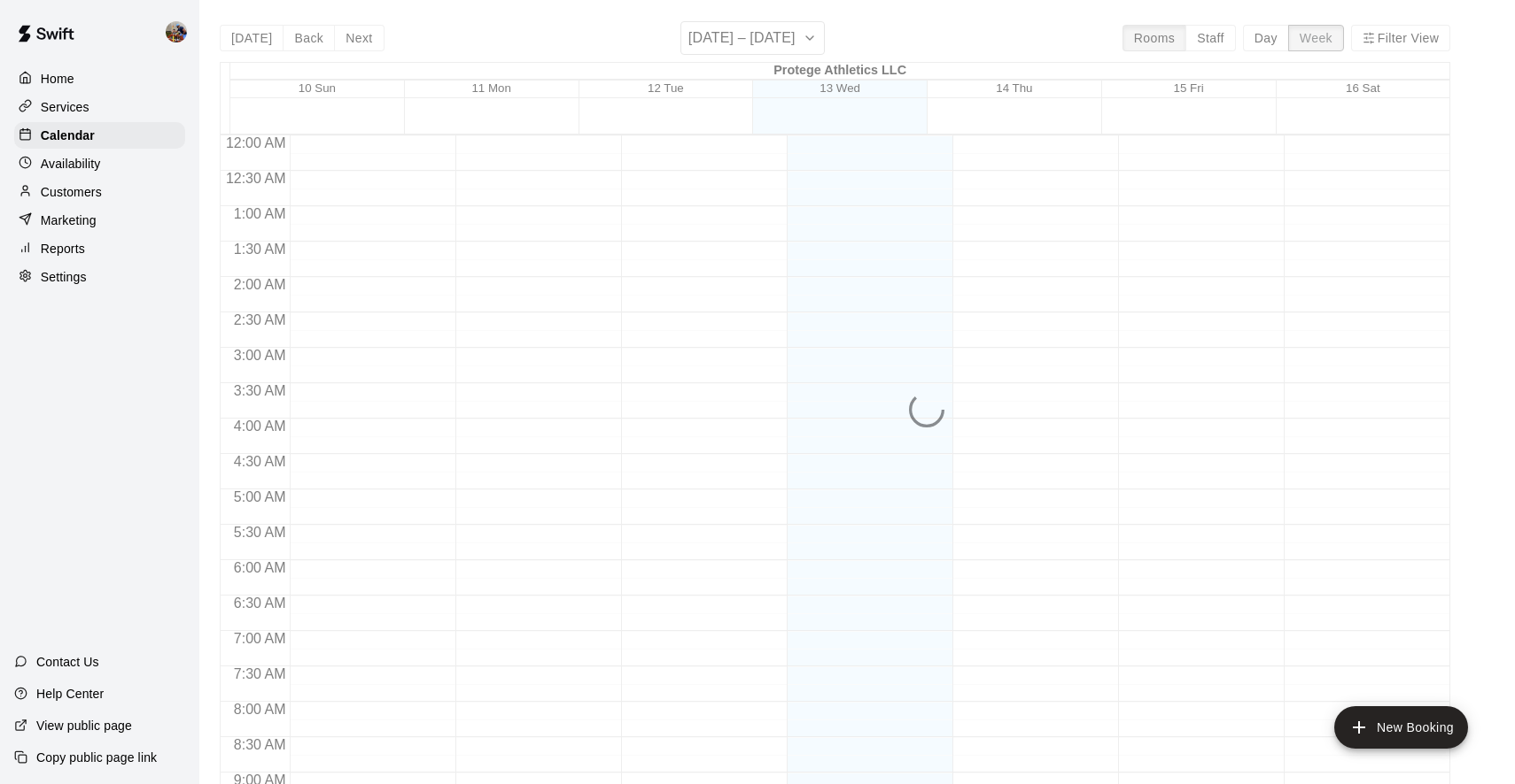
scroll to position [1030, 0]
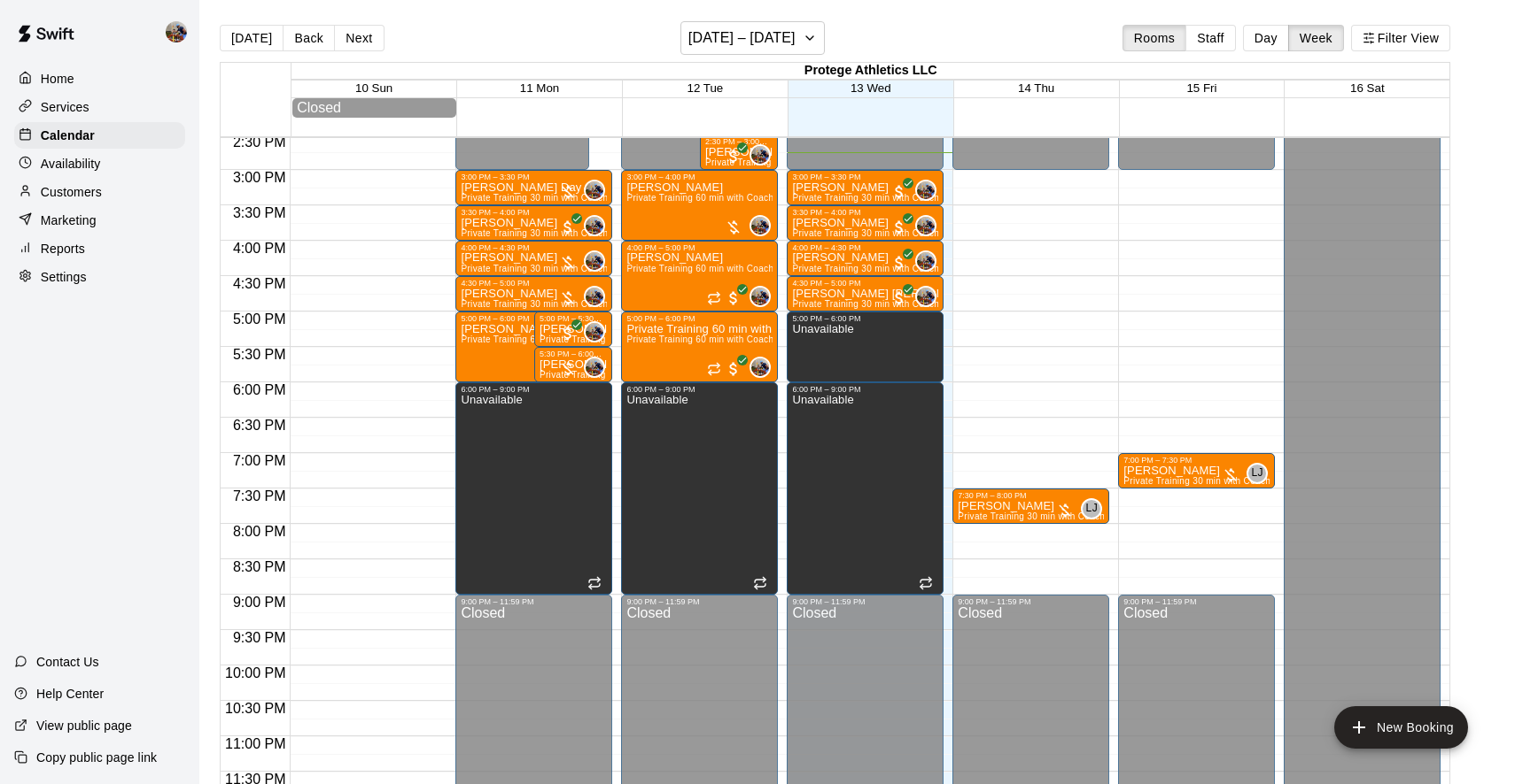
click at [67, 79] on p "Home" at bounding box center [57, 79] width 33 height 18
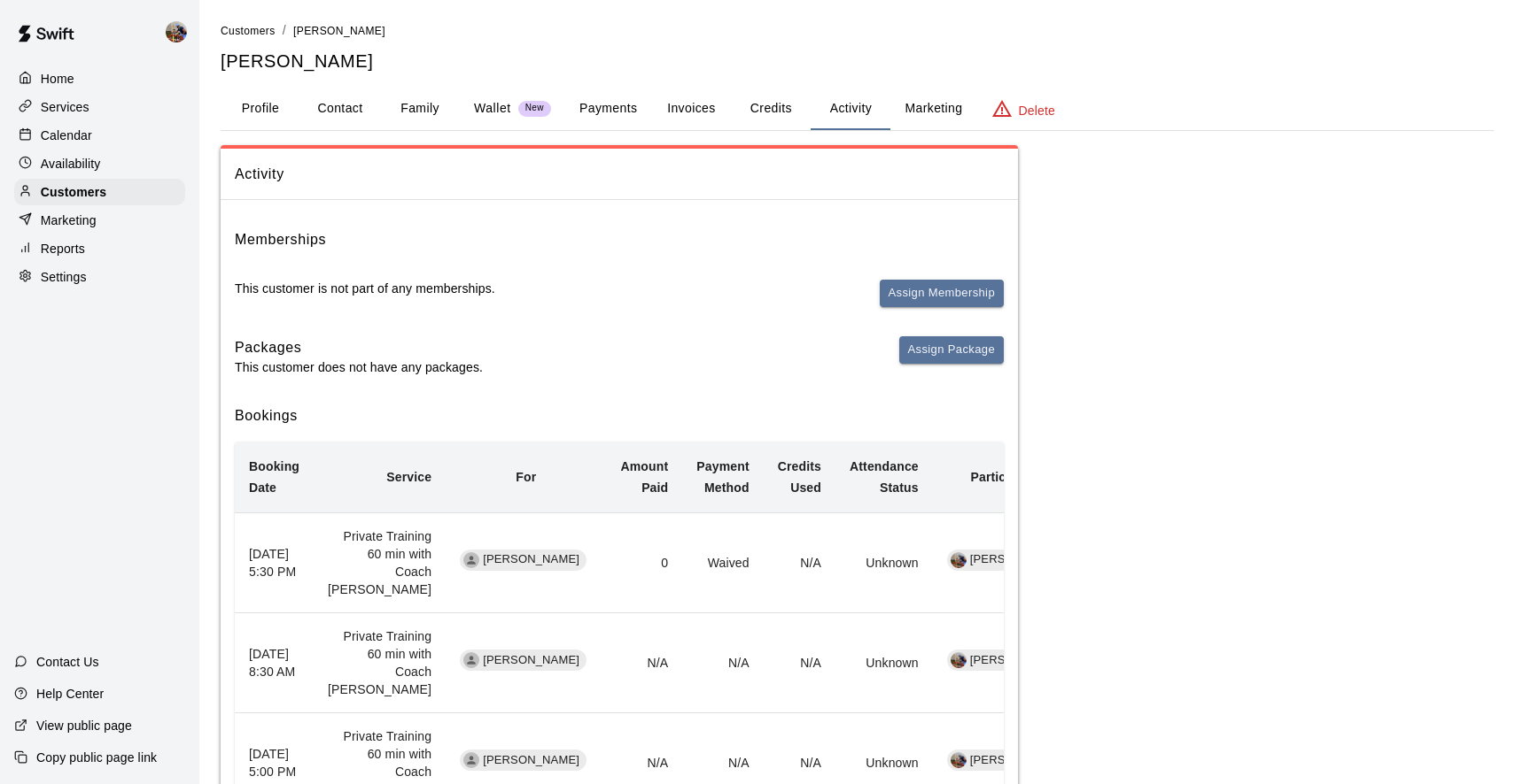
click at [265, 104] on button "Profile" at bounding box center [260, 109] width 80 height 42
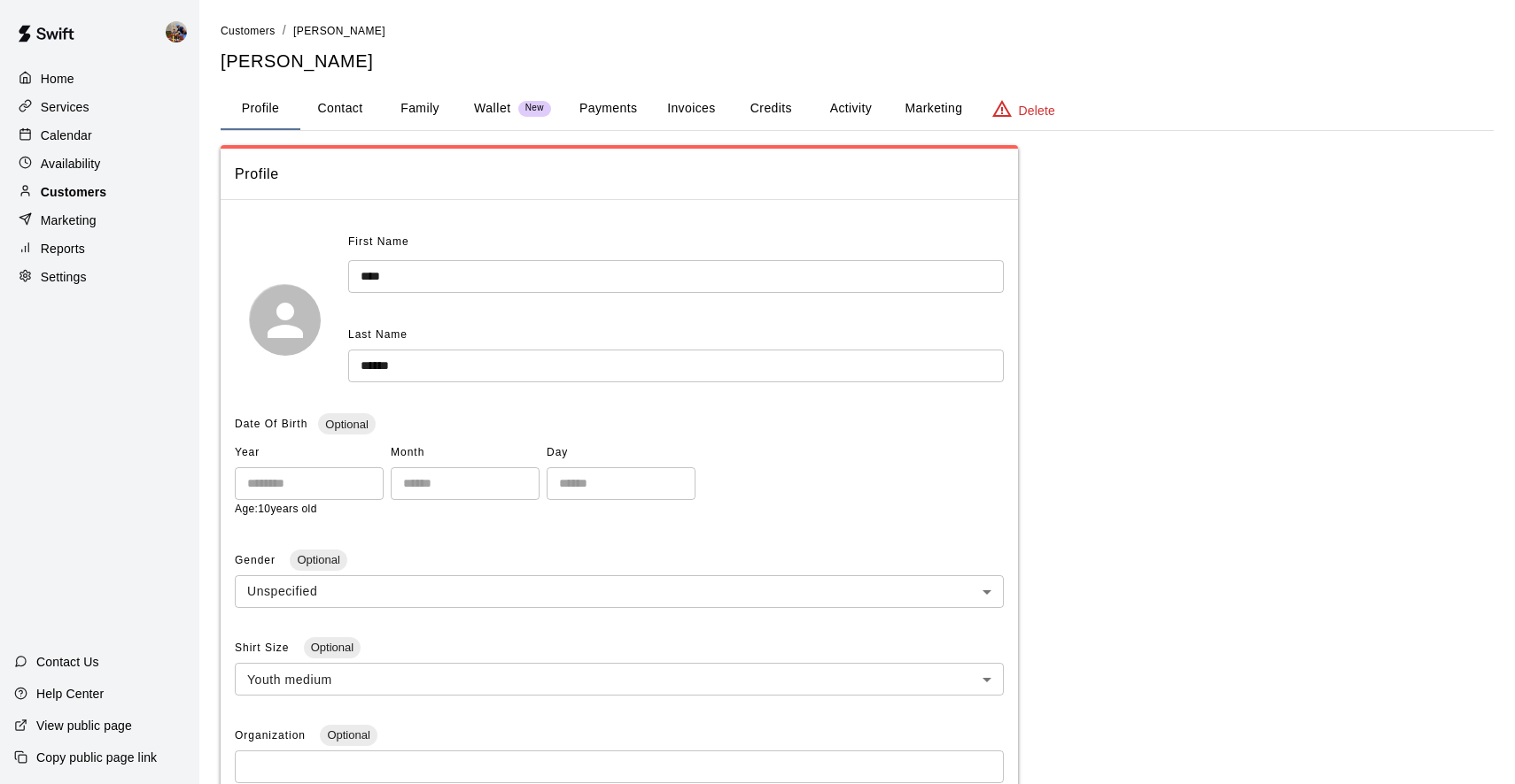
click at [74, 194] on p "Customers" at bounding box center [73, 192] width 66 height 18
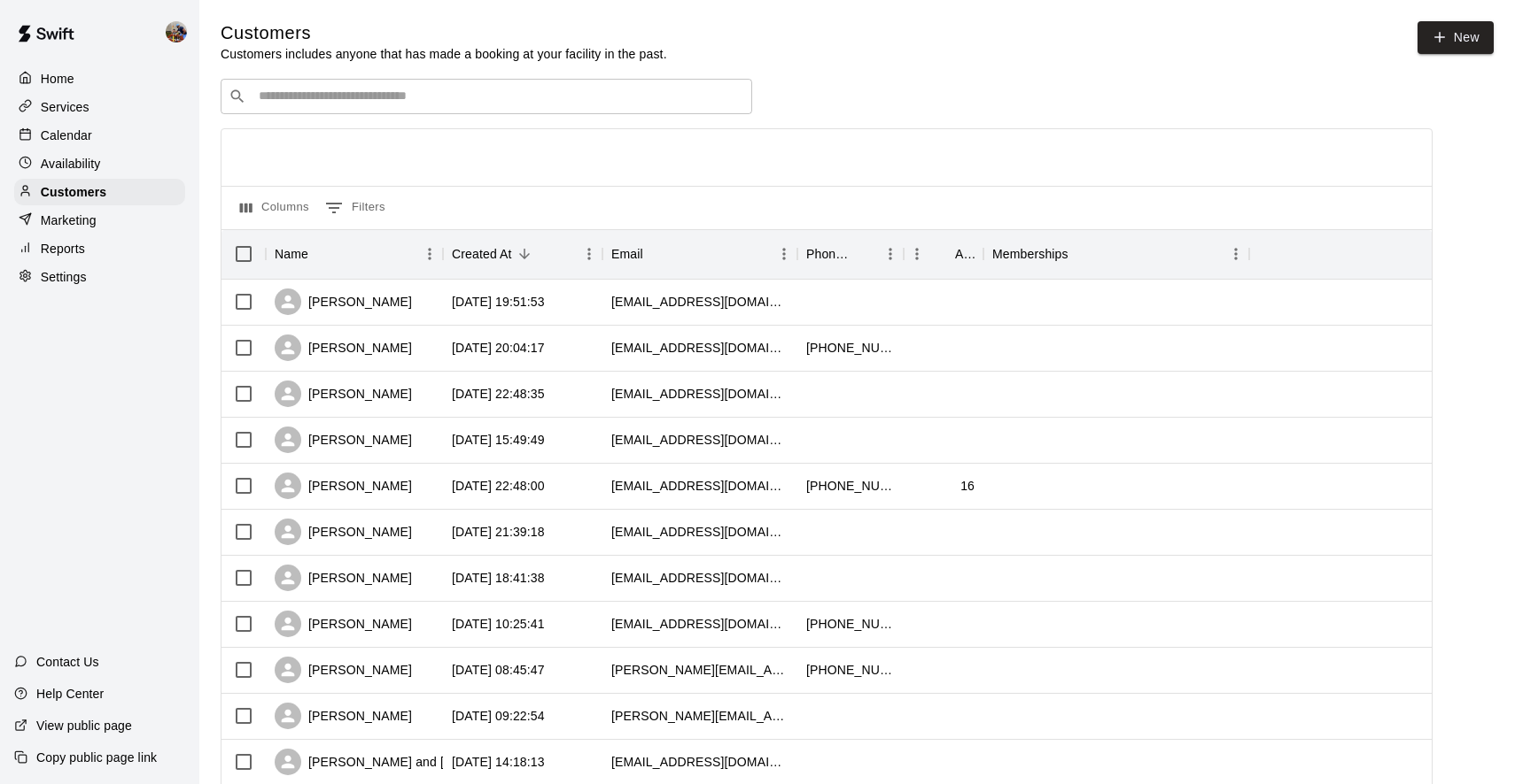
click at [494, 91] on input "Search customers by name or email" at bounding box center [499, 97] width 491 height 18
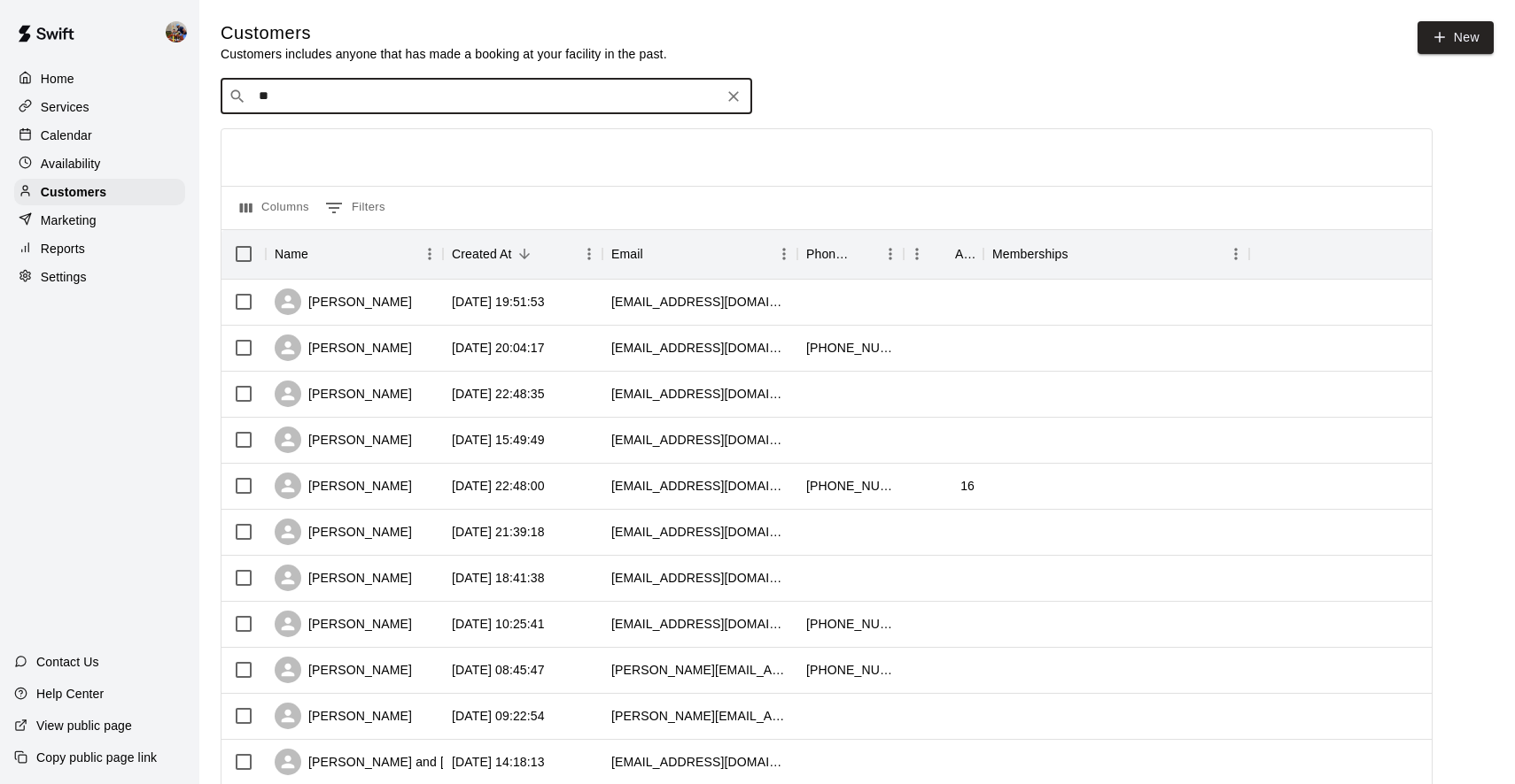
type input "*"
type input "******"
click at [377, 133] on div "[PERSON_NAME]" at bounding box center [366, 132] width 190 height 19
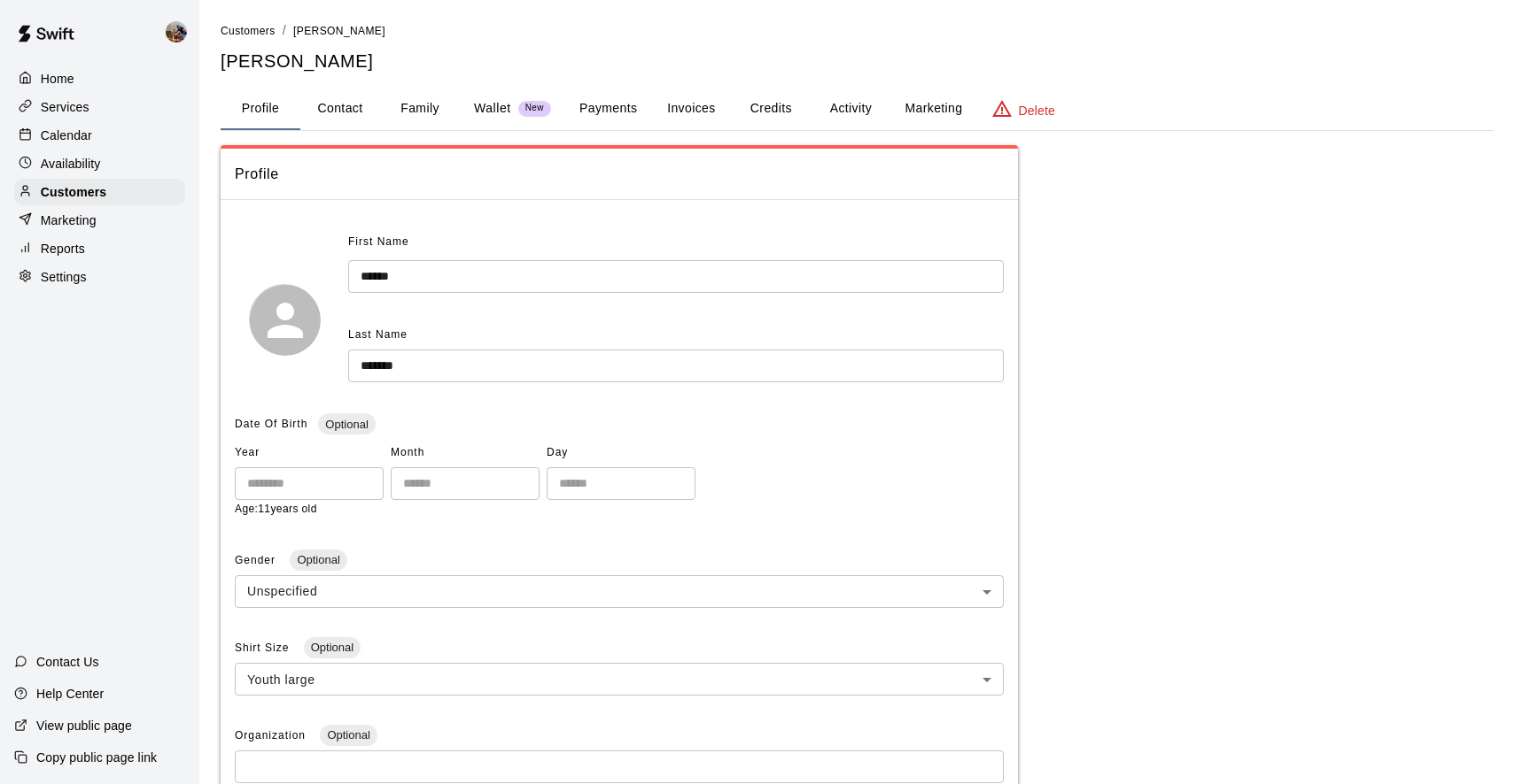
click at [840, 103] on button "Activity" at bounding box center [850, 109] width 80 height 42
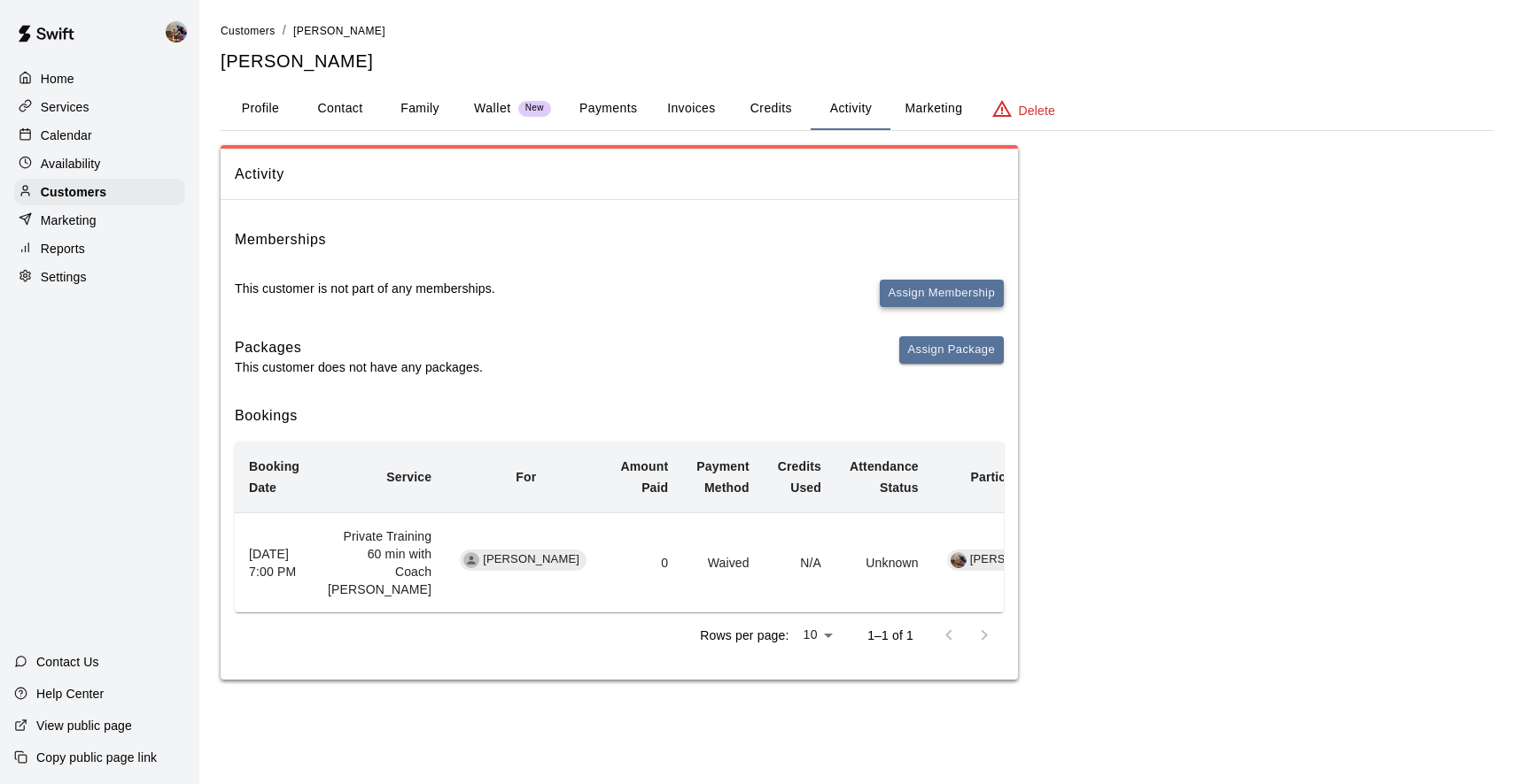
click at [908, 292] on button "Assign Membership" at bounding box center [942, 294] width 124 height 28
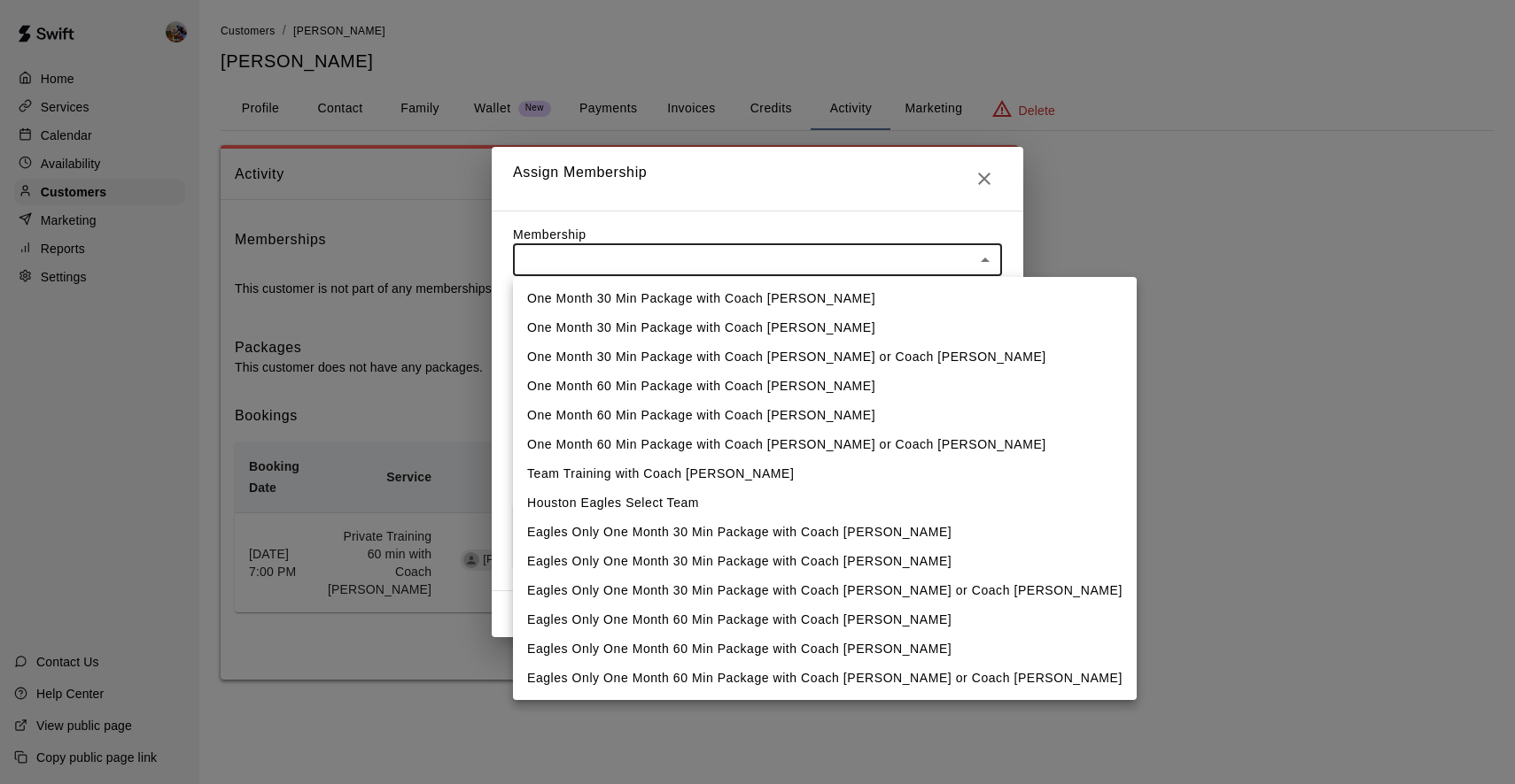
click at [740, 258] on body "Home Services Calendar Availability Customers Marketing Reports Settings Contac…" at bounding box center [758, 357] width 1515 height 716
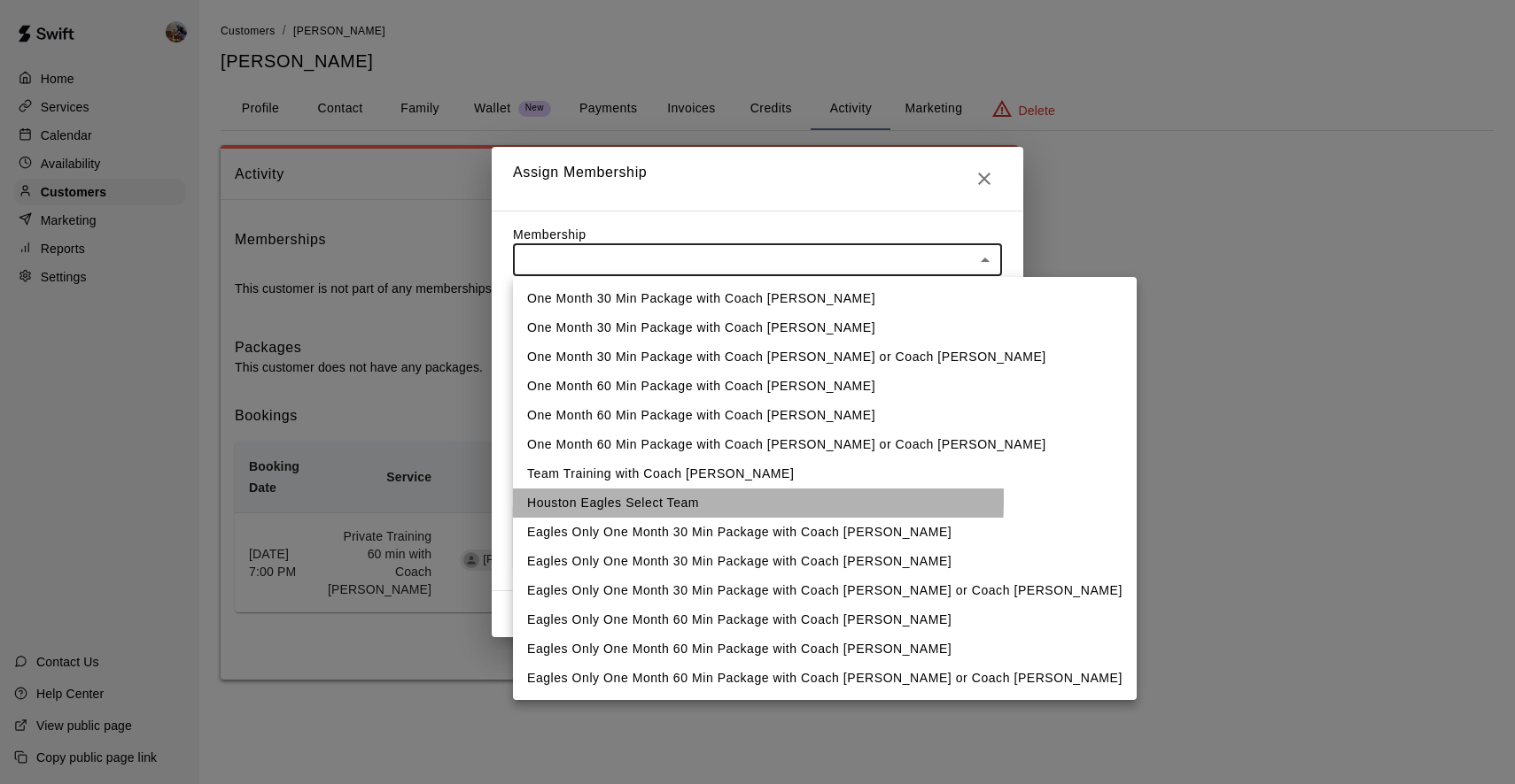
click at [616, 499] on li "Houston Eagles Select Team" at bounding box center [825, 503] width 624 height 30
type input "**********"
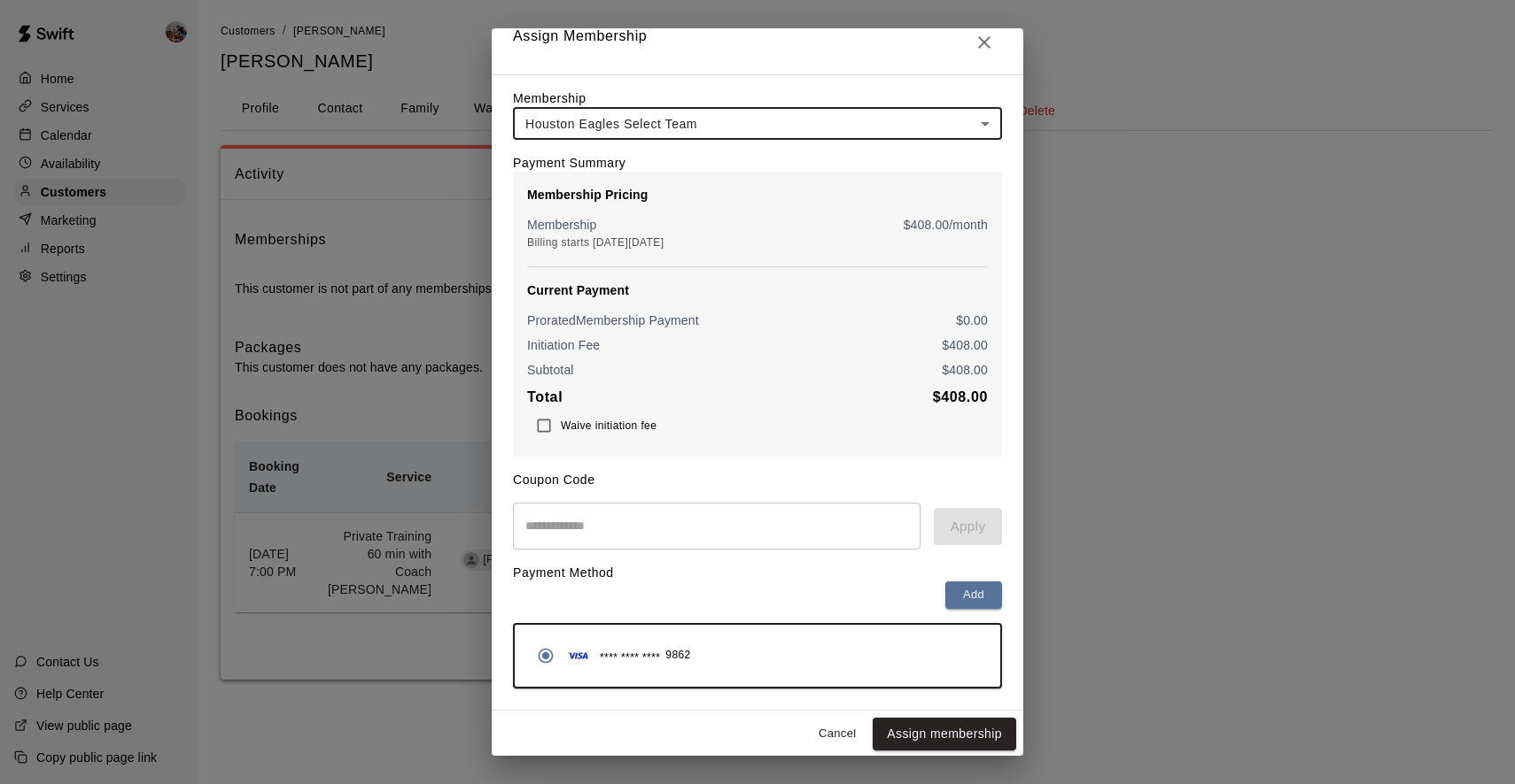
scroll to position [17, 0]
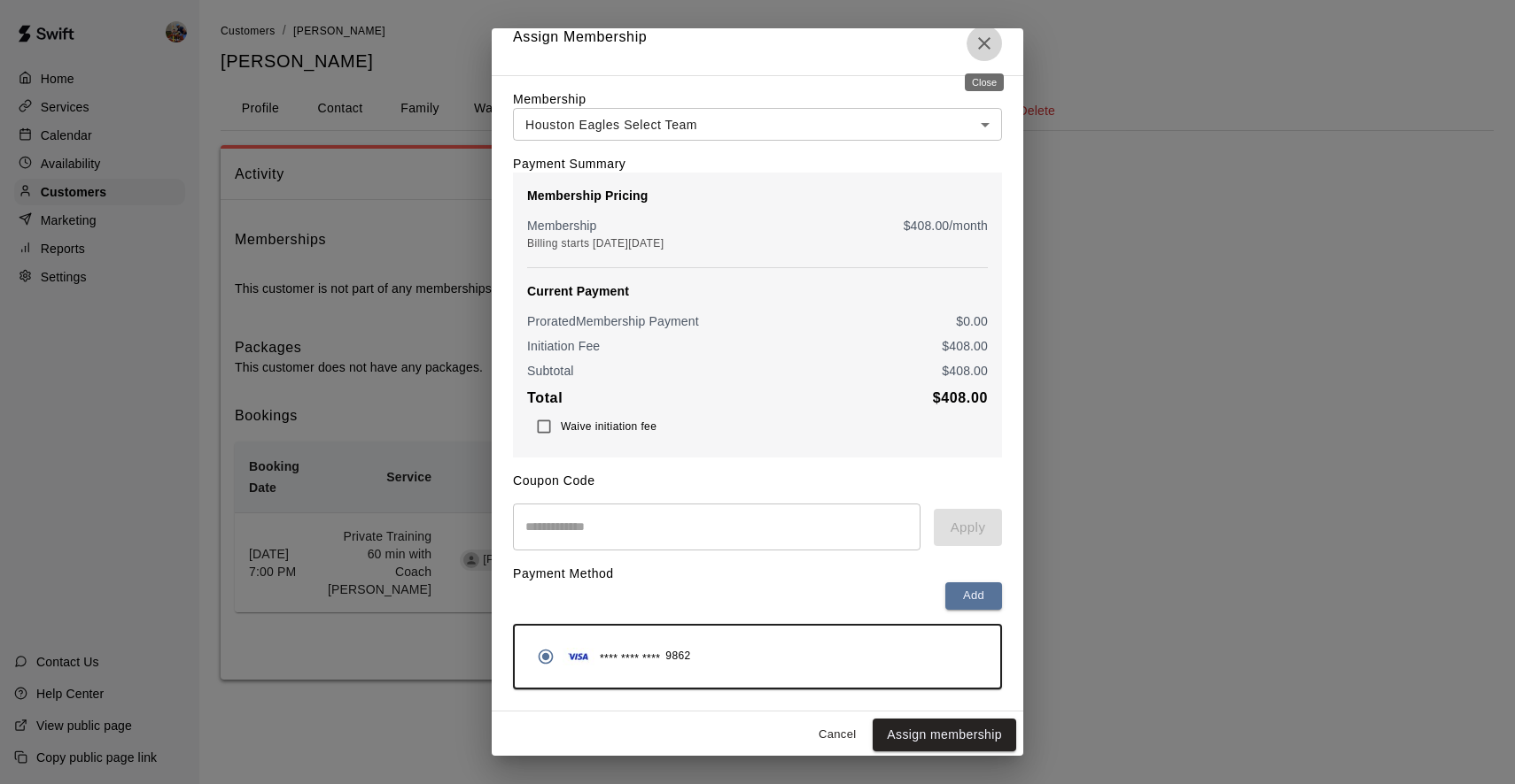
click at [985, 44] on icon "Close" at bounding box center [984, 43] width 13 height 13
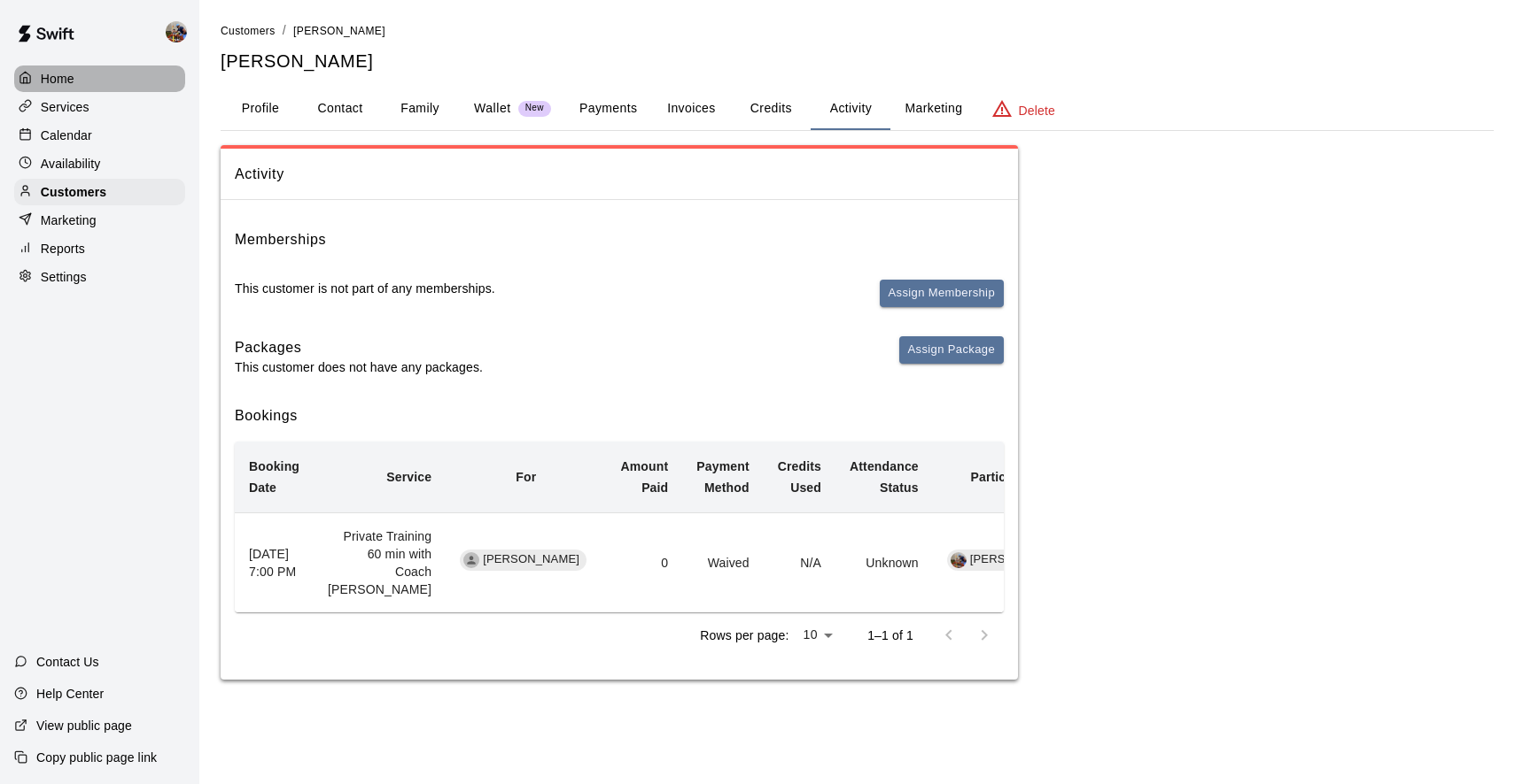
click at [59, 71] on p "Home" at bounding box center [57, 79] width 33 height 18
